Goal: Task Accomplishment & Management: Complete application form

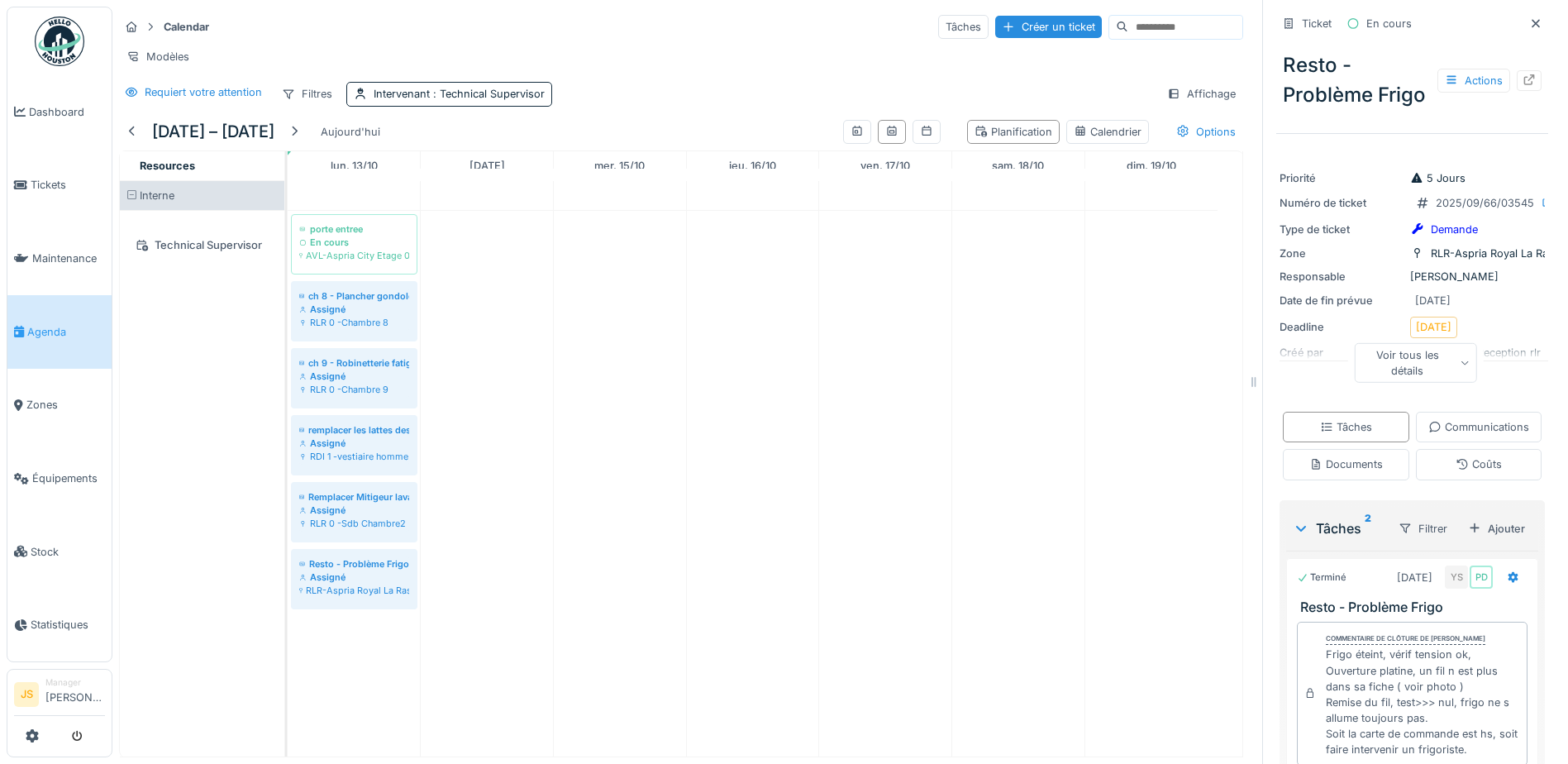
scroll to position [330, 0]
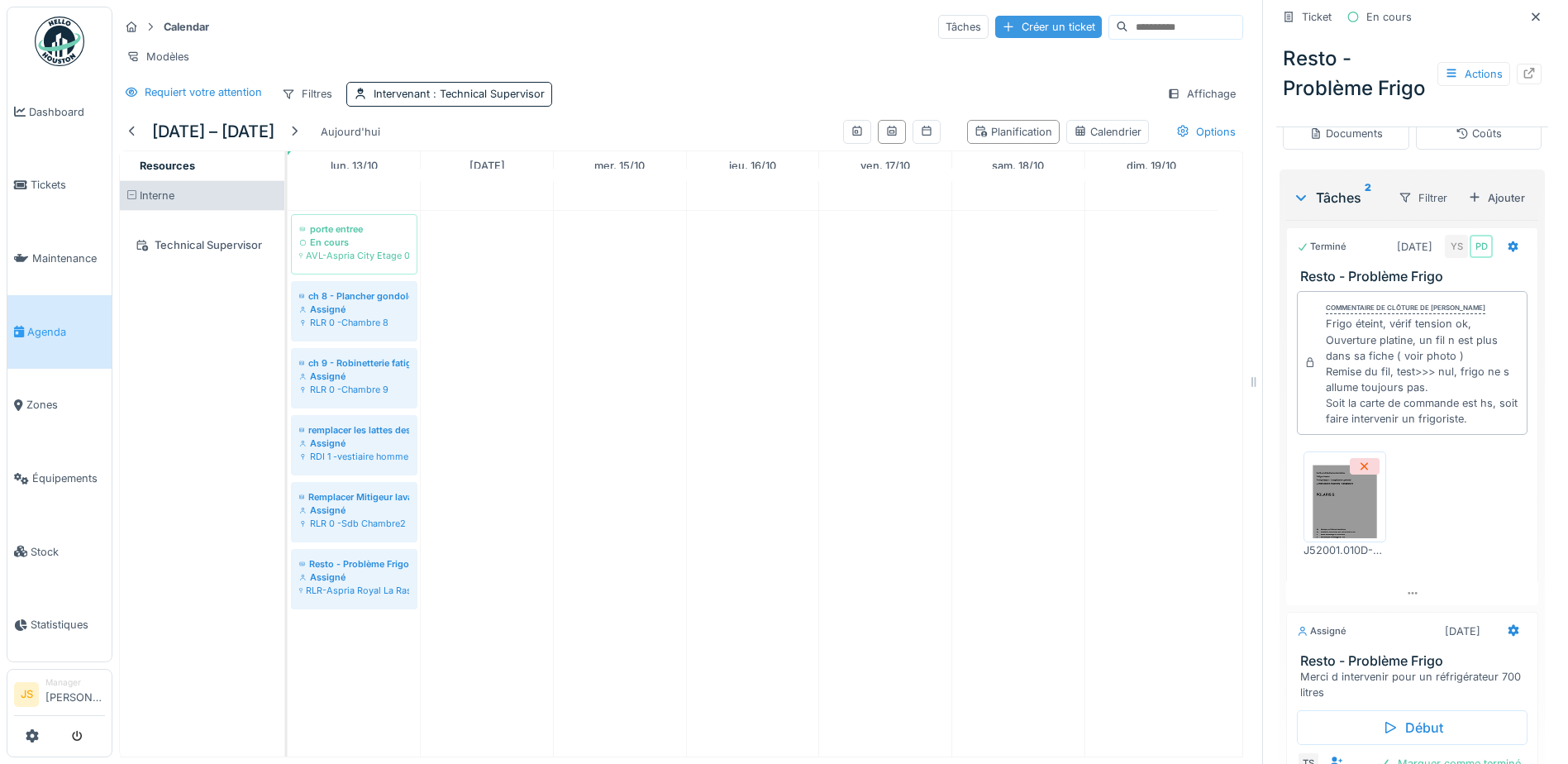
click at [996, 29] on div "Créer un ticket" at bounding box center [1049, 27] width 106 height 22
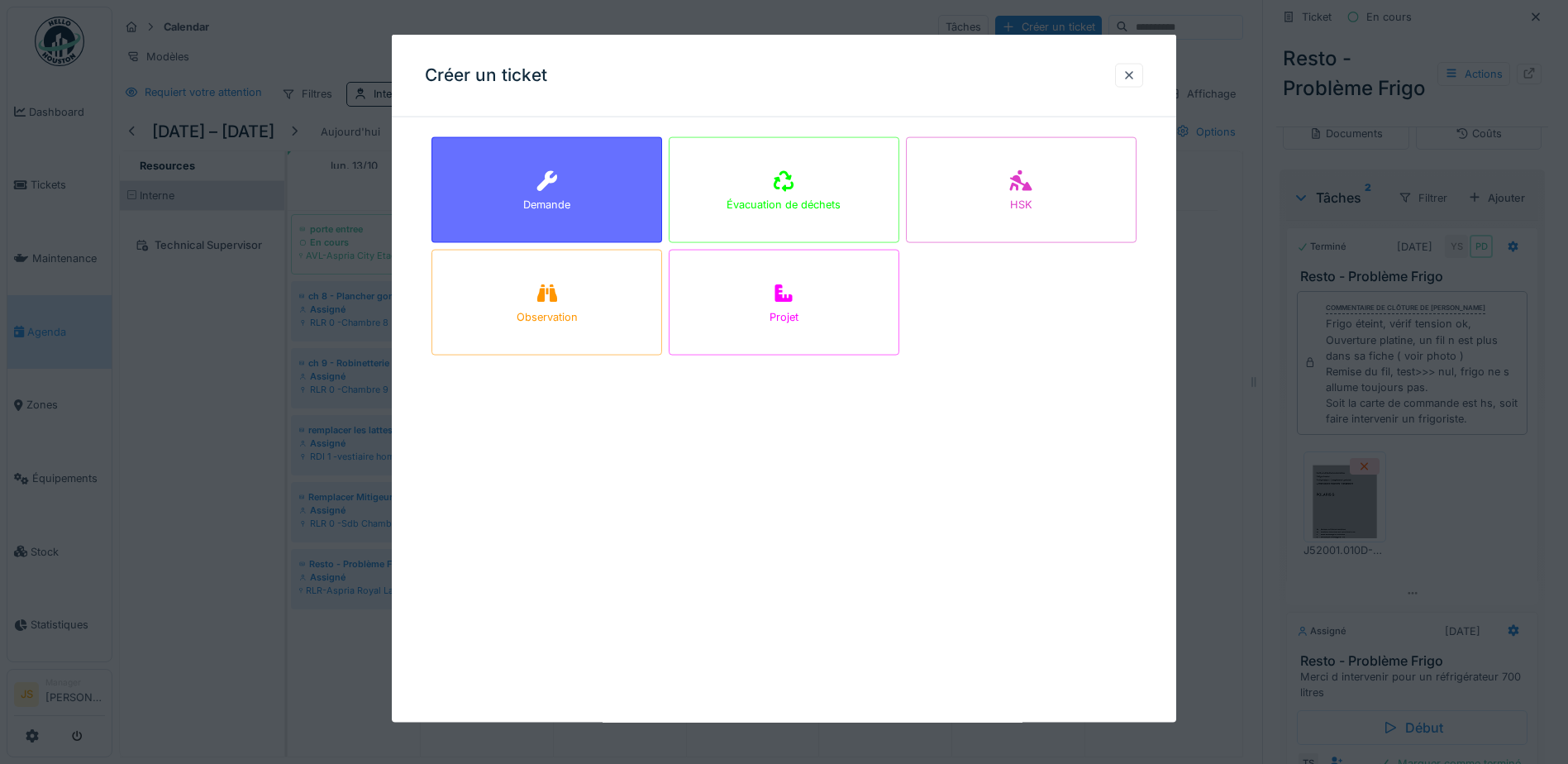
click at [554, 197] on div "Demande" at bounding box center [547, 204] width 47 height 15
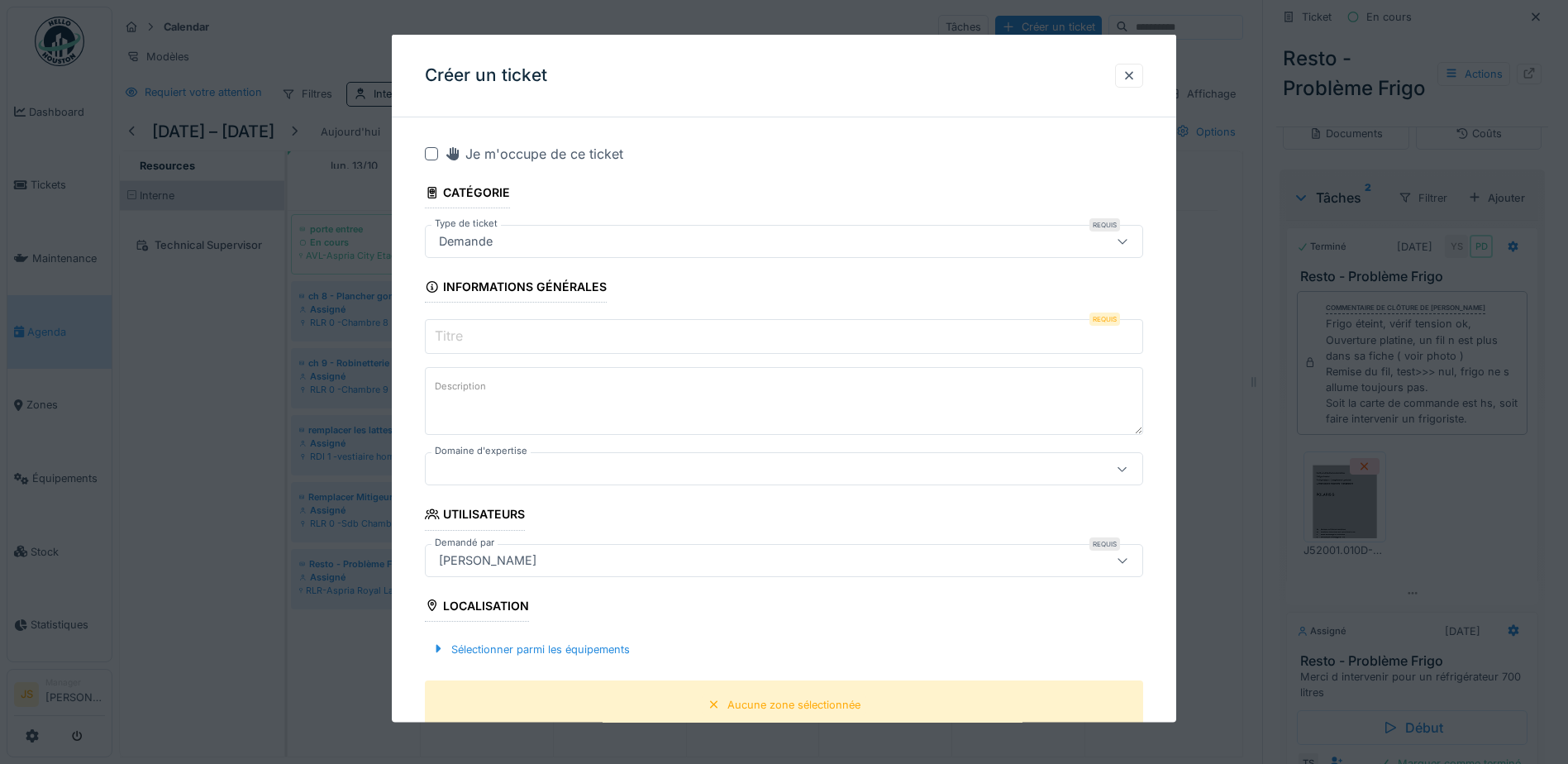
click at [508, 338] on input "Titre" at bounding box center [784, 337] width 718 height 34
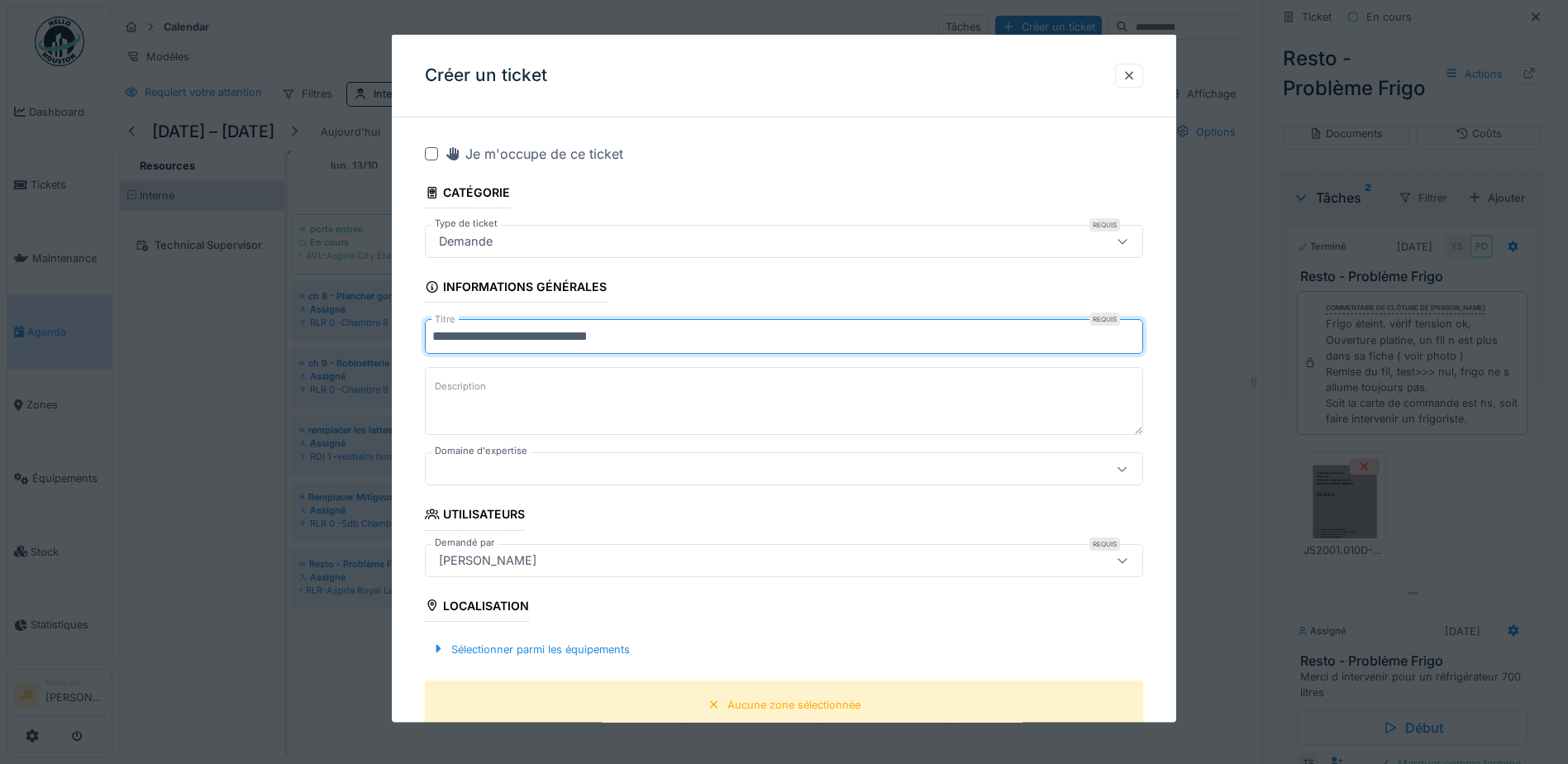
click at [594, 337] on input "**********" at bounding box center [784, 337] width 718 height 34
click at [754, 330] on input "**********" at bounding box center [784, 337] width 718 height 34
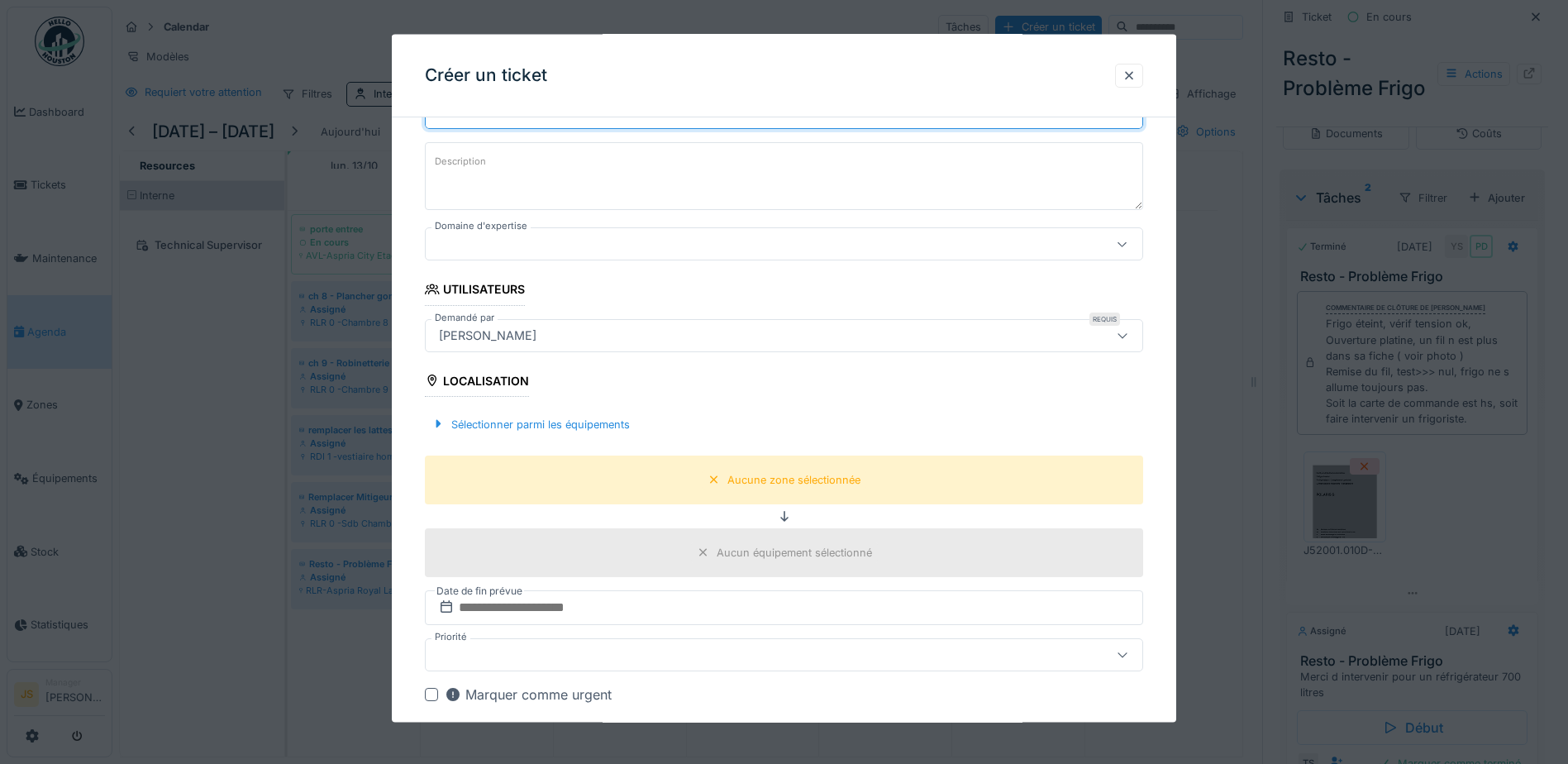
scroll to position [248, 0]
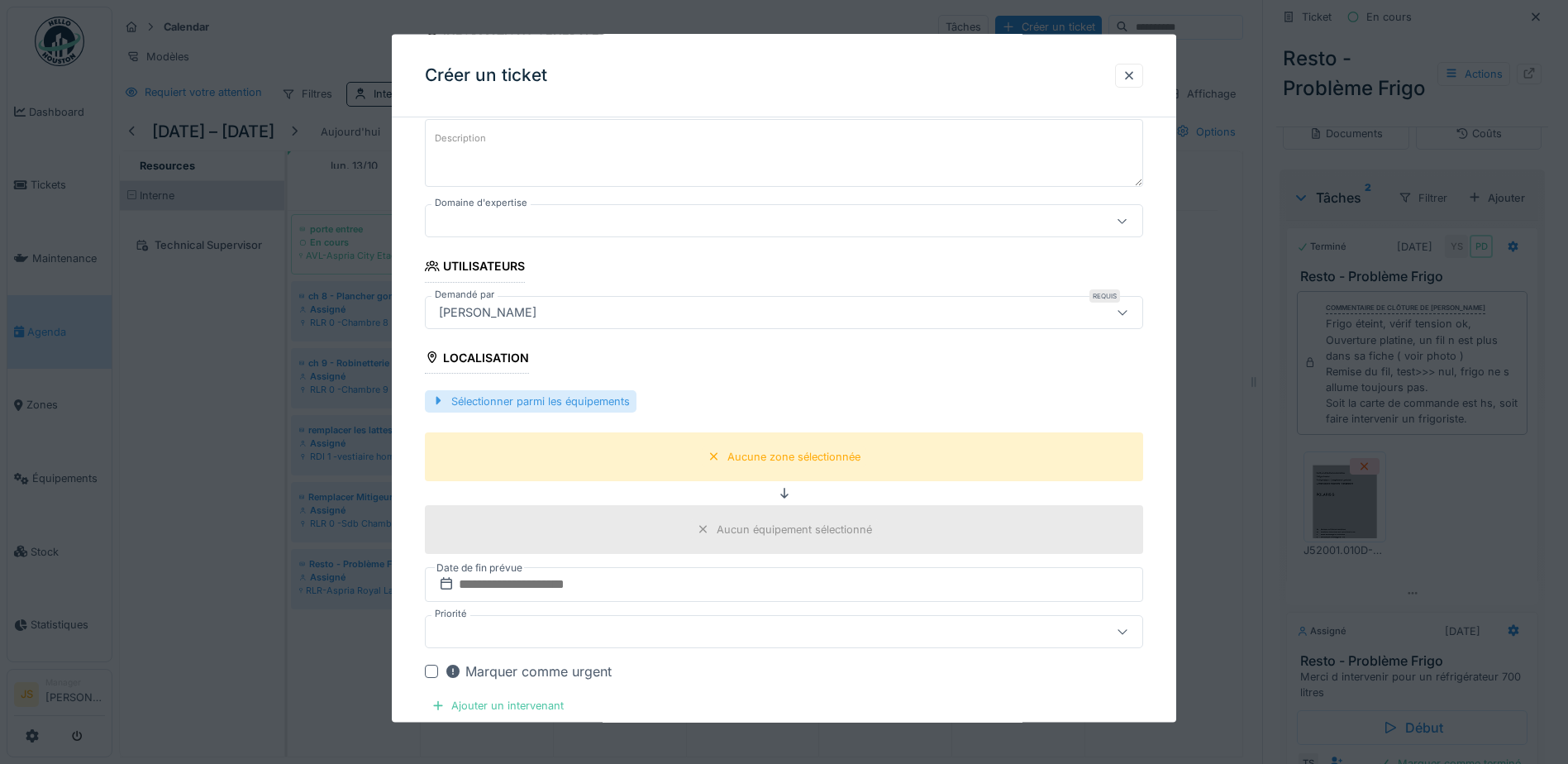
type input "**********"
click at [588, 400] on div "Sélectionner parmi les équipements" at bounding box center [530, 401] width 212 height 22
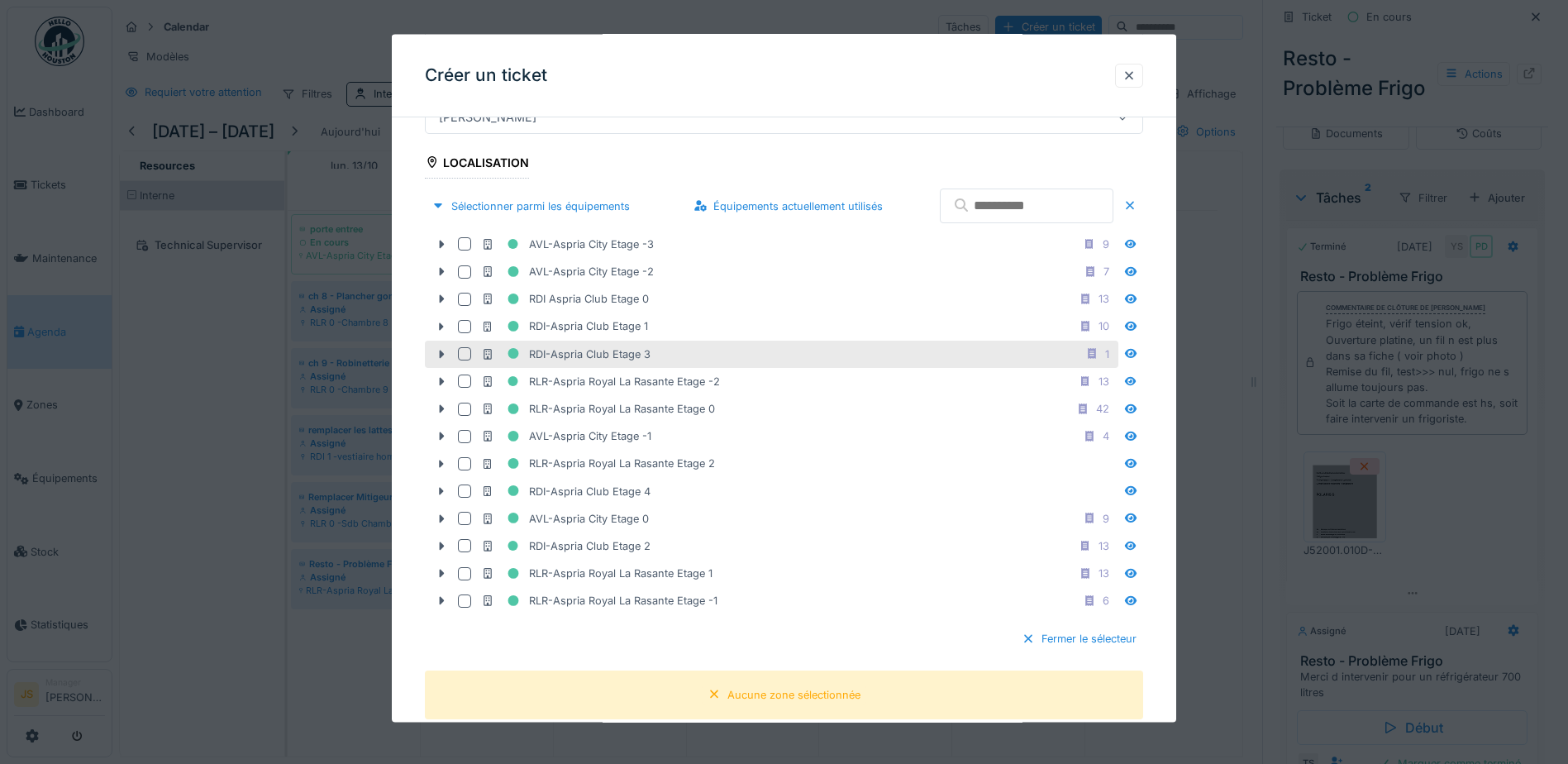
scroll to position [496, 0]
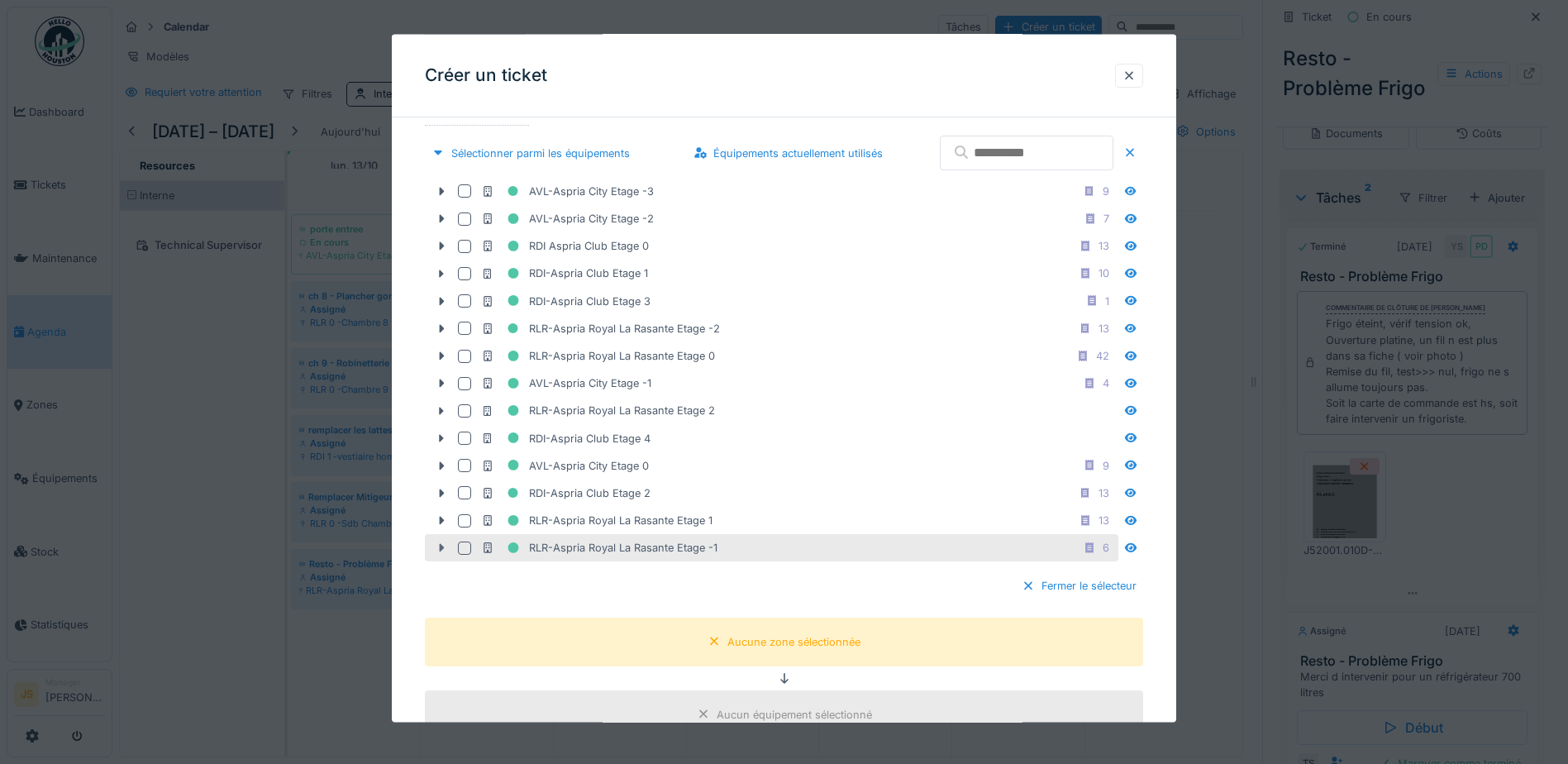
click at [438, 546] on icon at bounding box center [441, 548] width 13 height 11
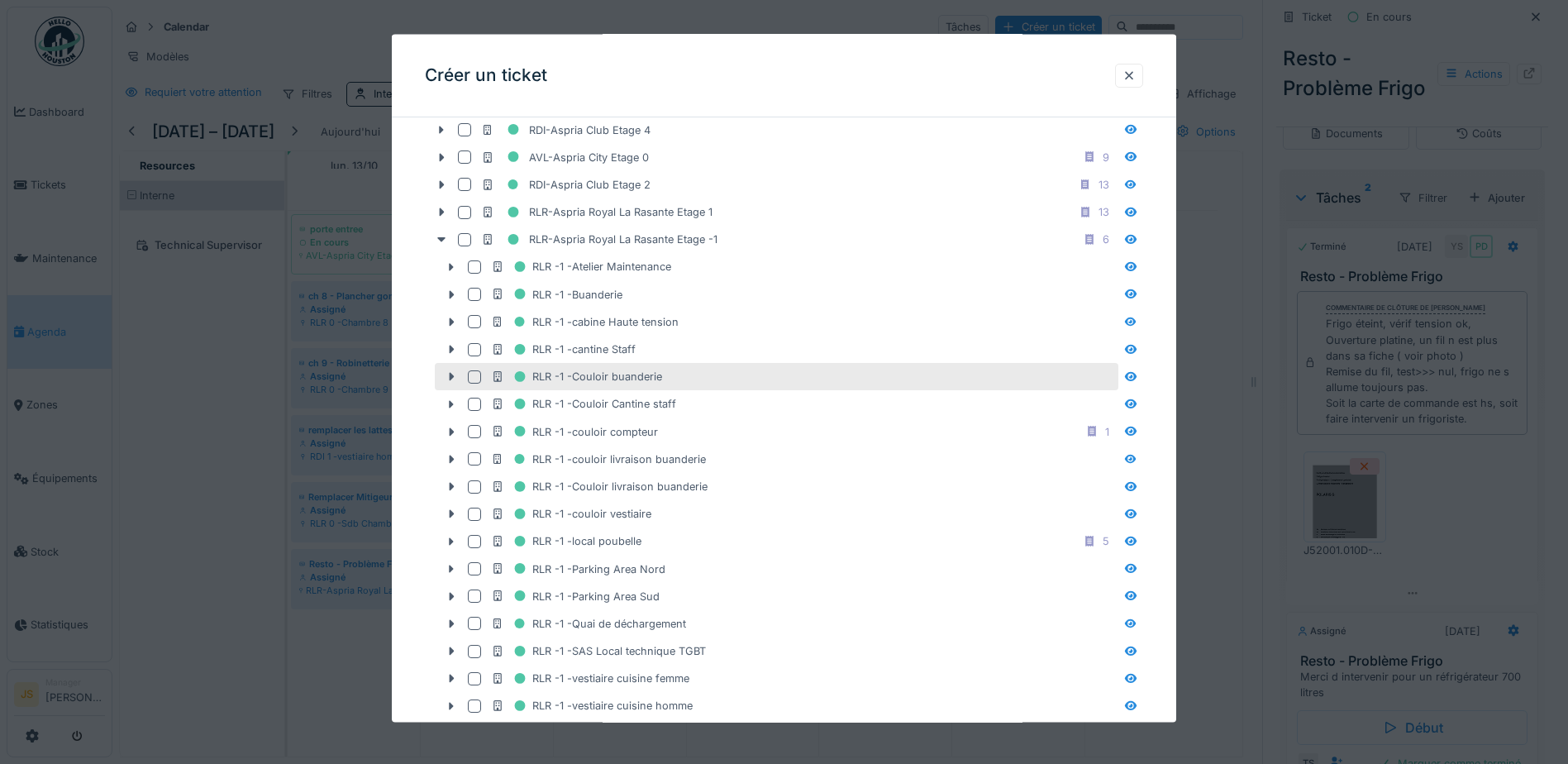
scroll to position [827, 0]
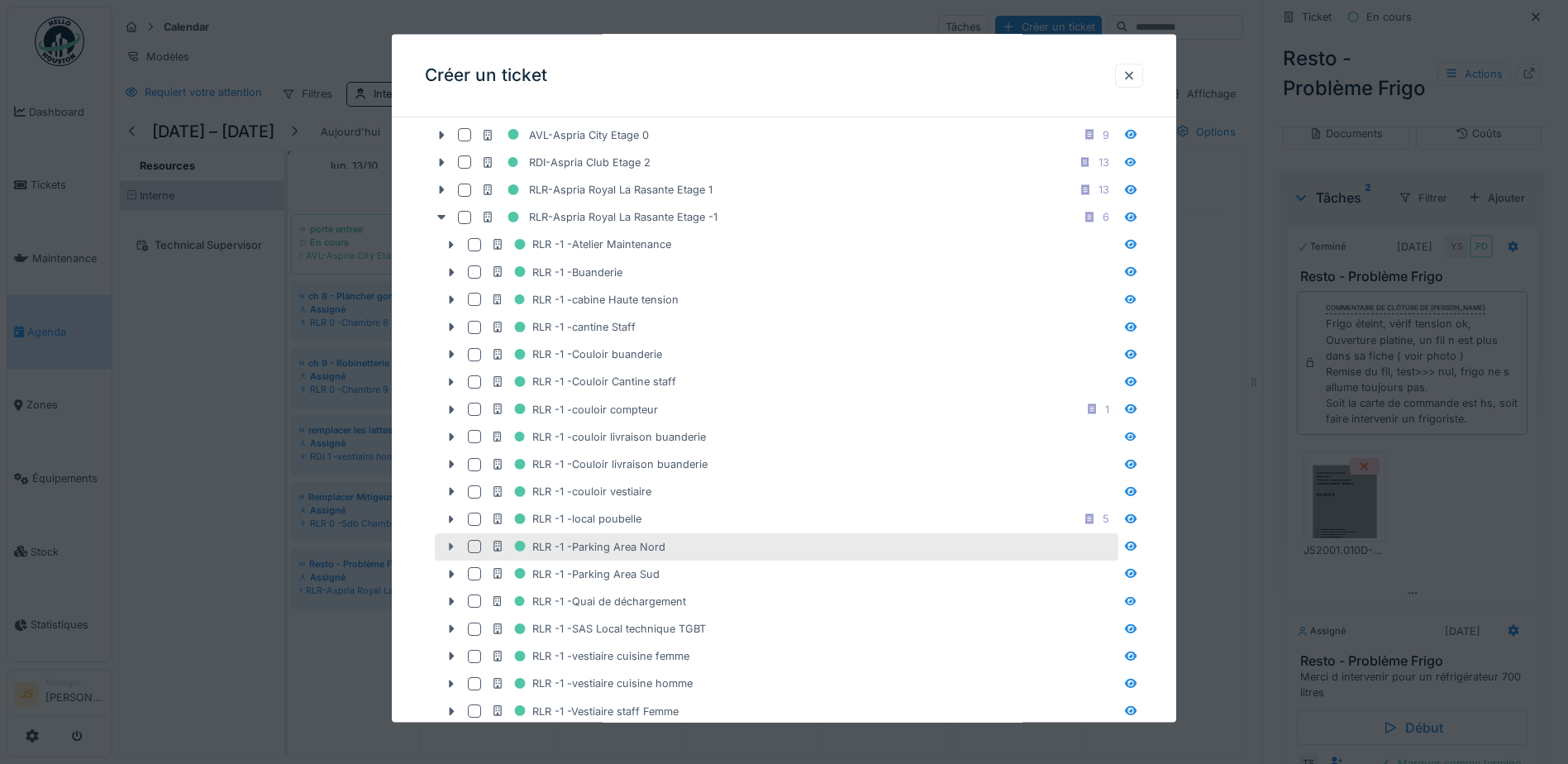
click at [448, 549] on icon at bounding box center [451, 546] width 13 height 11
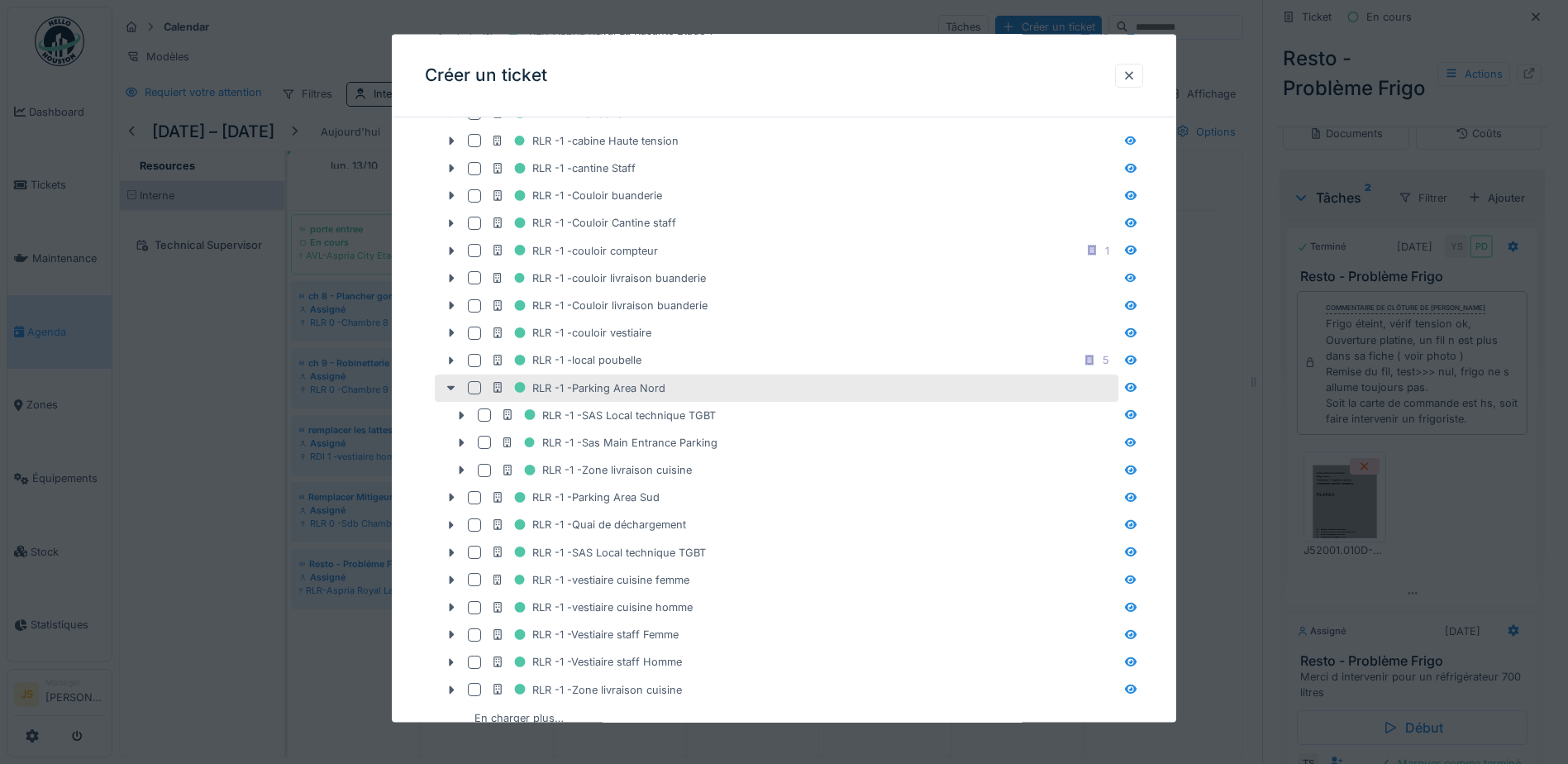
scroll to position [992, 0]
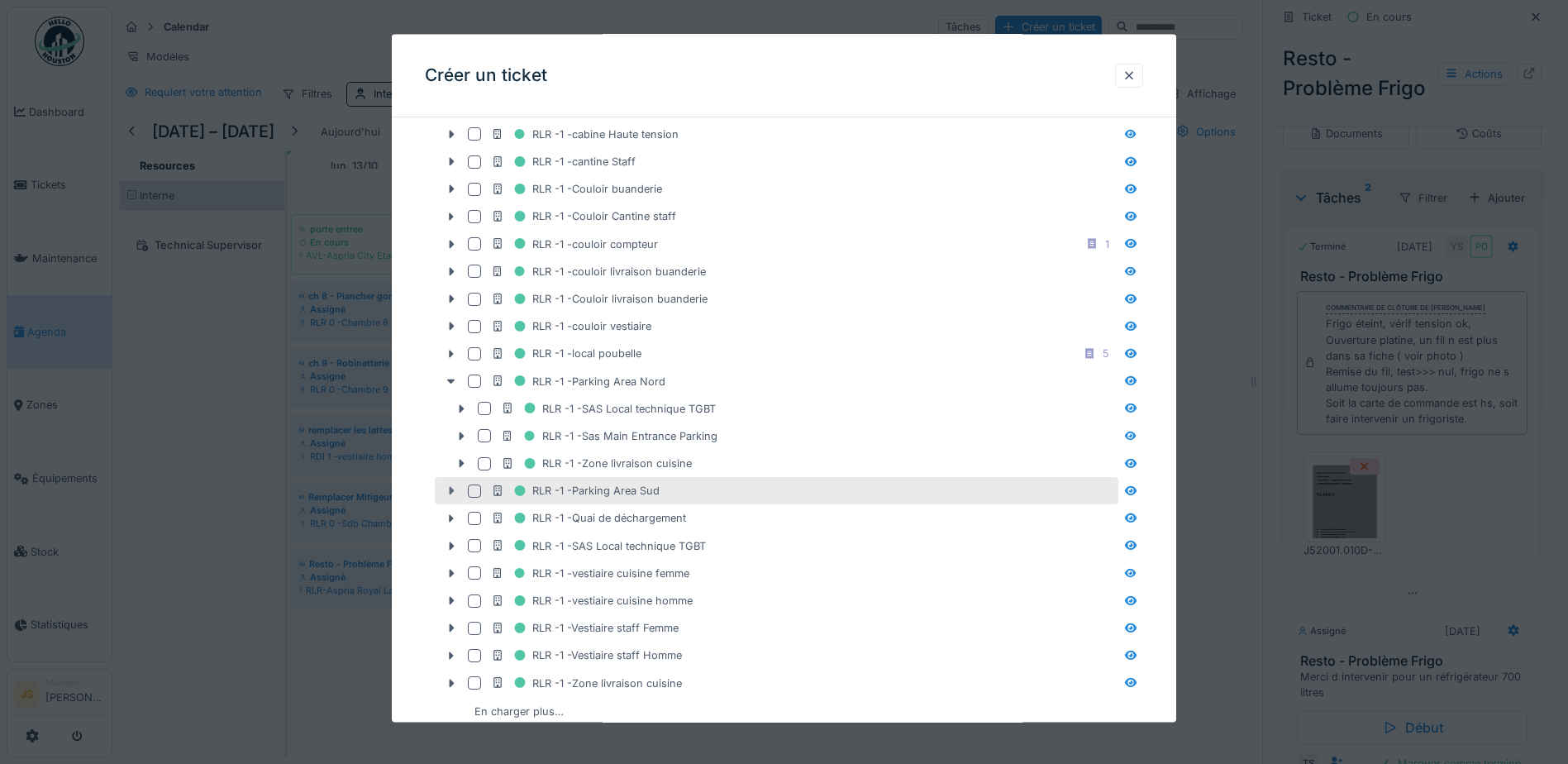
click at [450, 490] on icon at bounding box center [452, 491] width 5 height 9
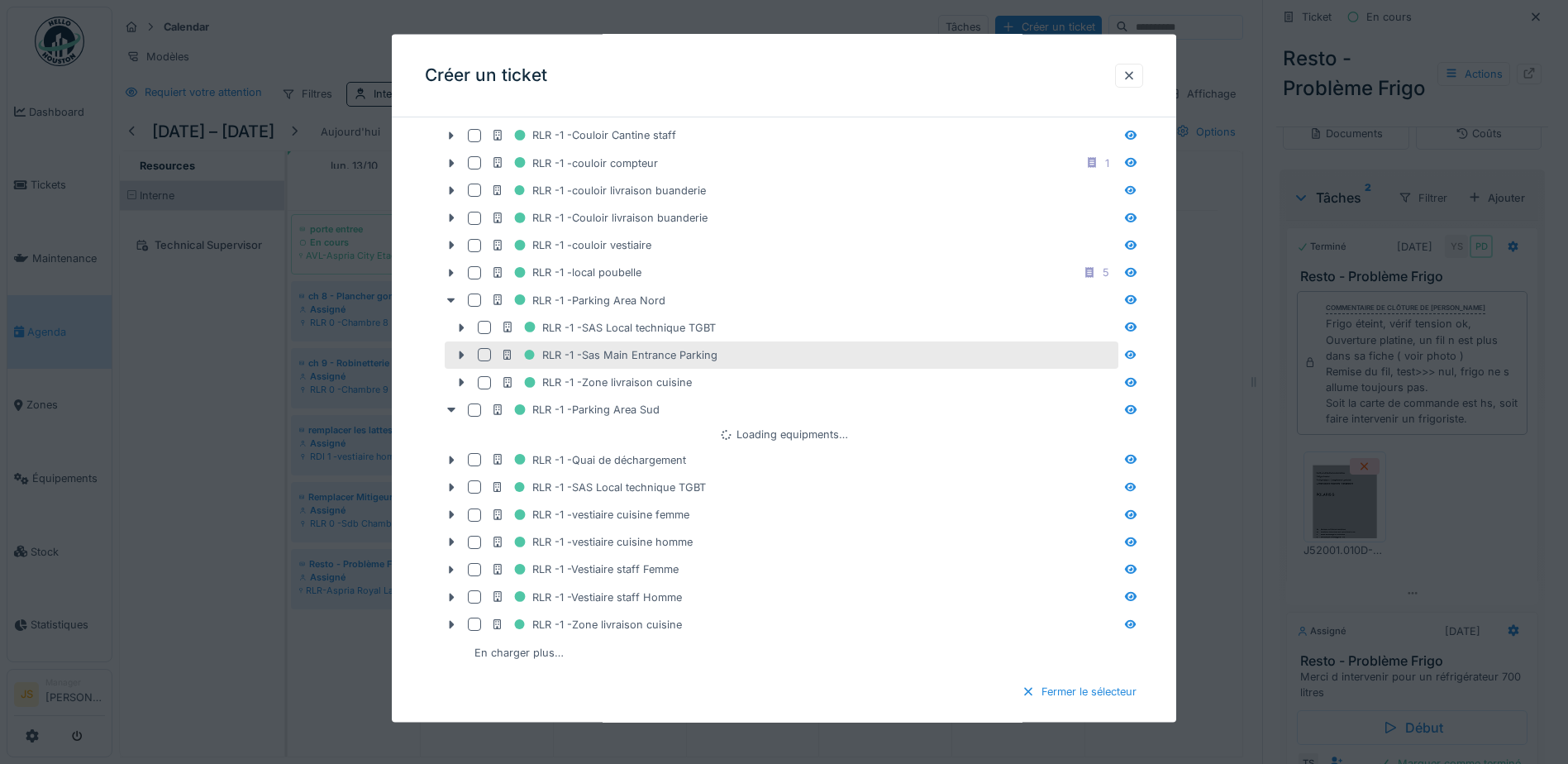
scroll to position [1158, 0]
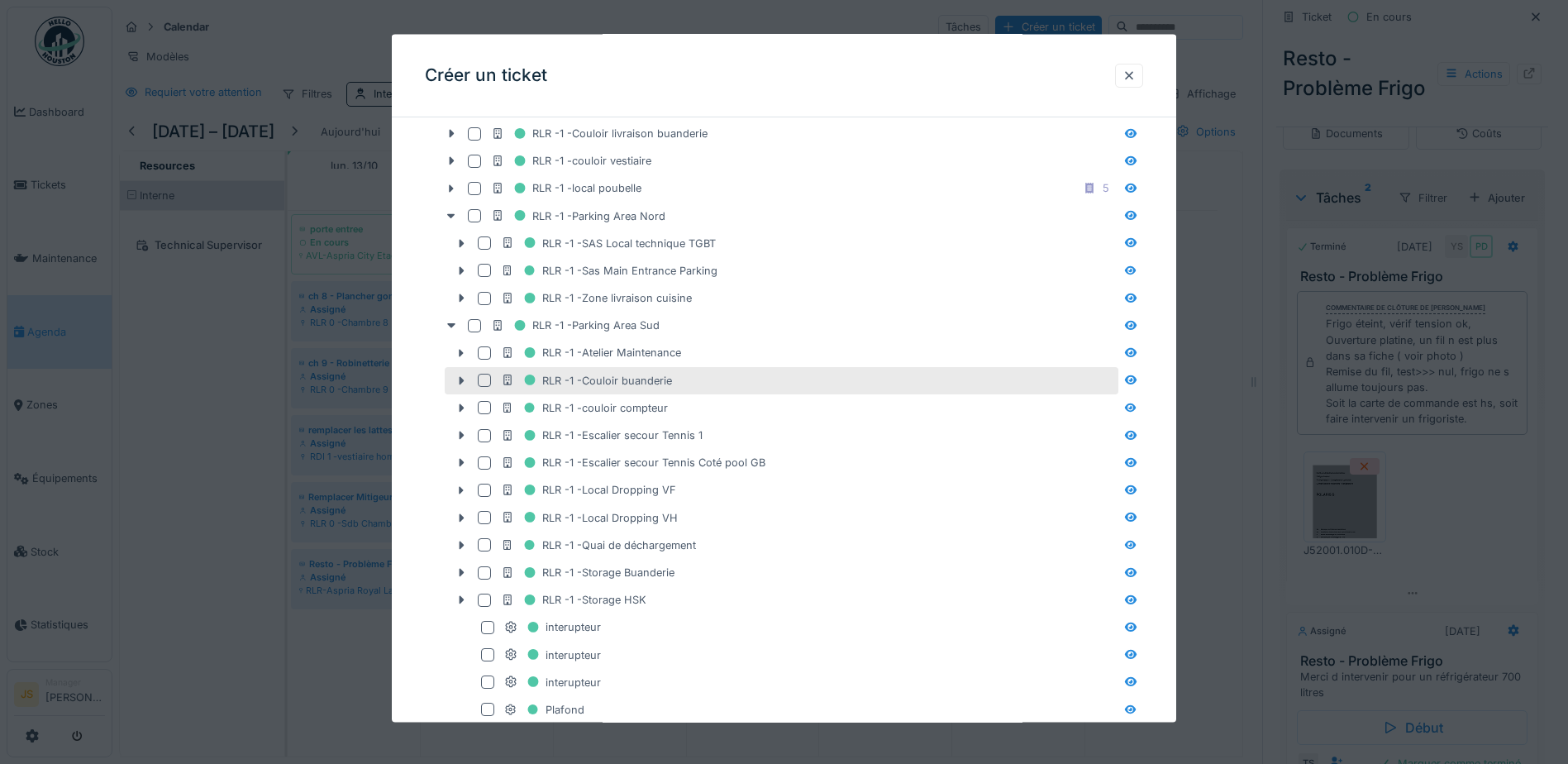
click at [488, 383] on div at bounding box center [484, 379] width 13 height 13
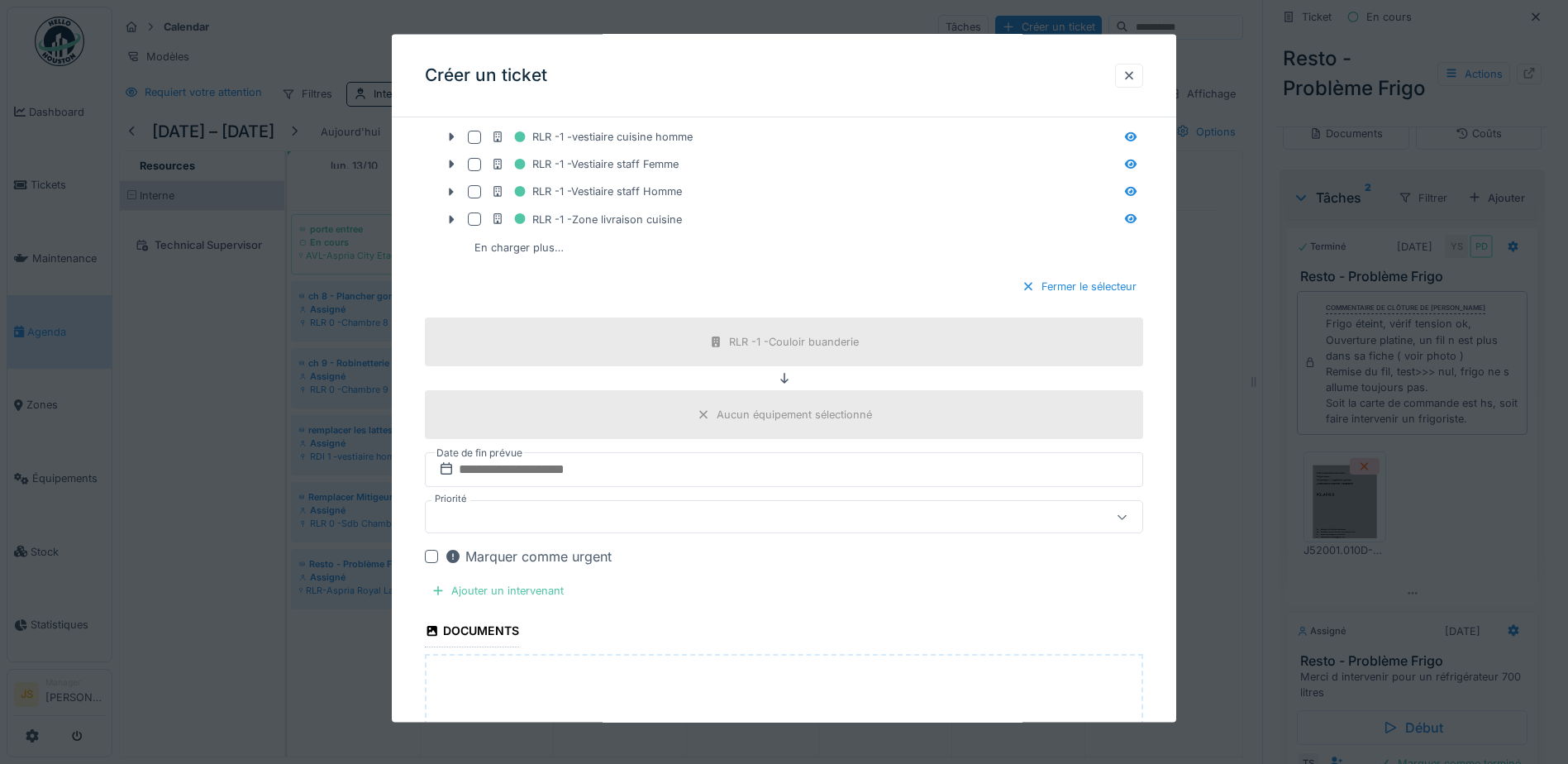
scroll to position [1985, 0]
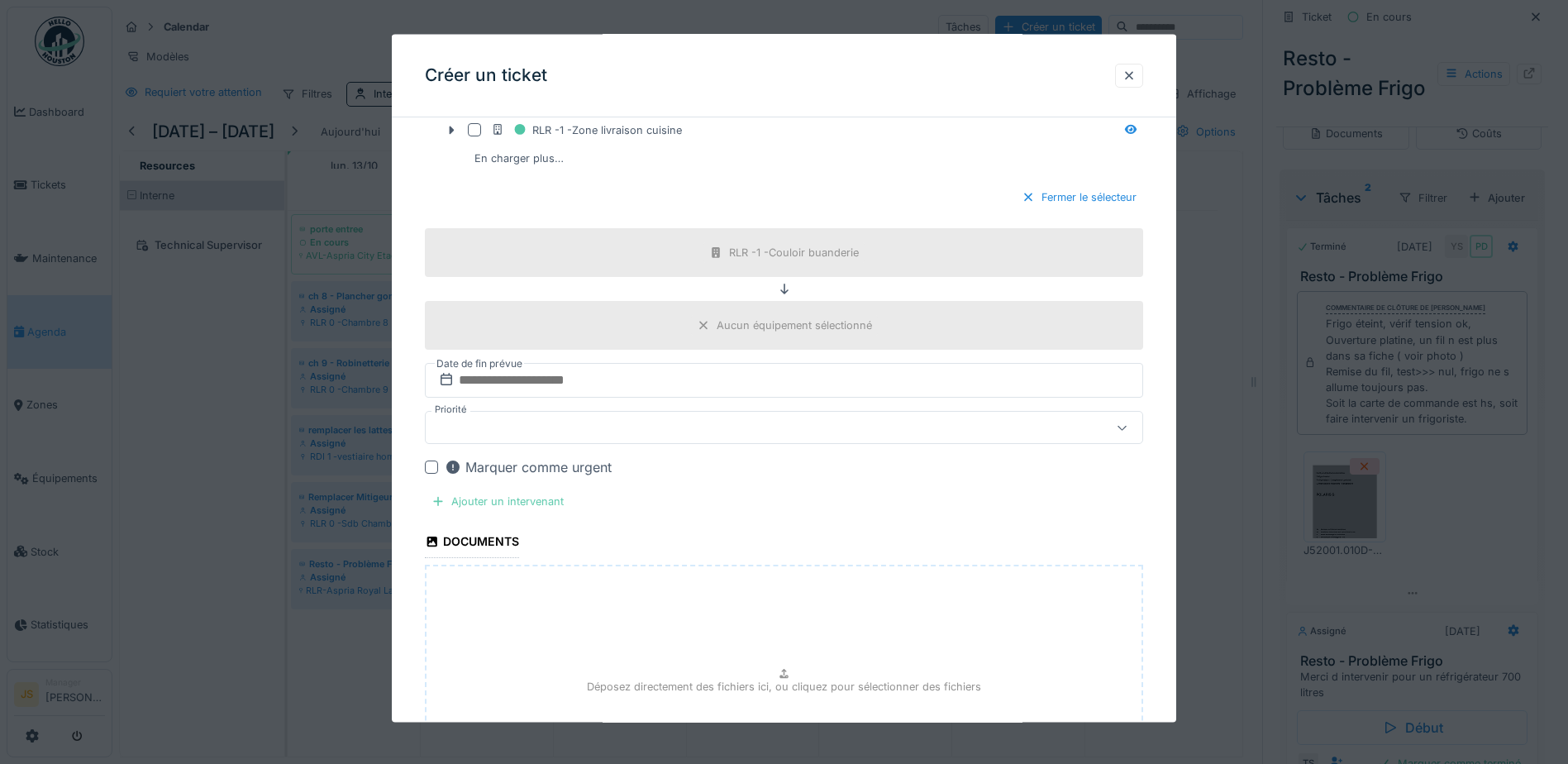
click at [503, 504] on div "Ajouter un intervenant" at bounding box center [498, 501] width 146 height 22
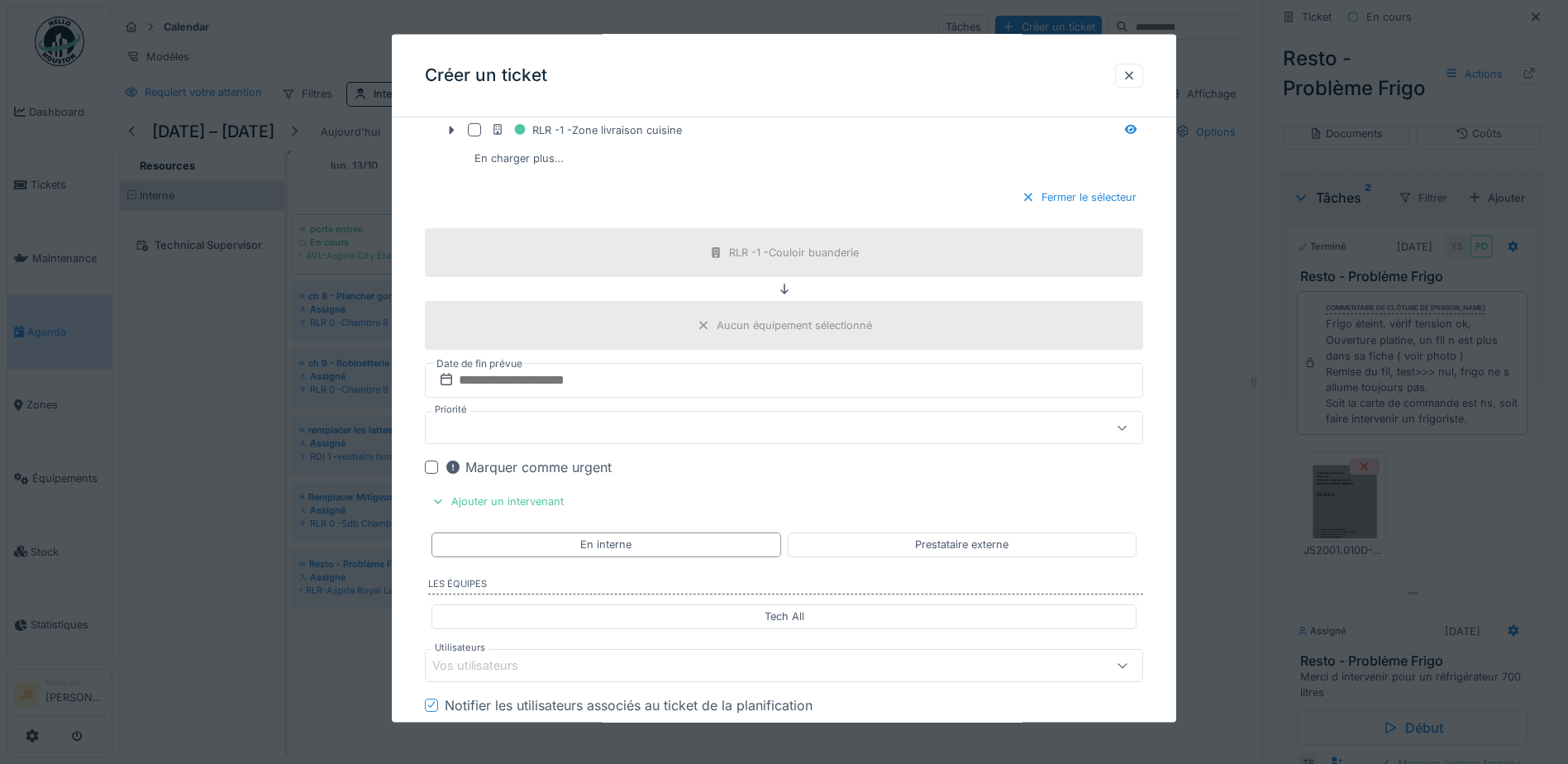
click at [512, 662] on div "Vos utilisateurs" at bounding box center [487, 664] width 109 height 18
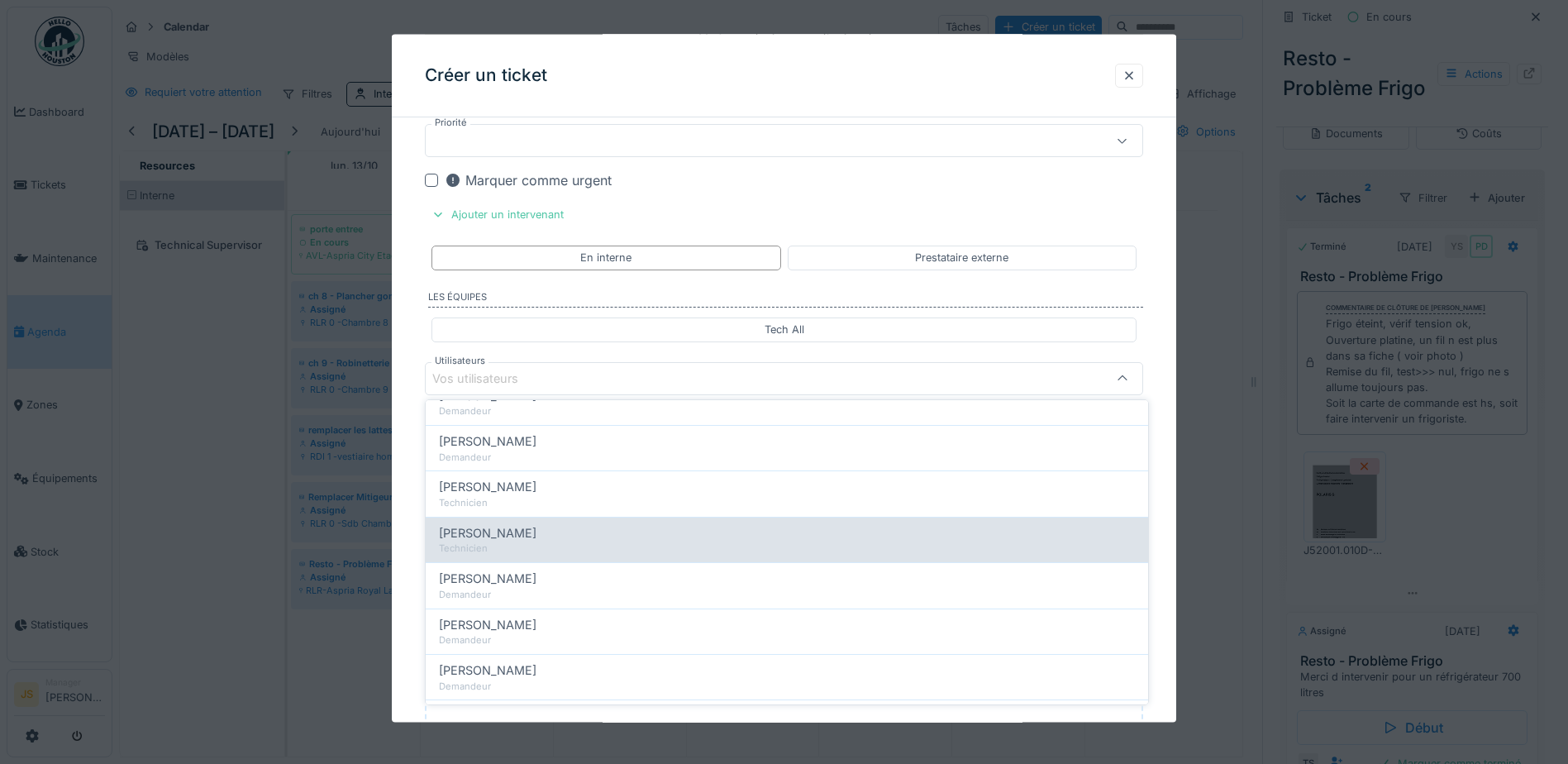
scroll to position [0, 0]
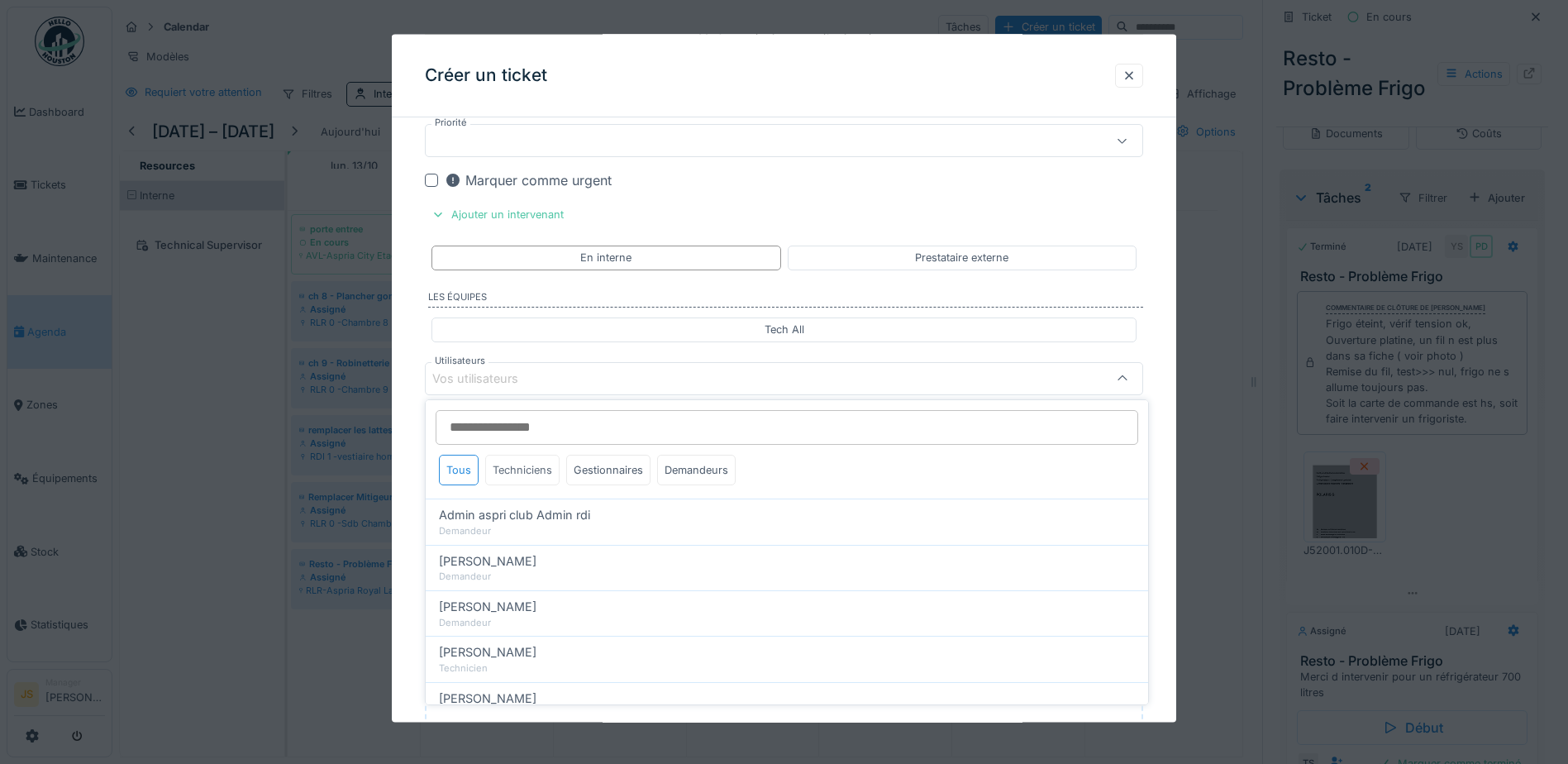
click at [520, 466] on div "Techniciens" at bounding box center [522, 470] width 75 height 31
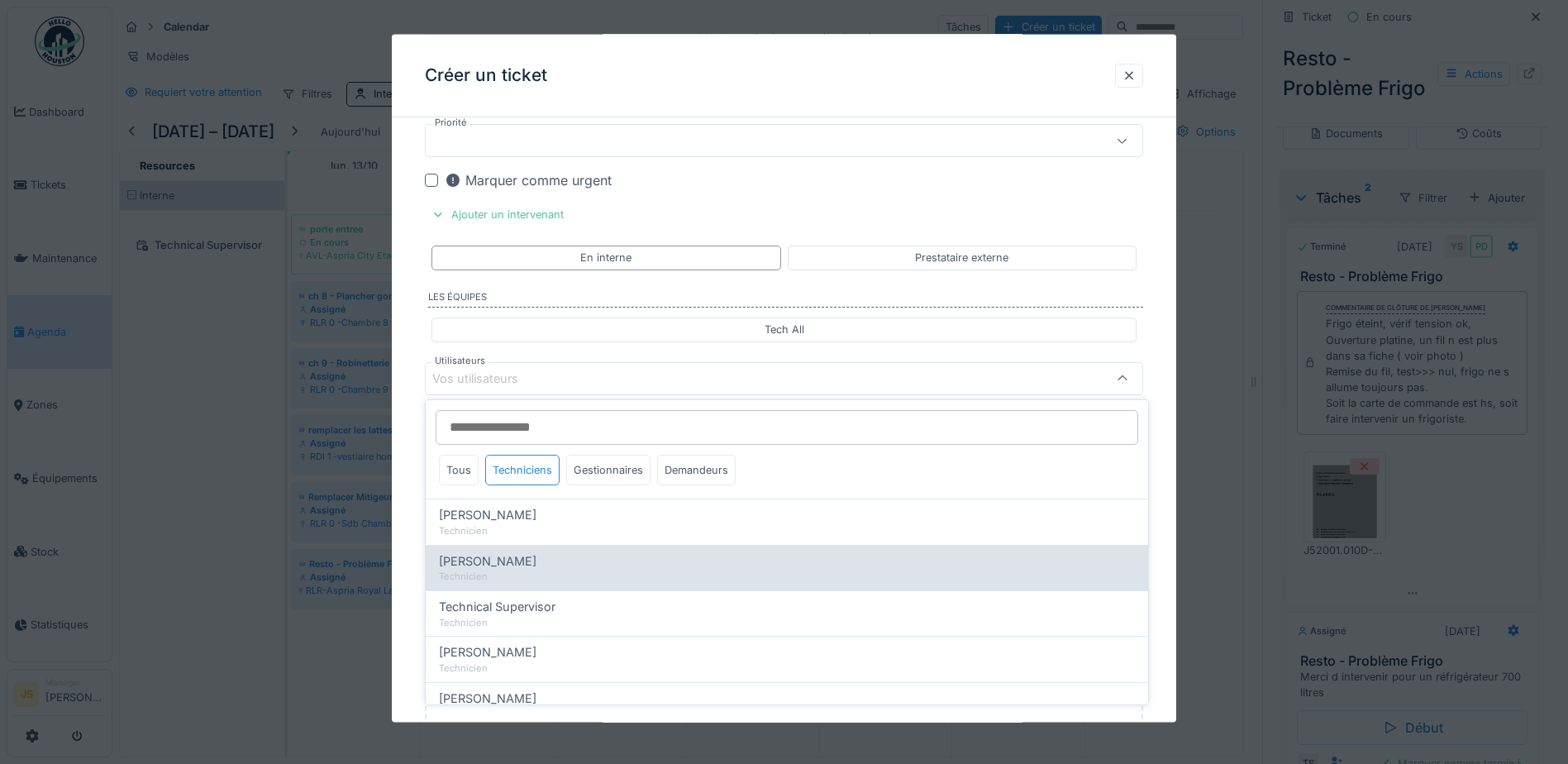
click at [512, 558] on span "[PERSON_NAME]" at bounding box center [488, 561] width 98 height 18
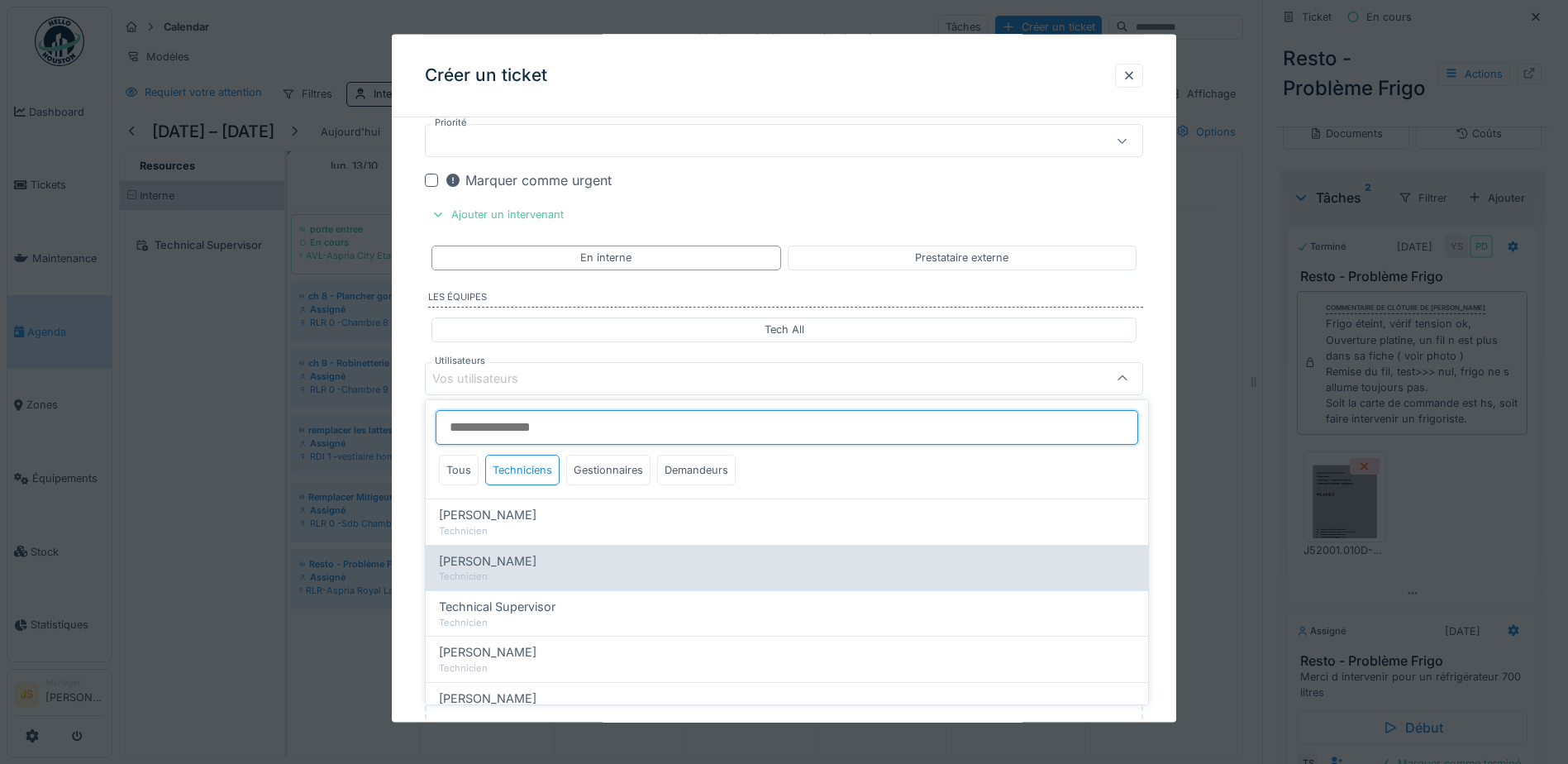
type input "*****"
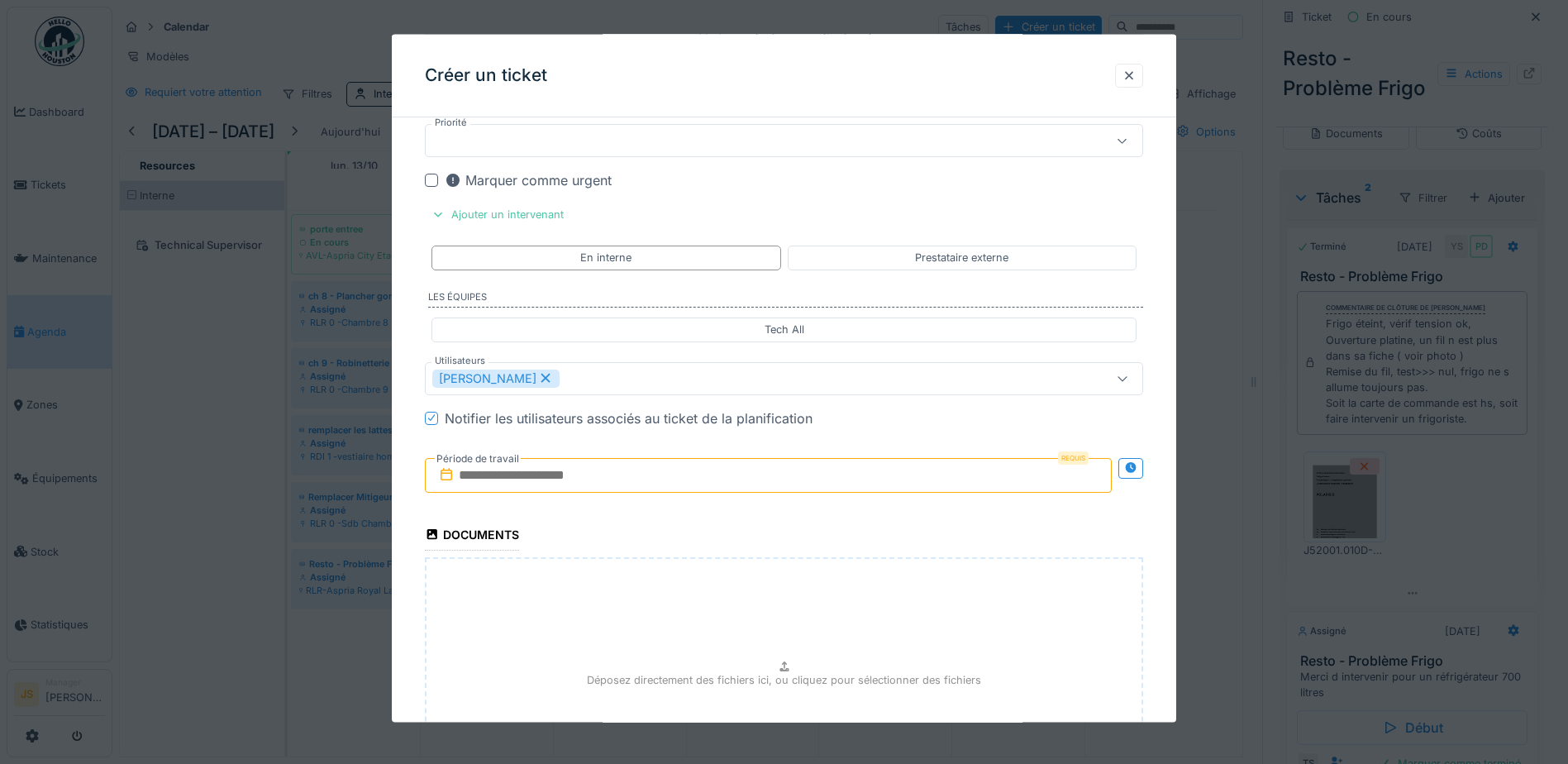
click at [485, 479] on input "text" at bounding box center [768, 475] width 687 height 34
click at [717, 637] on div "14" at bounding box center [718, 637] width 22 height 22
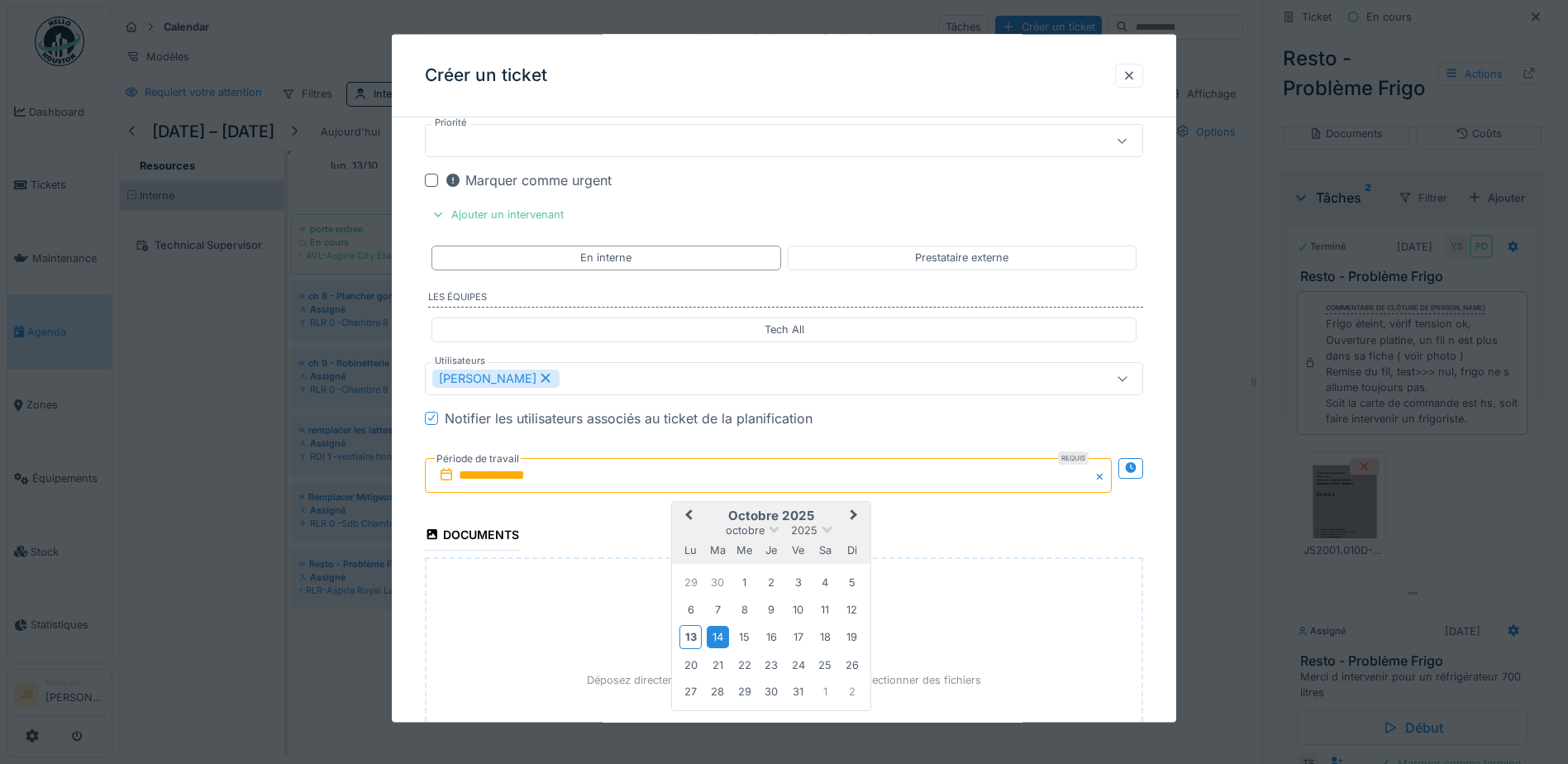
click at [717, 637] on div "14" at bounding box center [718, 637] width 22 height 22
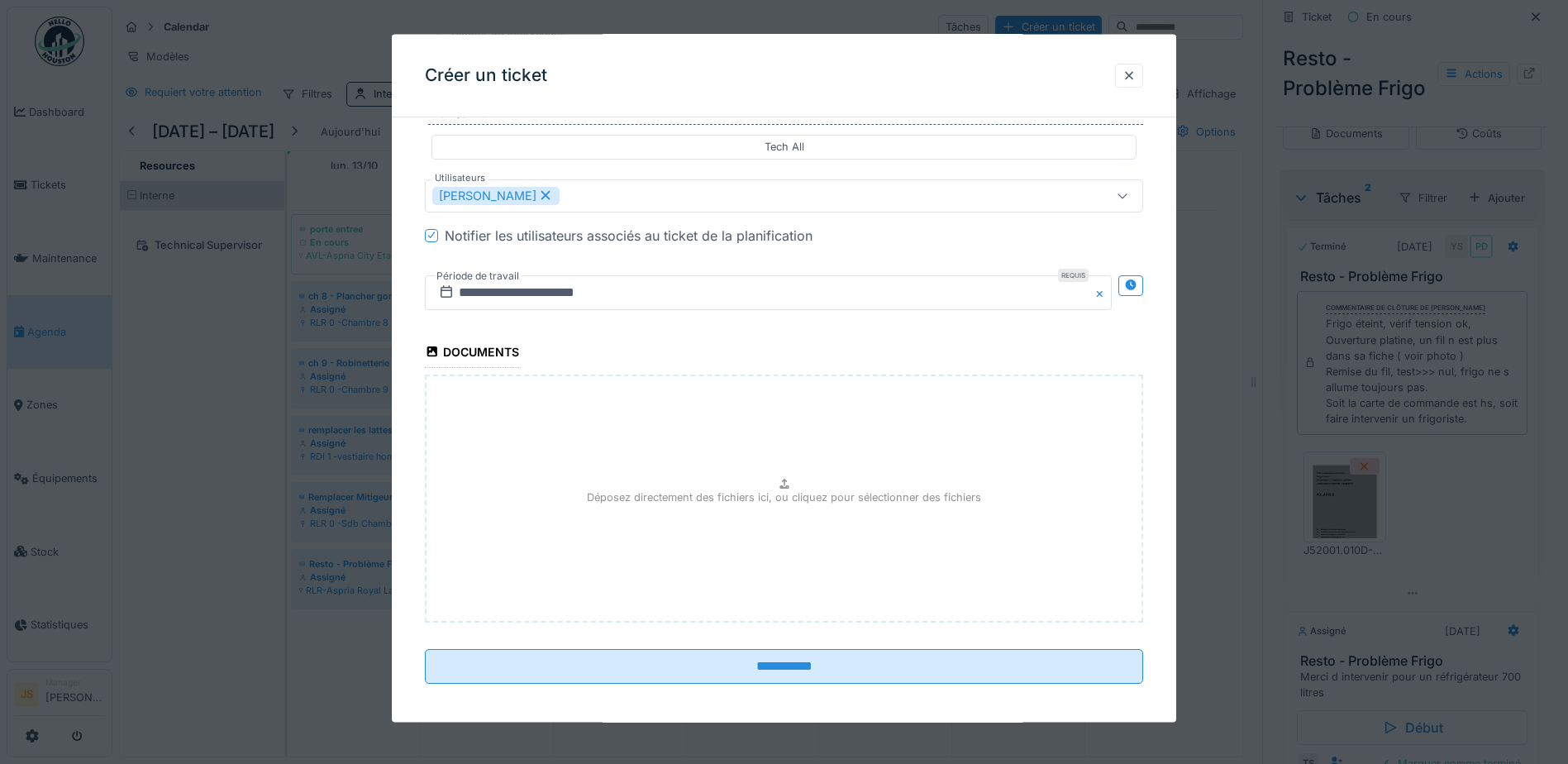
scroll to position [2462, 0]
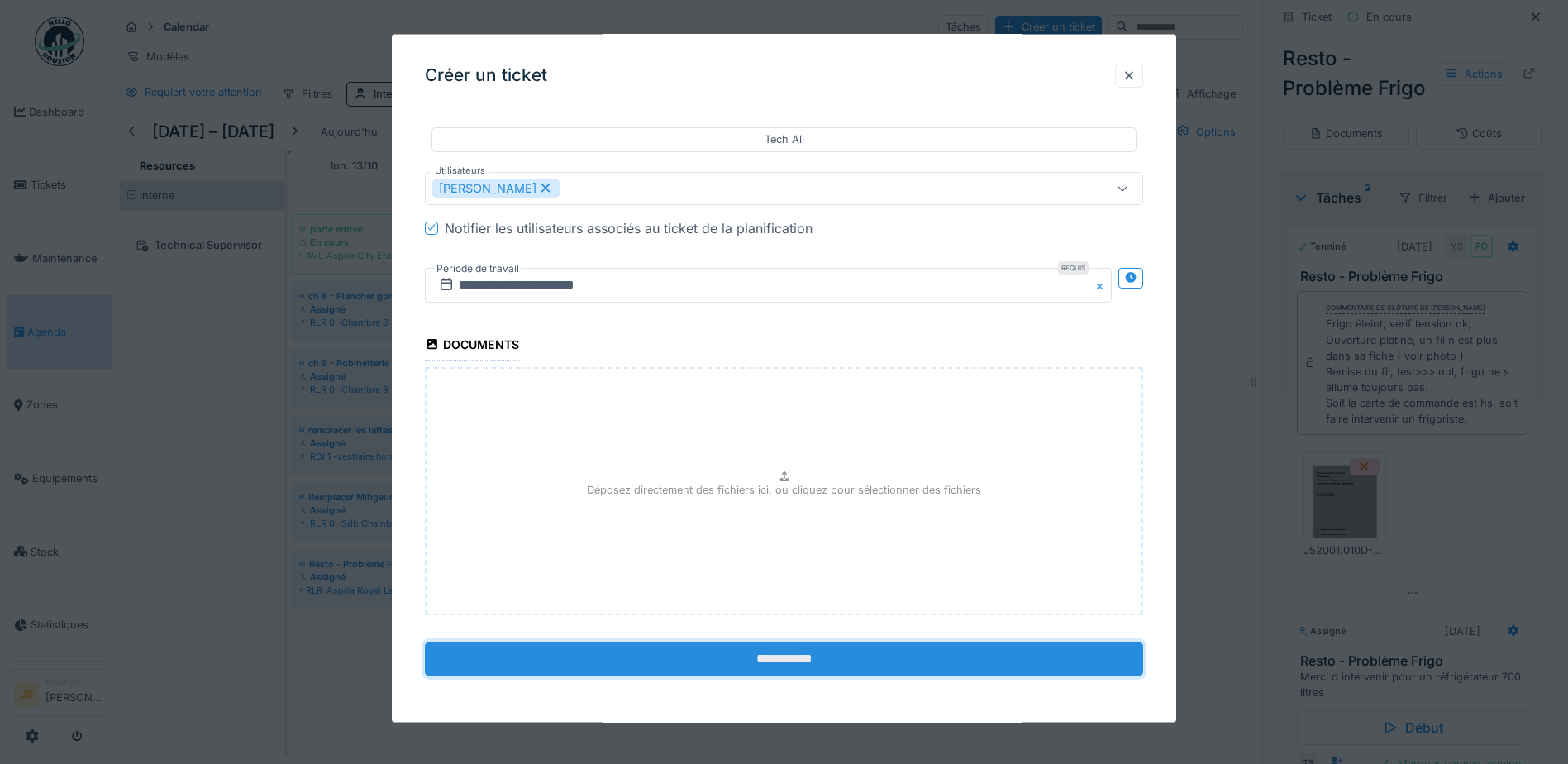
click at [747, 654] on input "**********" at bounding box center [784, 658] width 718 height 34
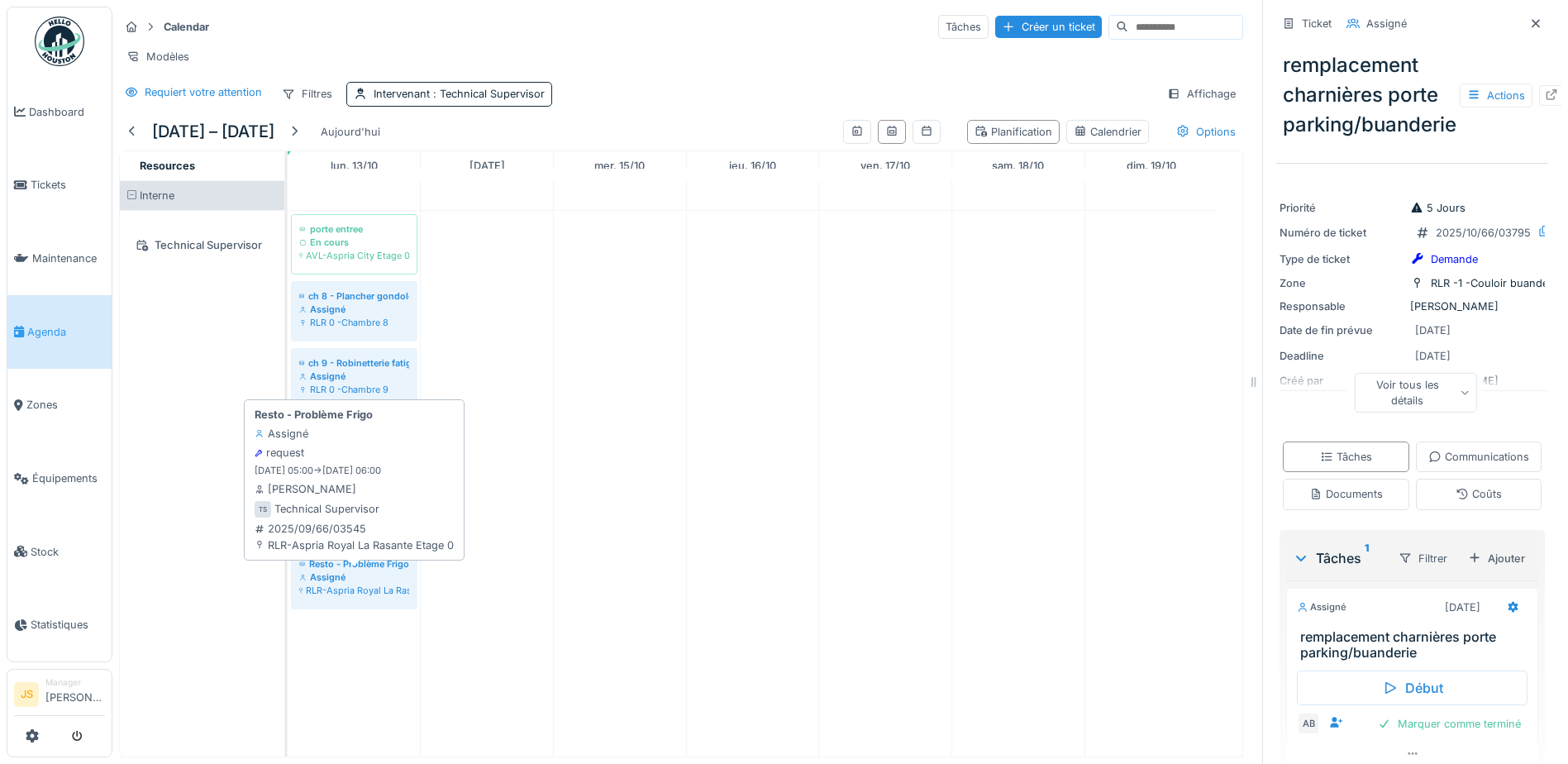
click at [343, 584] on div "Assigné" at bounding box center [354, 577] width 110 height 13
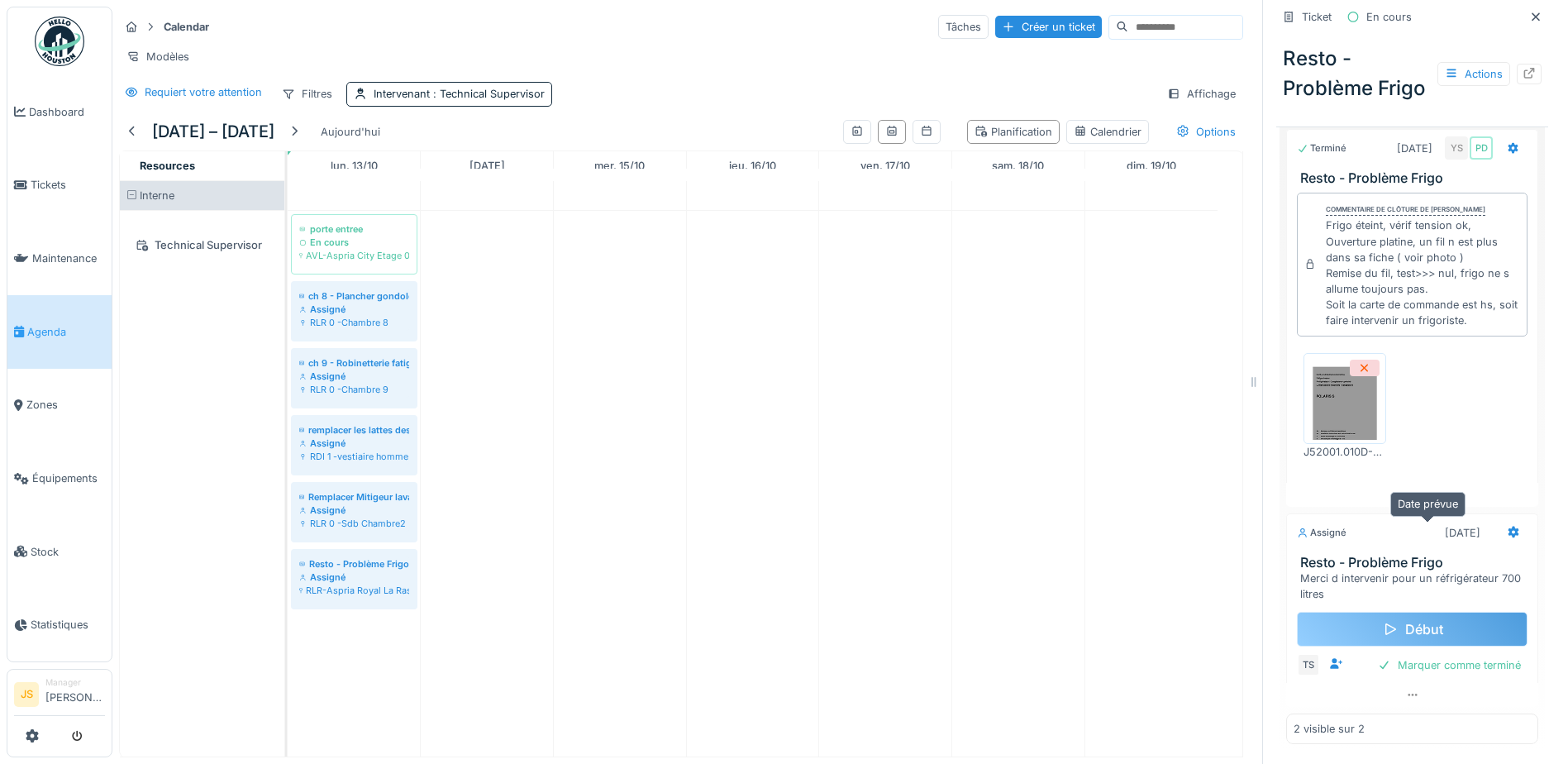
scroll to position [12, 0]
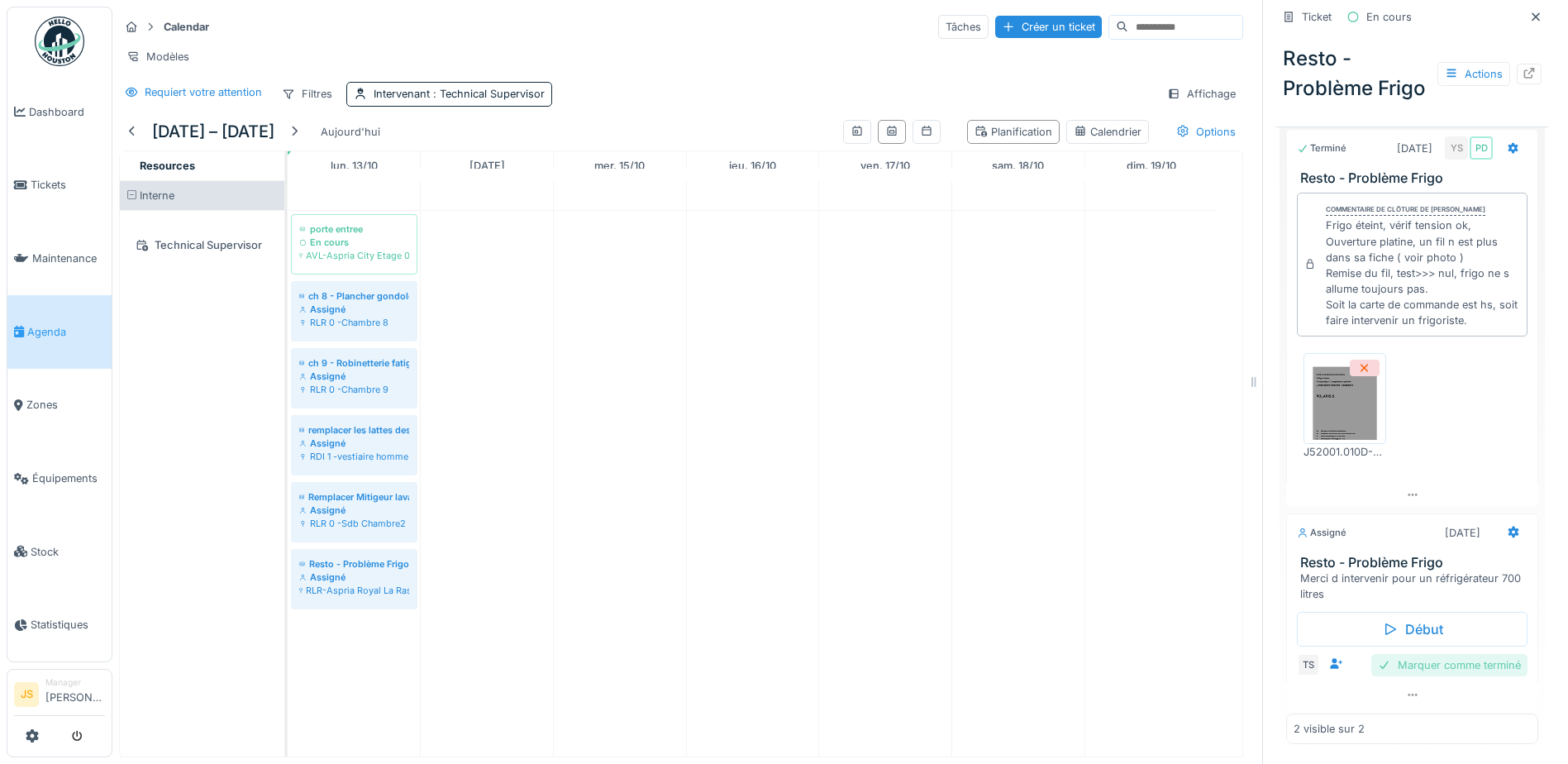
click at [1448, 654] on div "Marquer comme terminé" at bounding box center [1450, 665] width 156 height 22
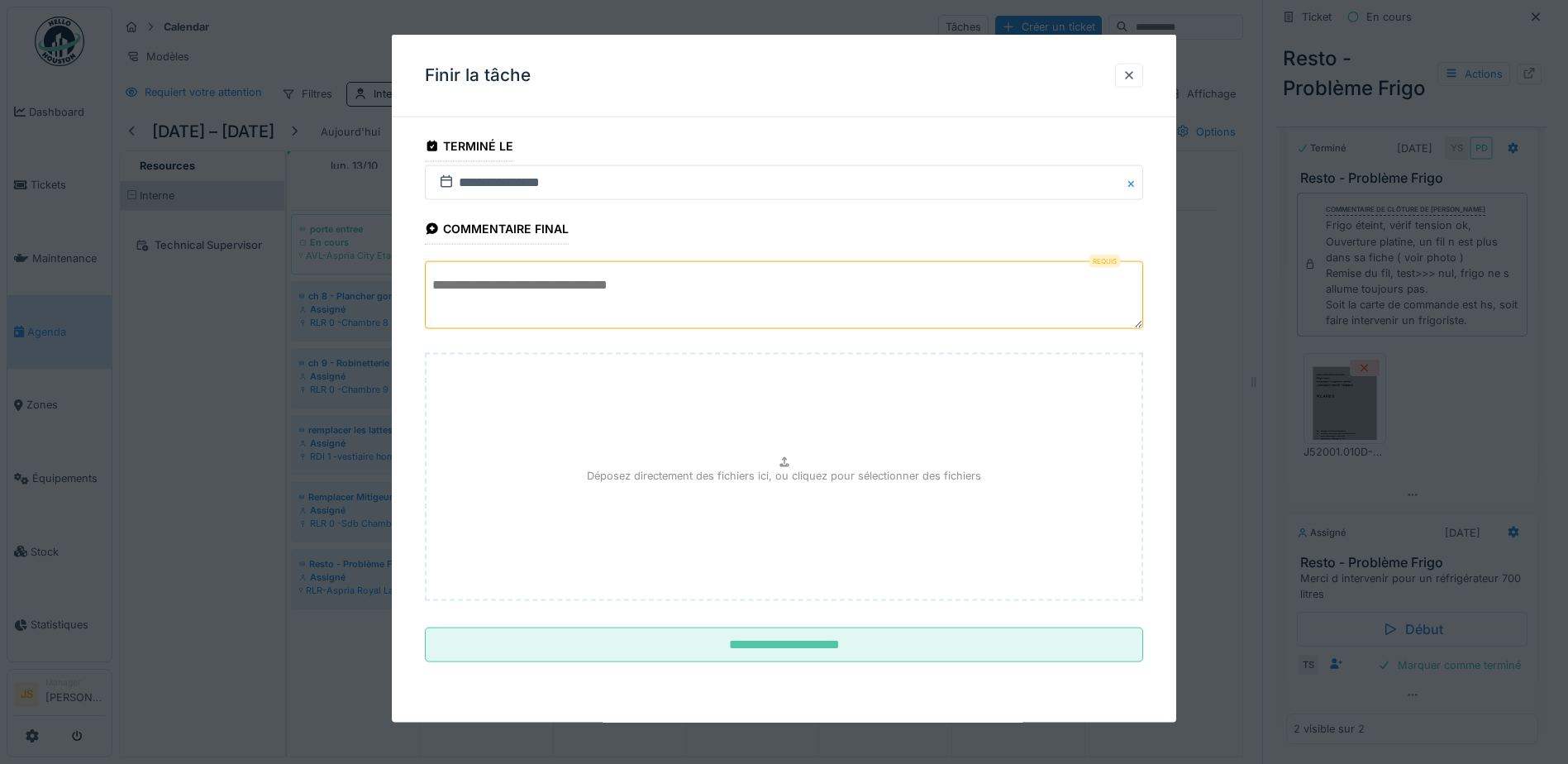
click at [575, 302] on textarea at bounding box center [784, 294] width 718 height 68
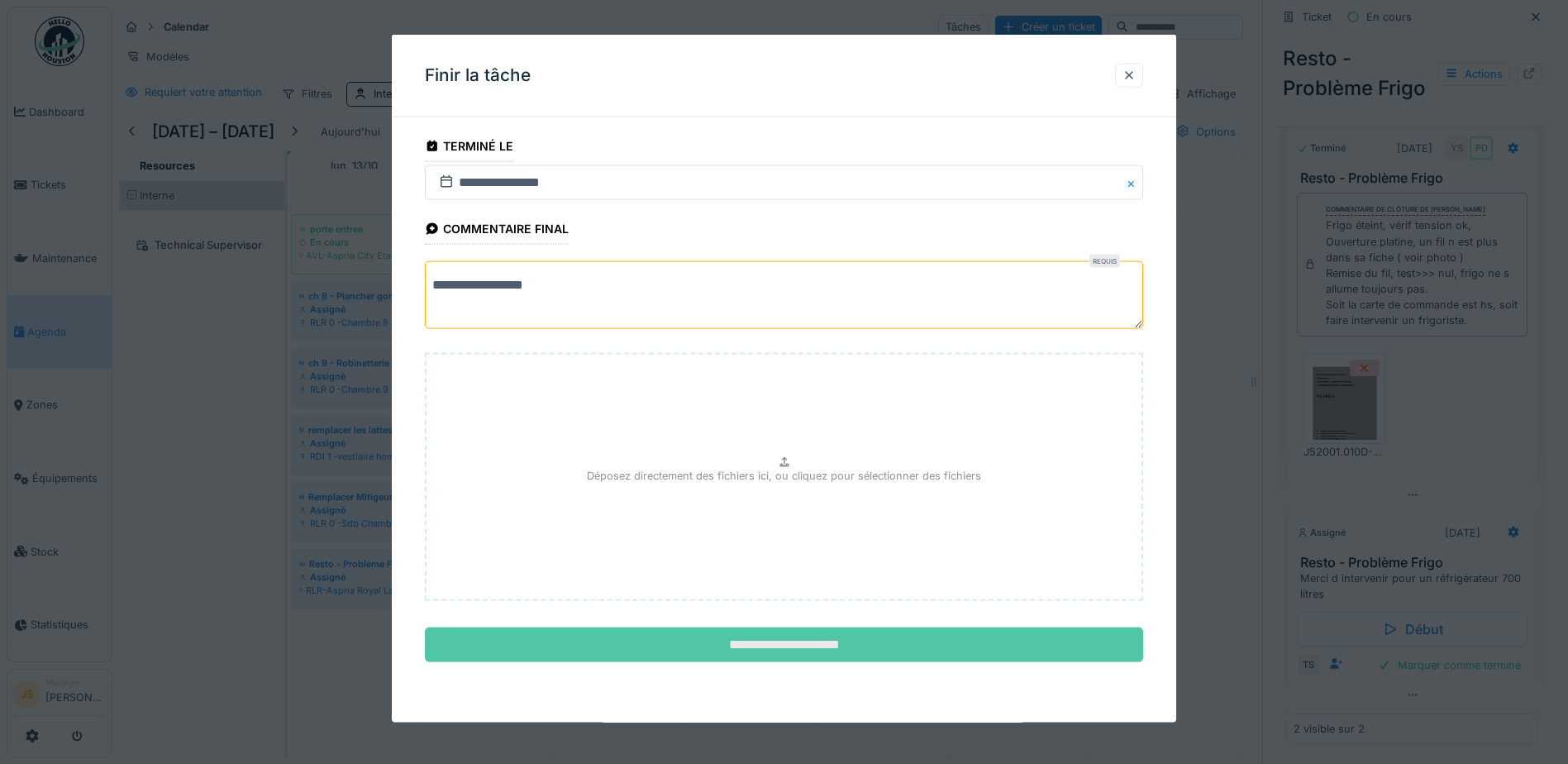
type textarea "**********"
click at [763, 639] on input "**********" at bounding box center [784, 645] width 718 height 34
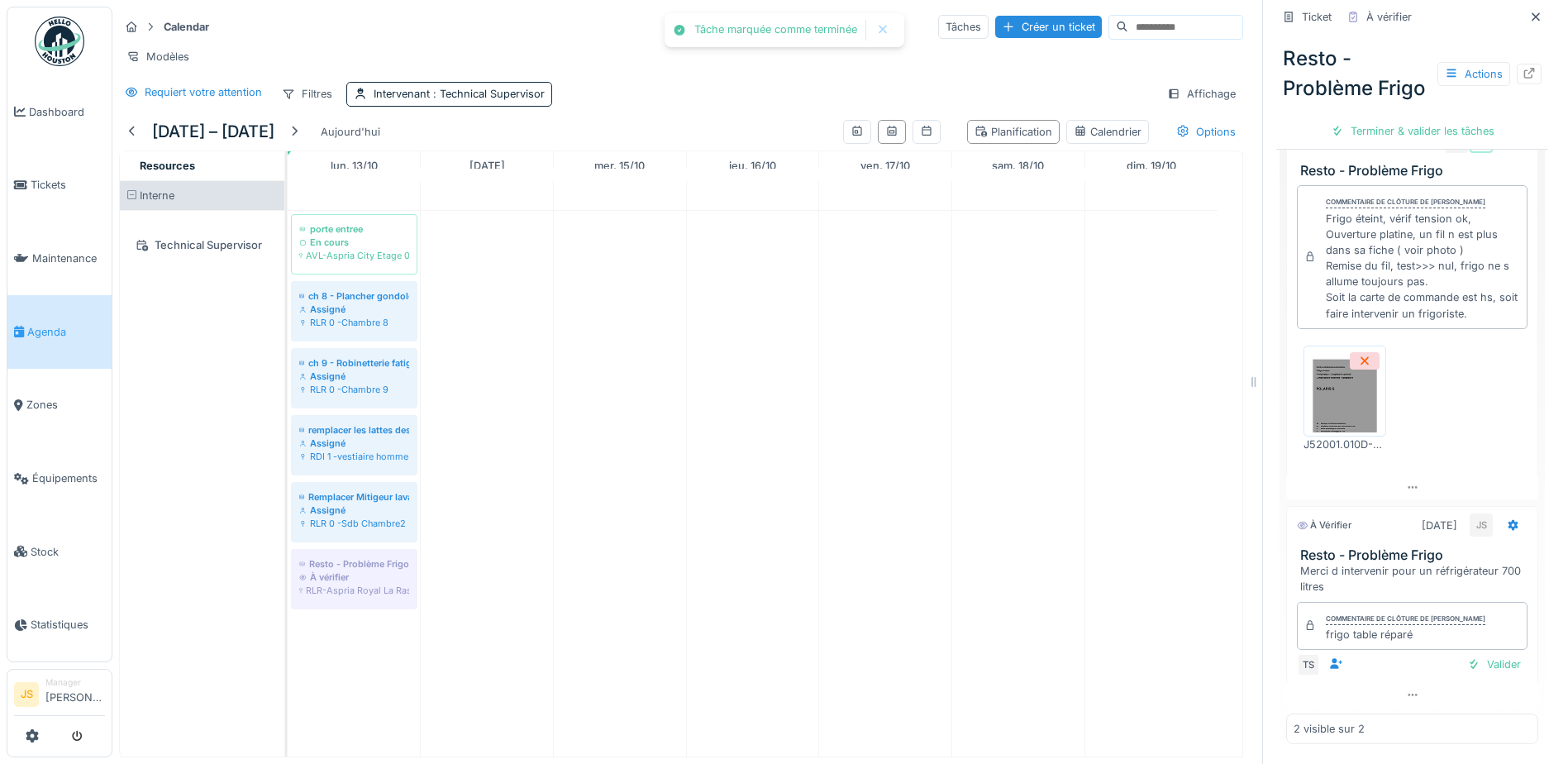
scroll to position [560, 0]
click at [1402, 142] on div "Terminer & valider les tâches" at bounding box center [1413, 131] width 177 height 22
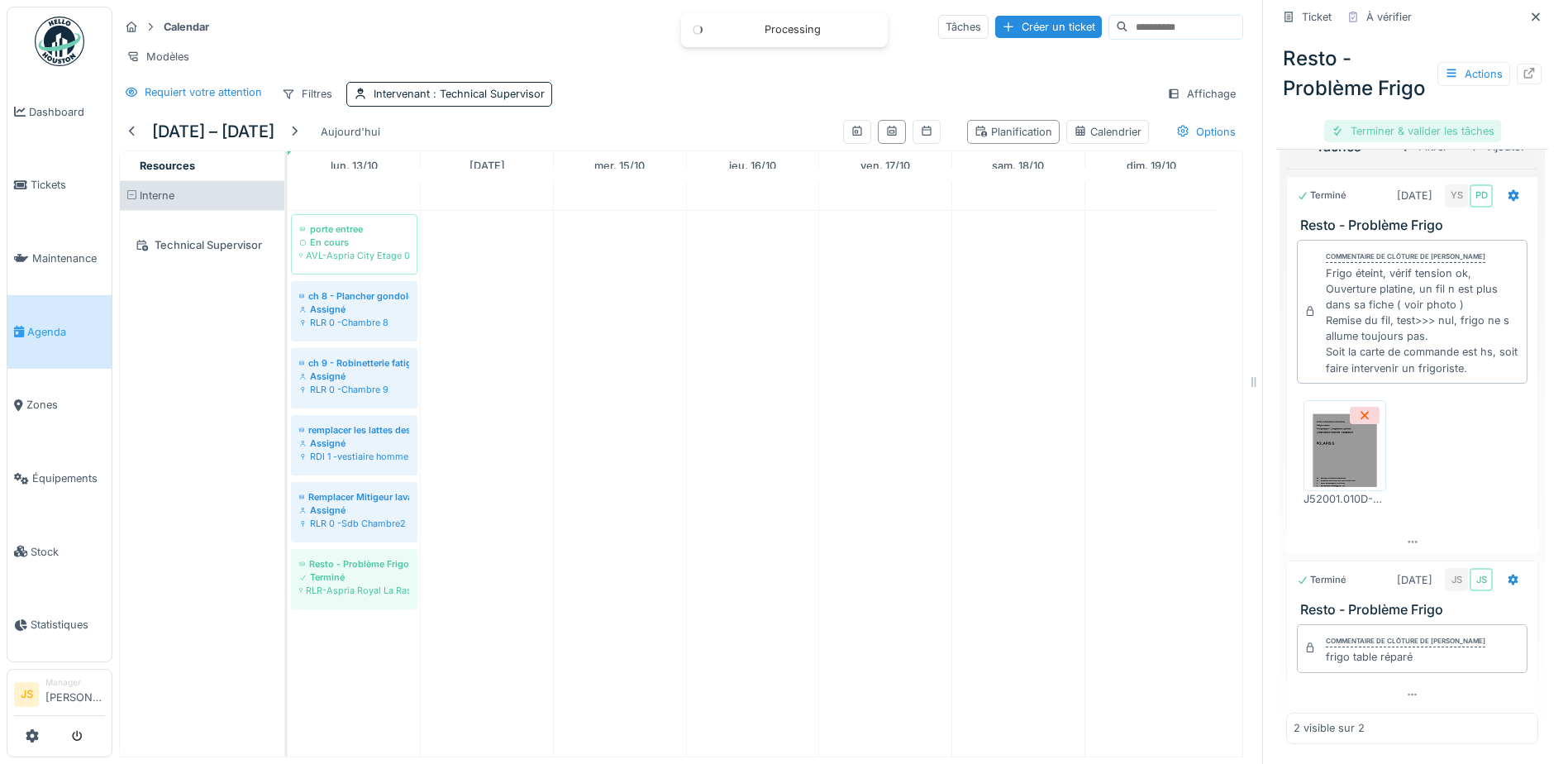
click at [1408, 142] on div "Terminer & valider les tâches" at bounding box center [1413, 131] width 177 height 22
click at [1408, 142] on div "Clôturer le ticket" at bounding box center [1413, 131] width 115 height 22
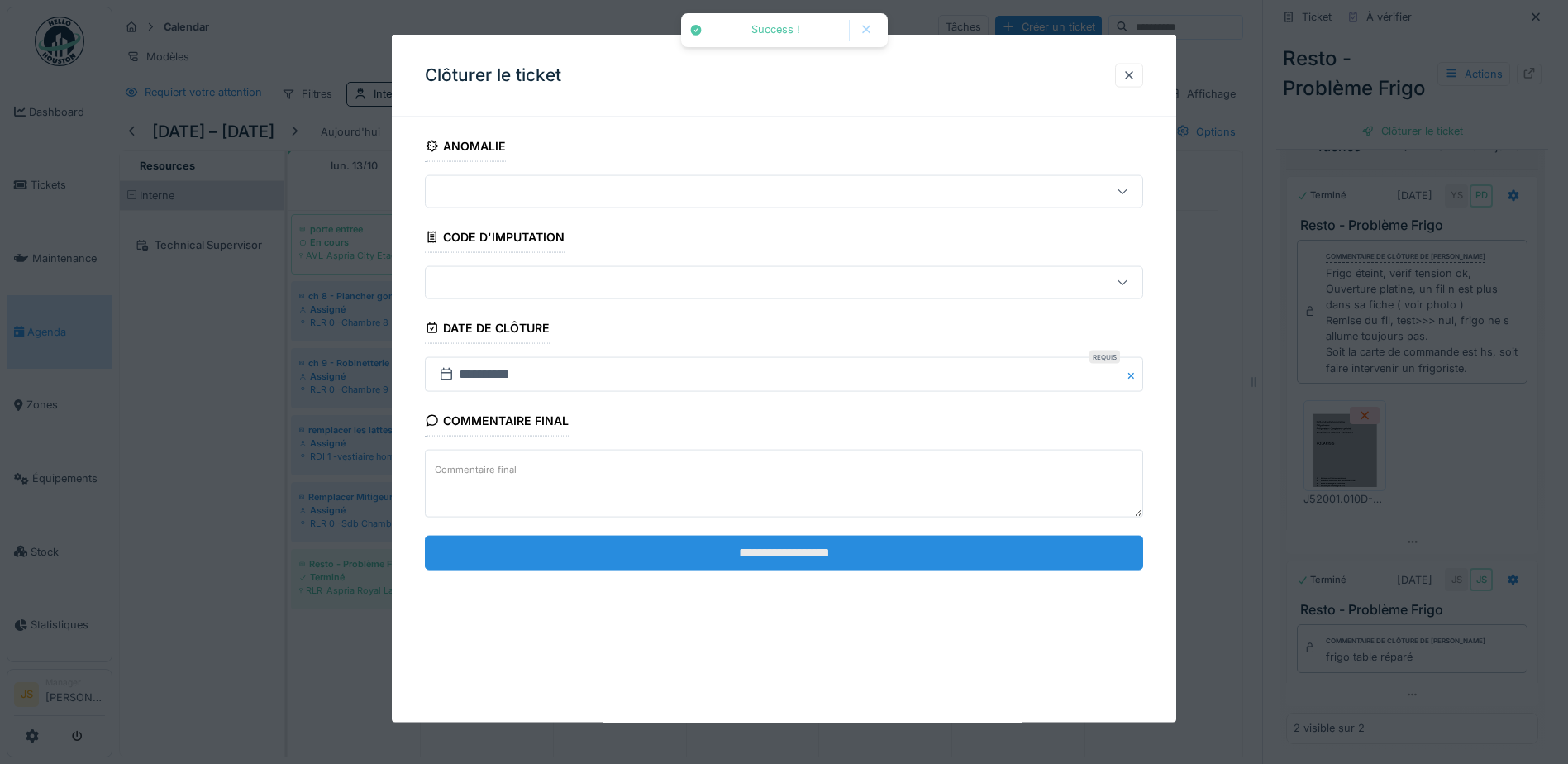
click at [789, 543] on input "**********" at bounding box center [784, 552] width 718 height 34
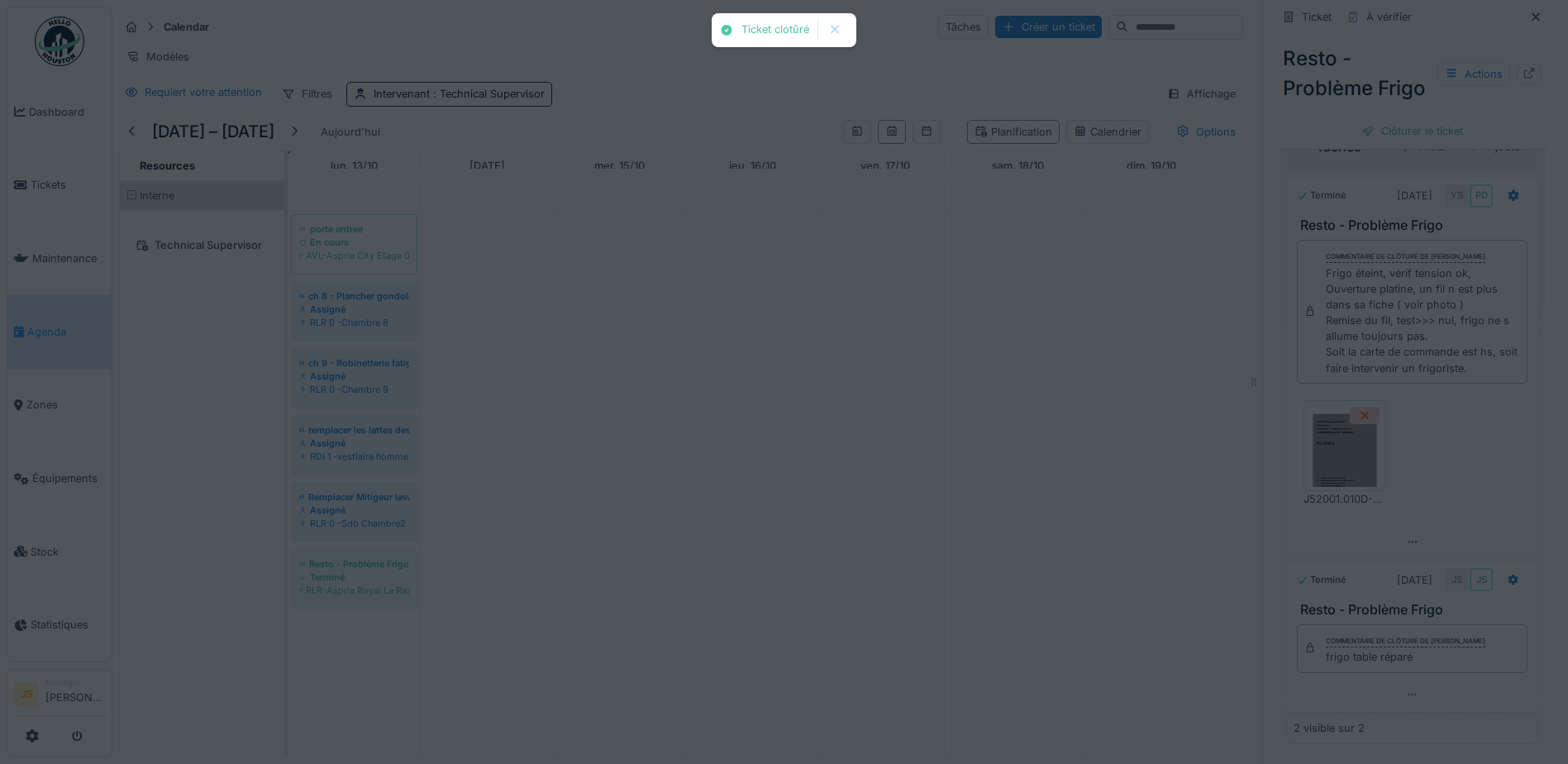
scroll to position [564, 0]
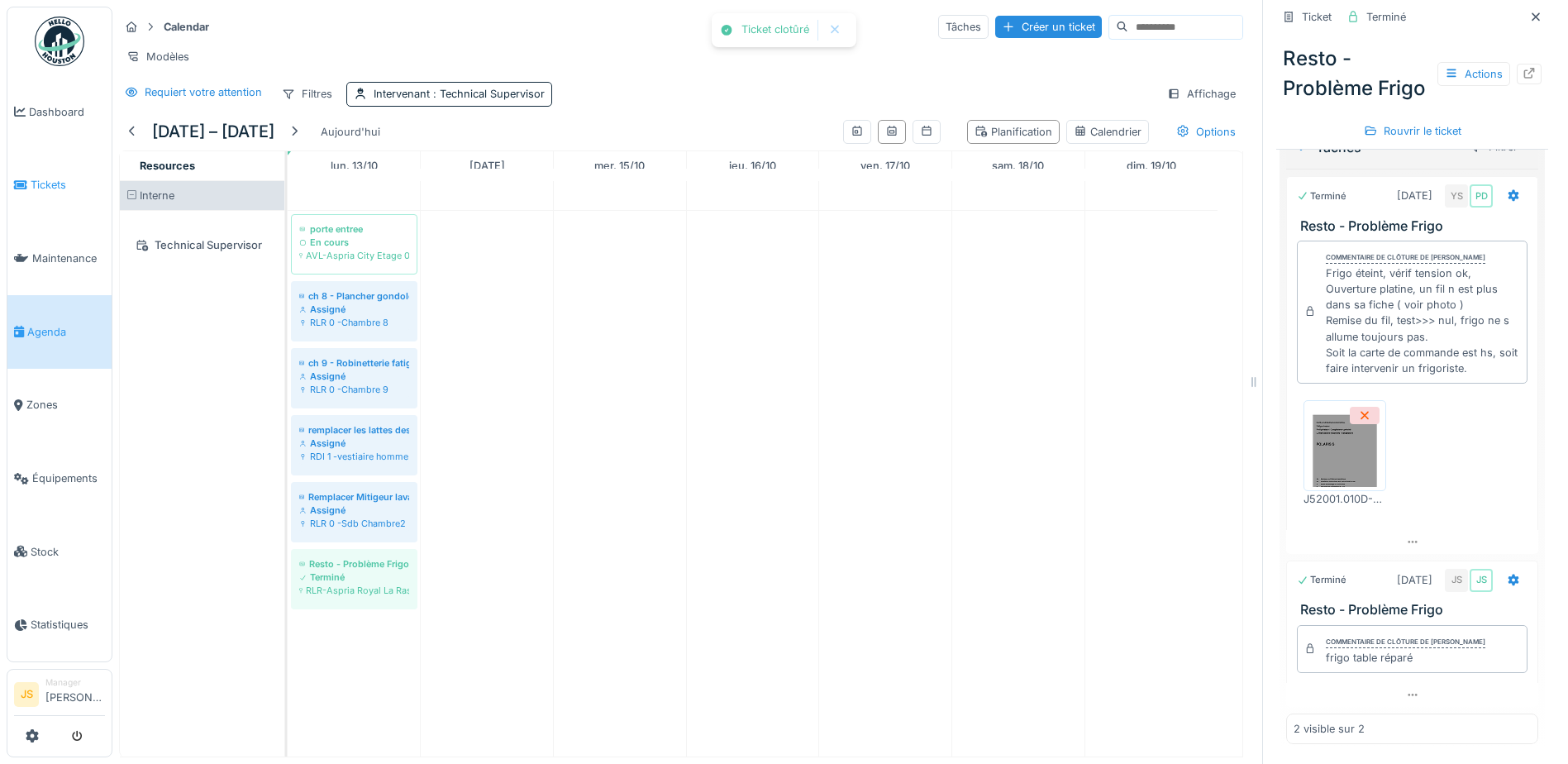
click at [50, 189] on span "Tickets" at bounding box center [68, 185] width 75 height 15
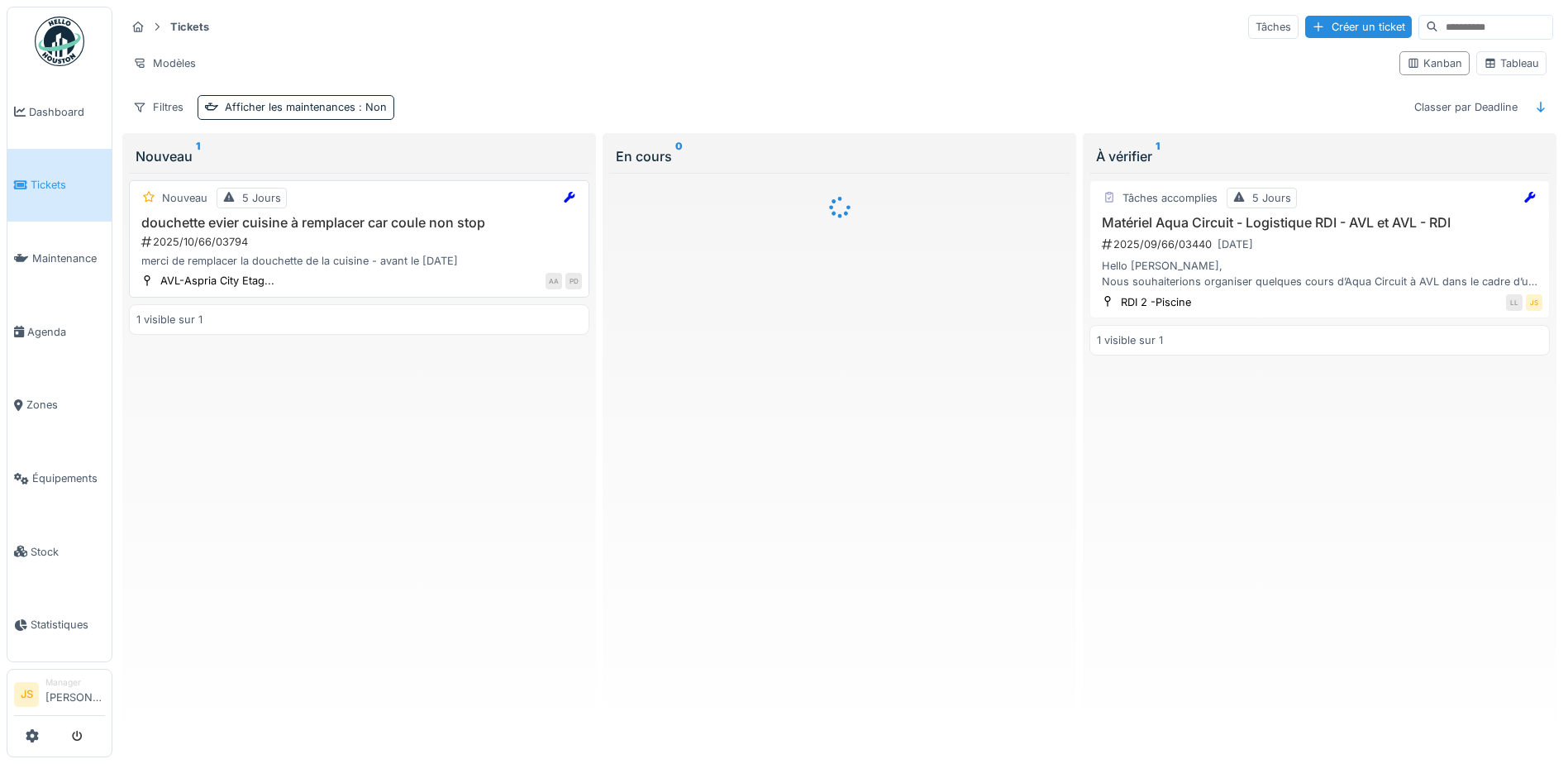
click at [203, 247] on div "2025/10/66/03794" at bounding box center [360, 242] width 442 height 15
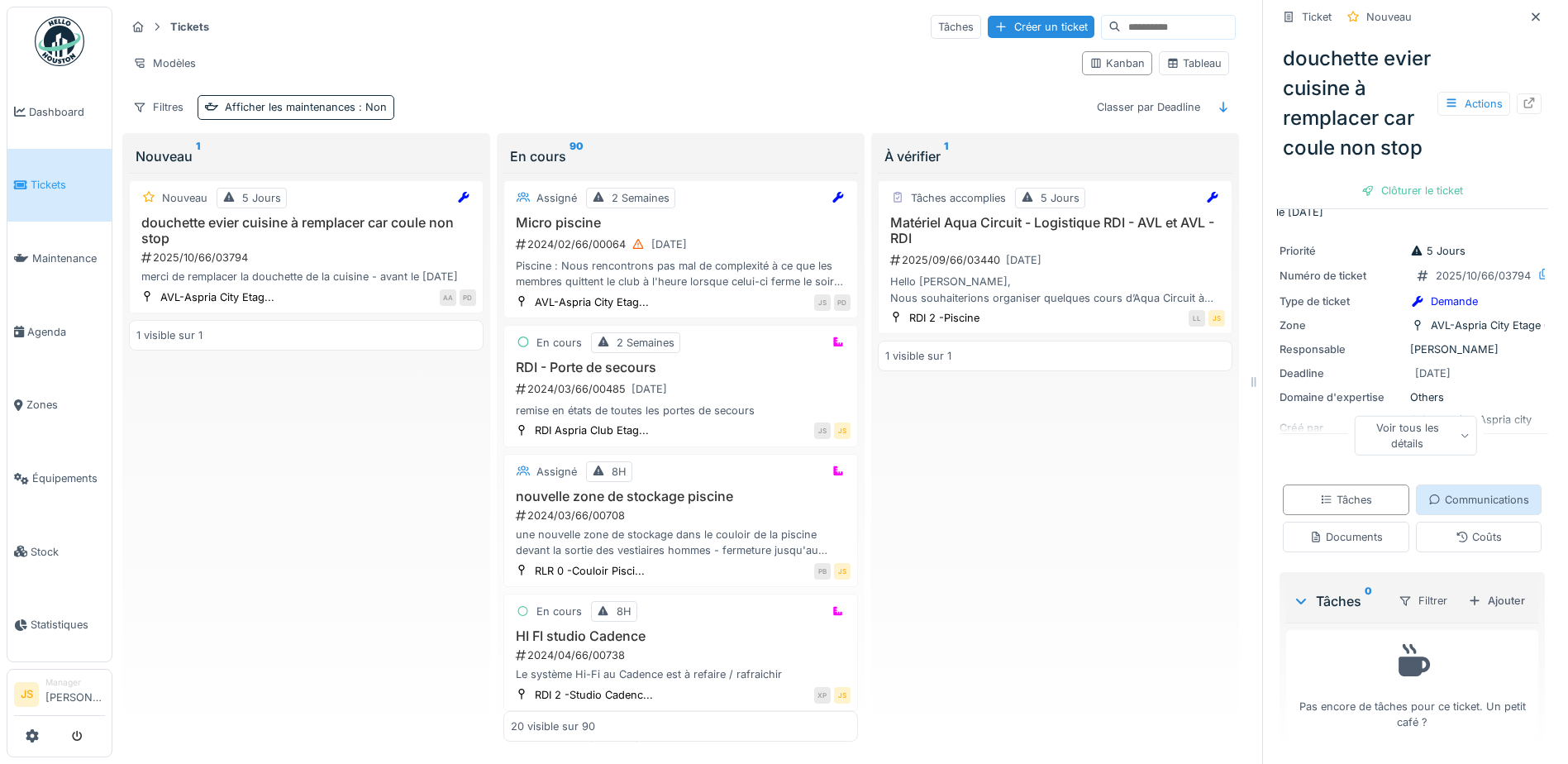
scroll to position [148, 0]
click at [1487, 600] on div "Ajouter" at bounding box center [1497, 601] width 70 height 22
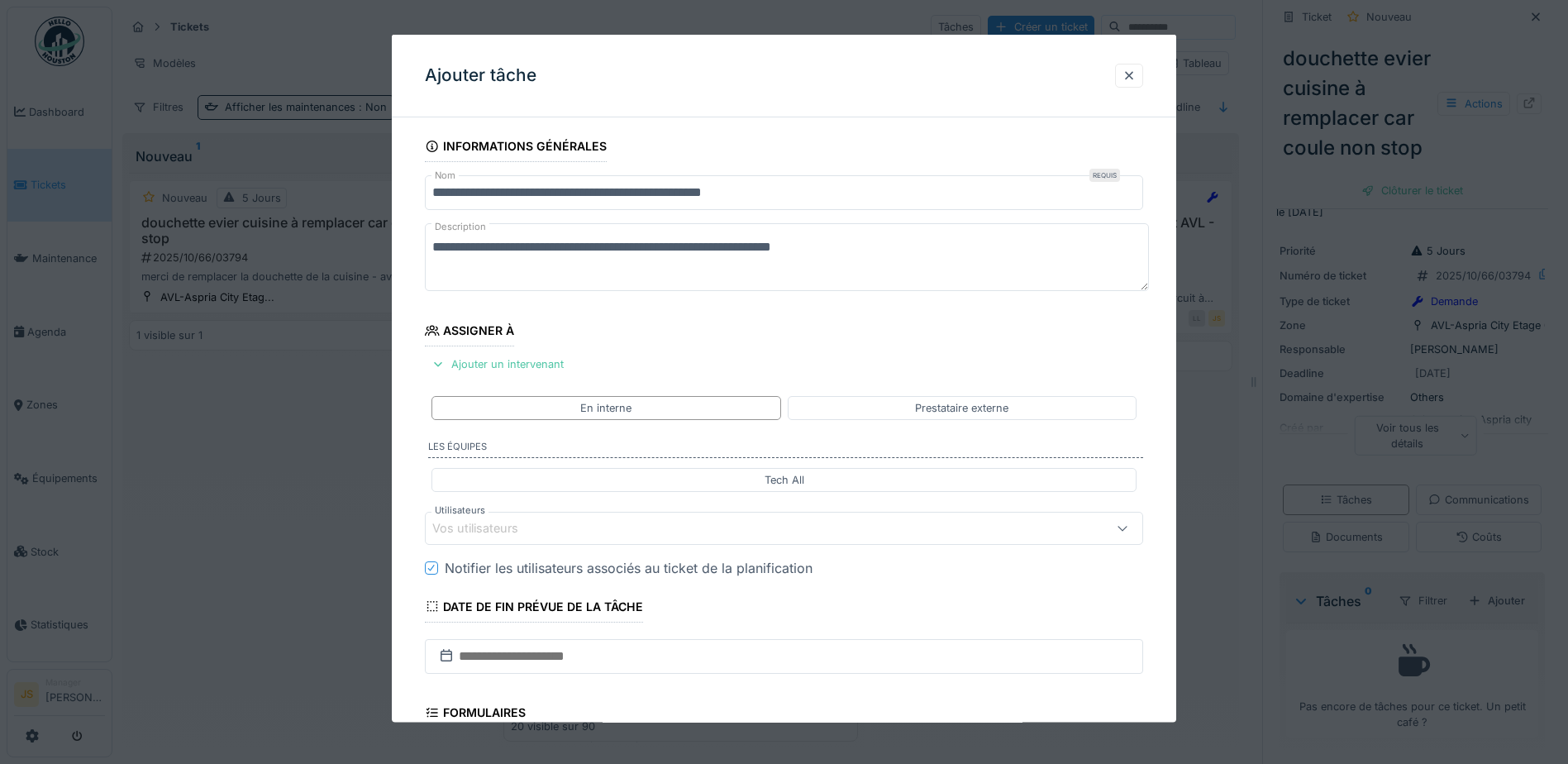
click at [494, 524] on div "Vos utilisateurs" at bounding box center [487, 528] width 109 height 18
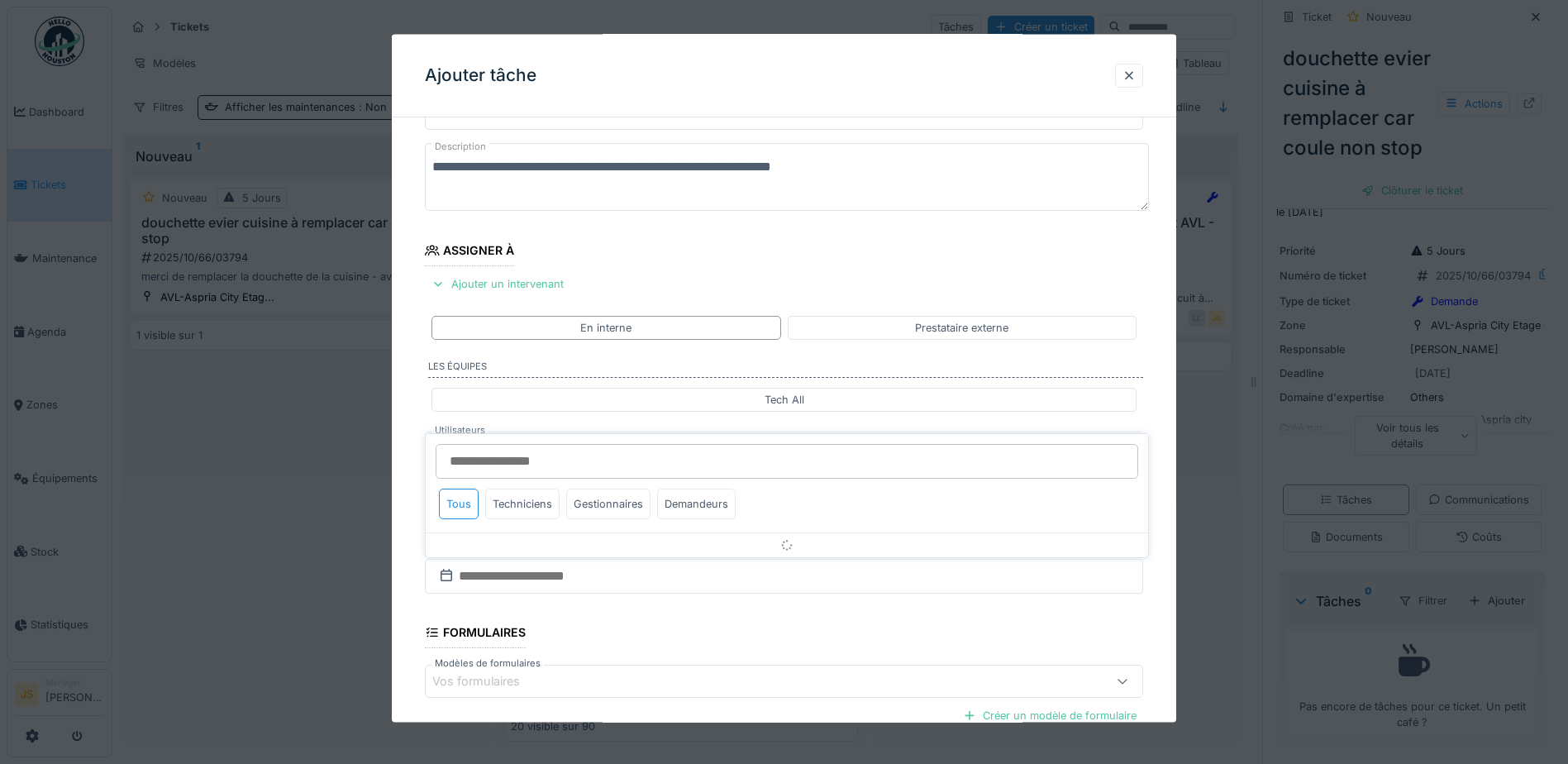
scroll to position [149, 0]
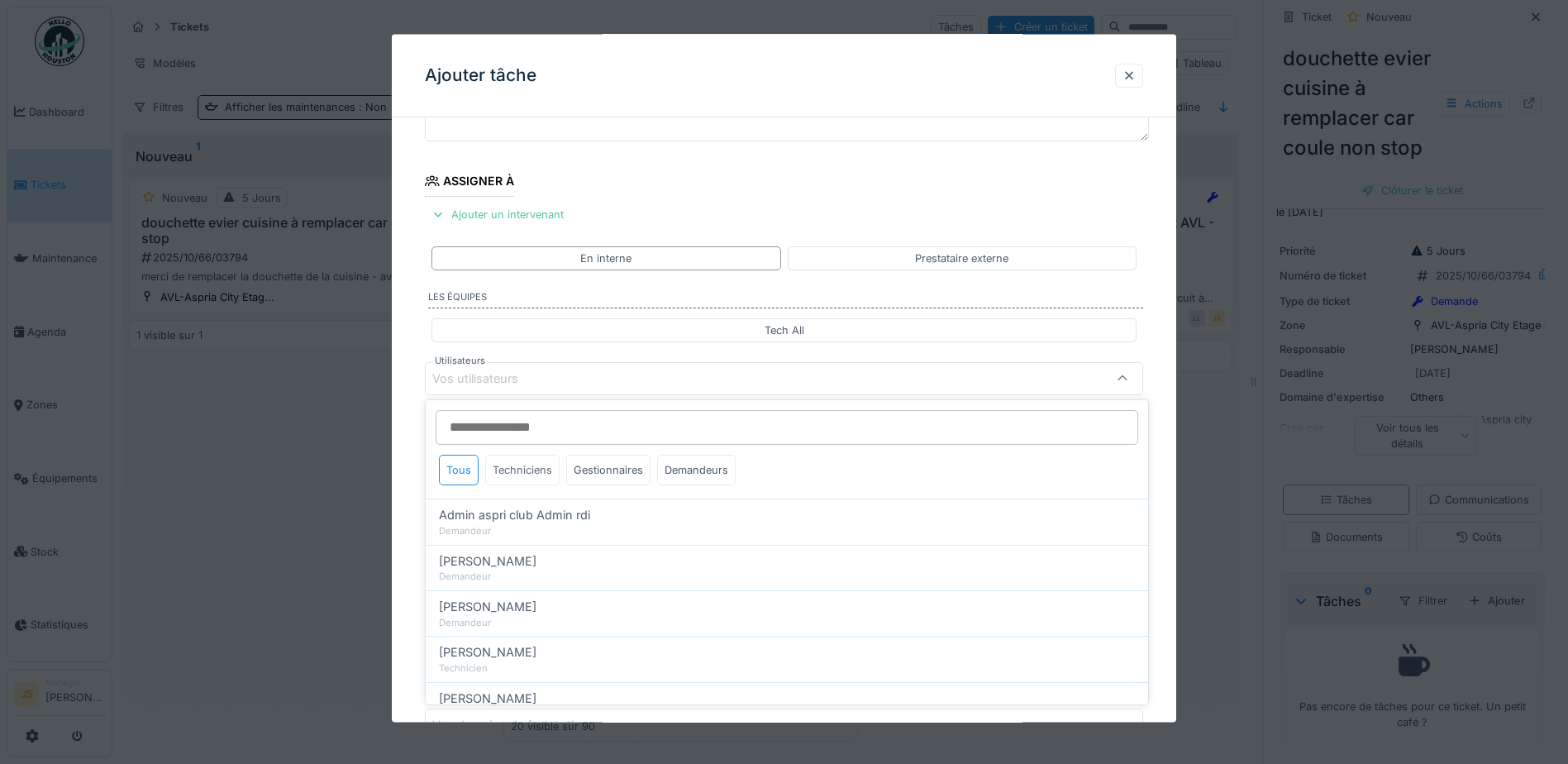
click at [530, 457] on div "Techniciens" at bounding box center [522, 470] width 75 height 31
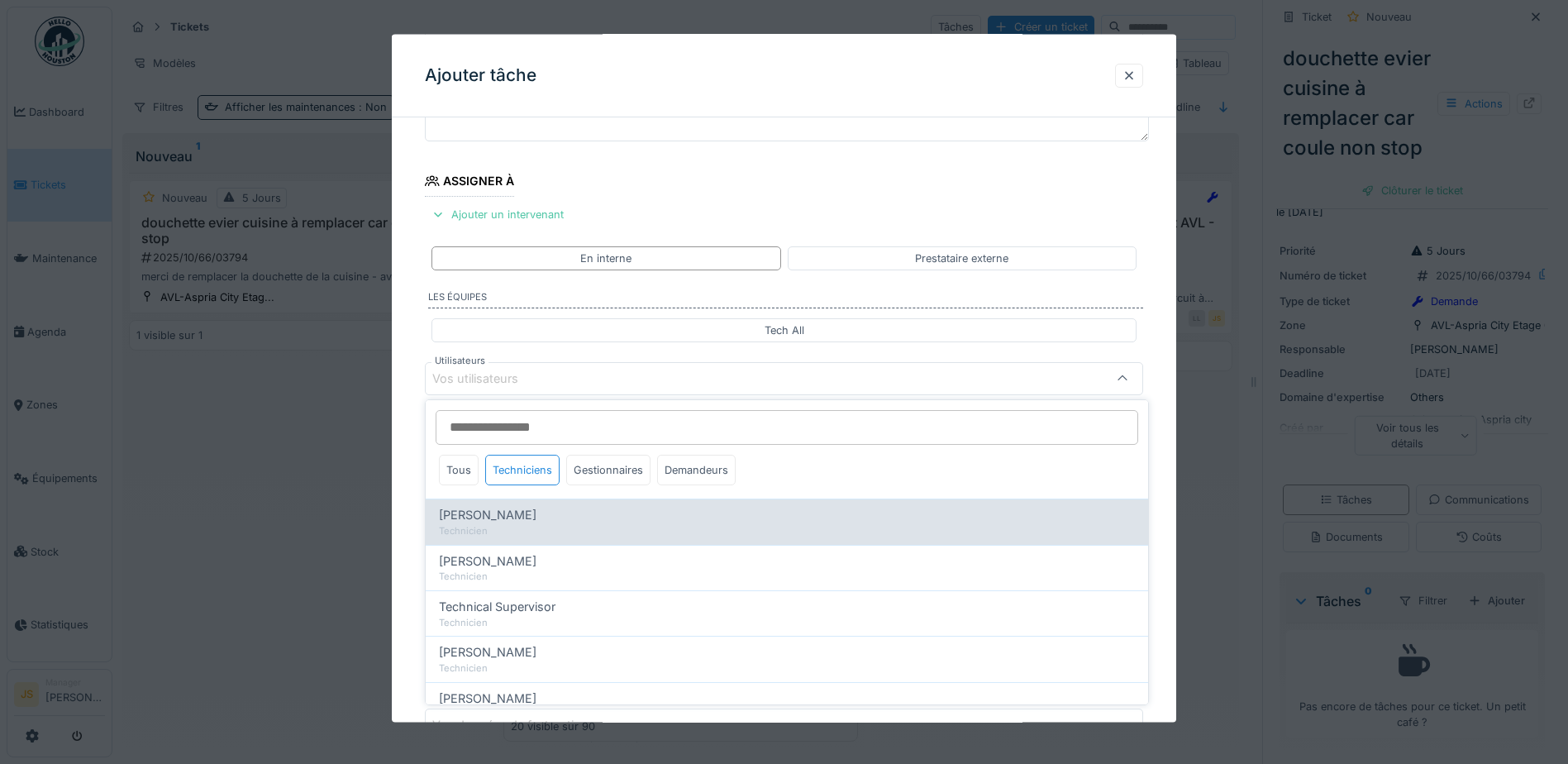
click at [536, 514] on span "[PERSON_NAME]" at bounding box center [488, 515] width 98 height 18
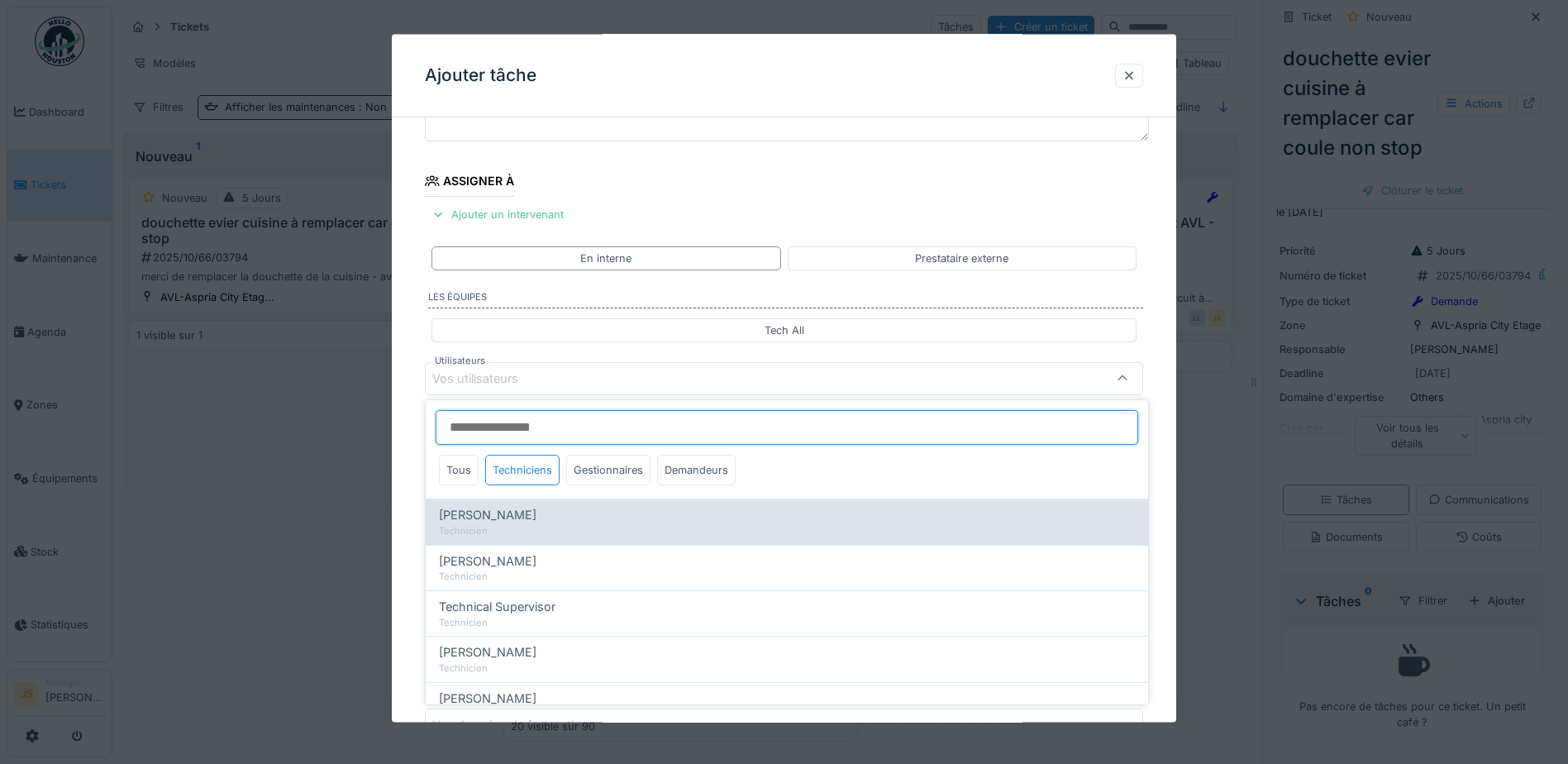
type input "*****"
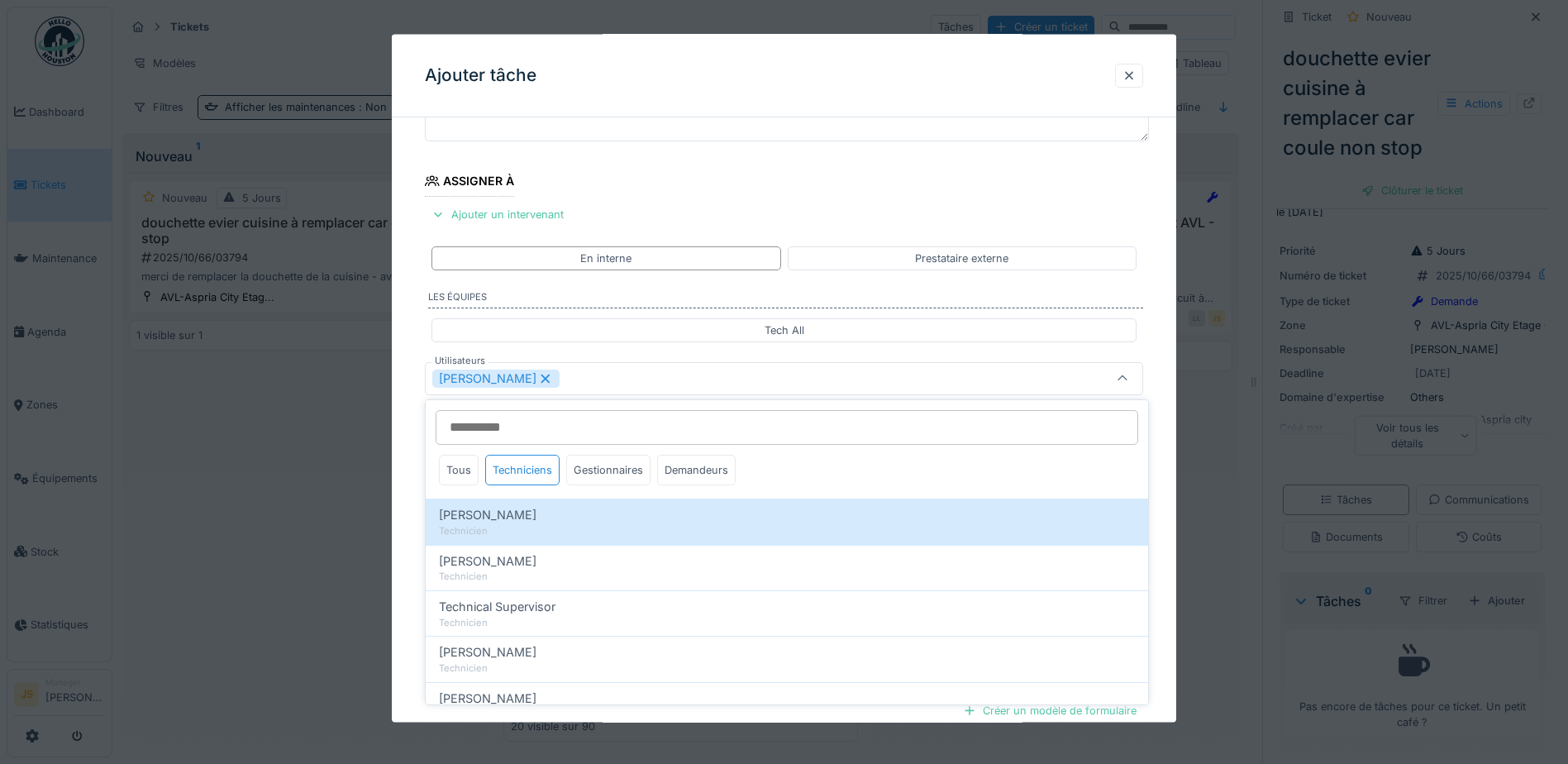
click at [407, 514] on div "**********" at bounding box center [784, 440] width 784 height 919
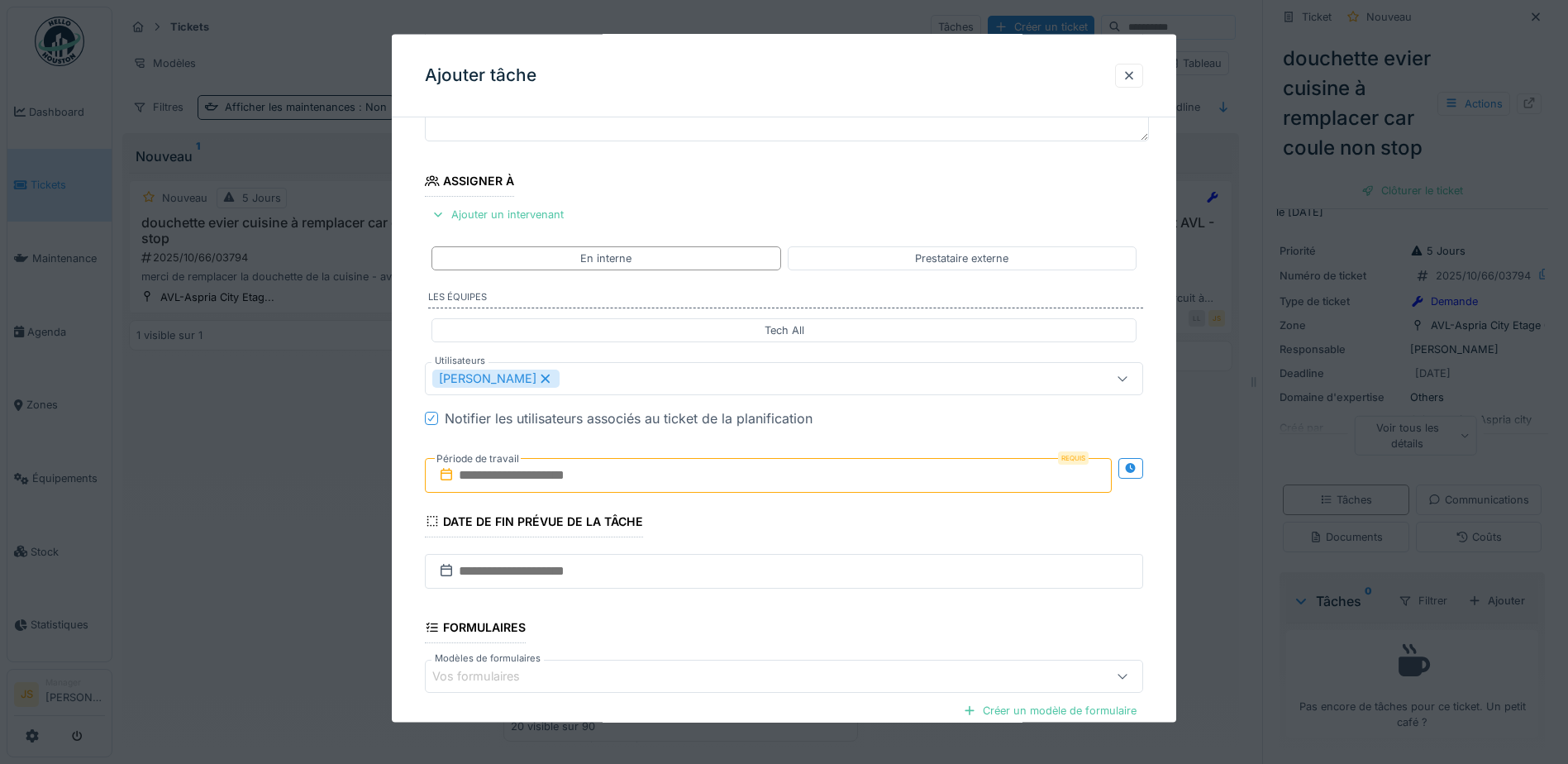
click at [500, 486] on input "text" at bounding box center [768, 475] width 687 height 34
click at [695, 636] on div "13" at bounding box center [691, 637] width 22 height 24
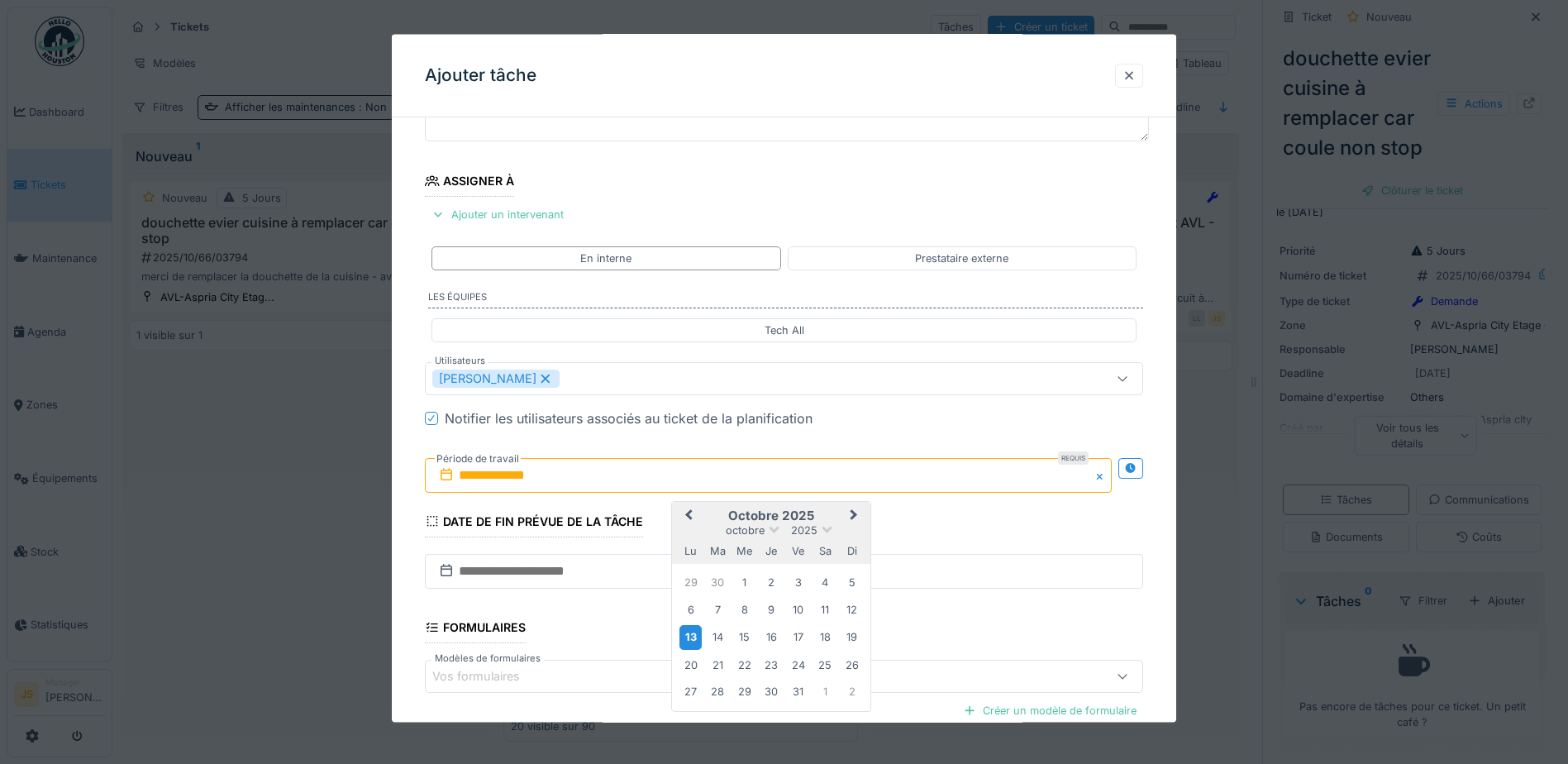
click at [694, 636] on div "13" at bounding box center [691, 637] width 22 height 24
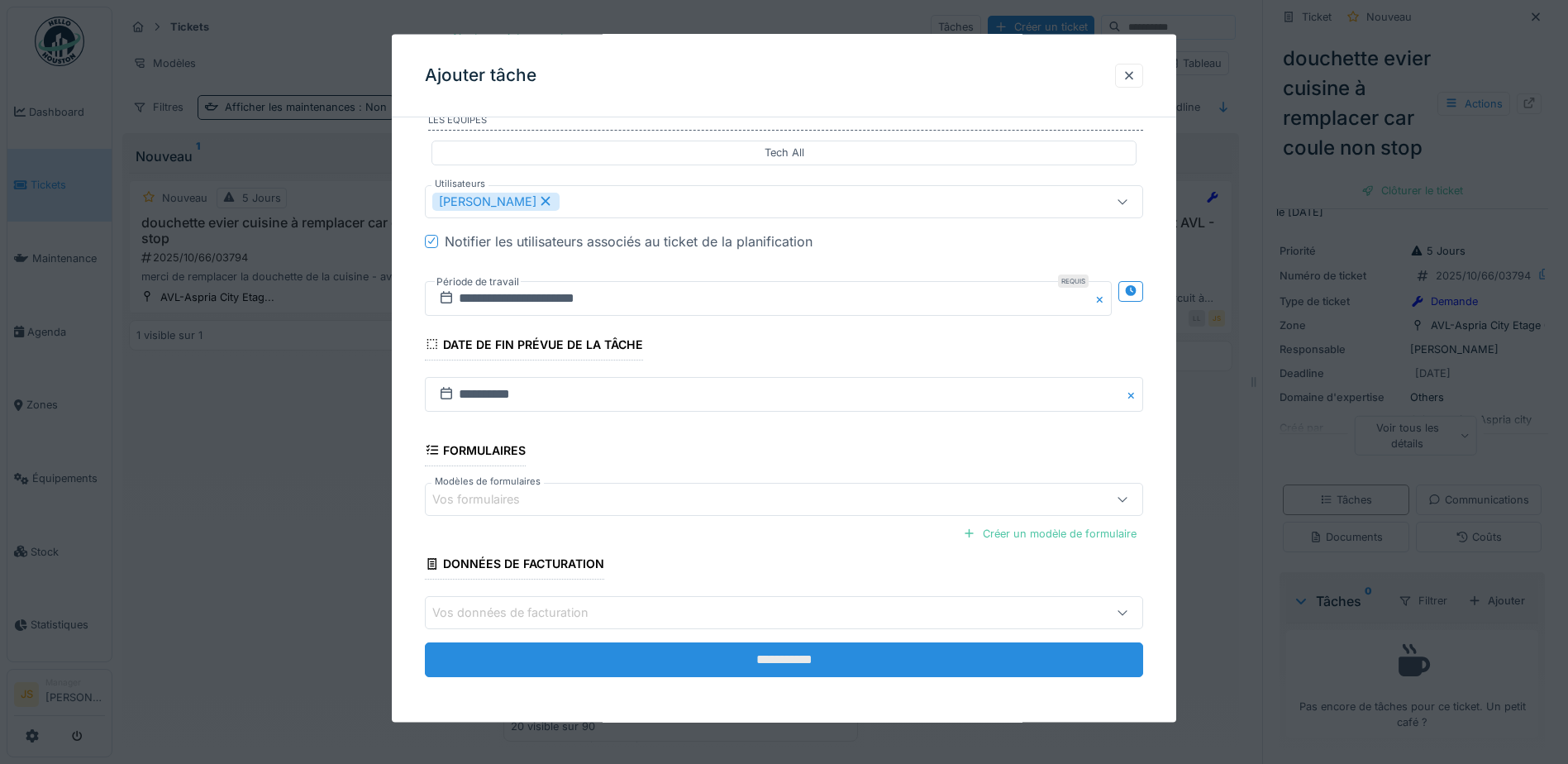
scroll to position [327, 0]
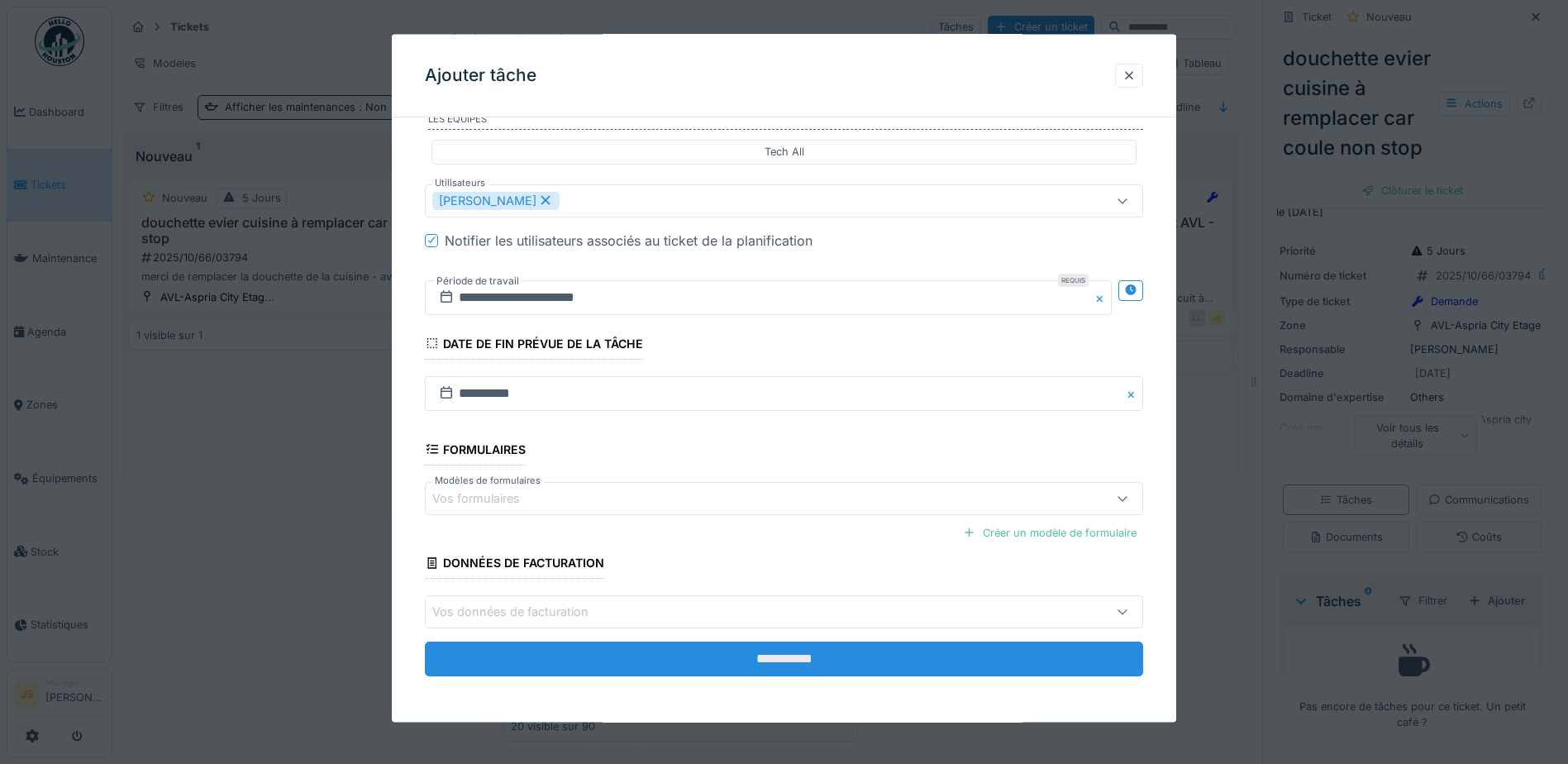
click at [871, 665] on input "**********" at bounding box center [784, 659] width 718 height 34
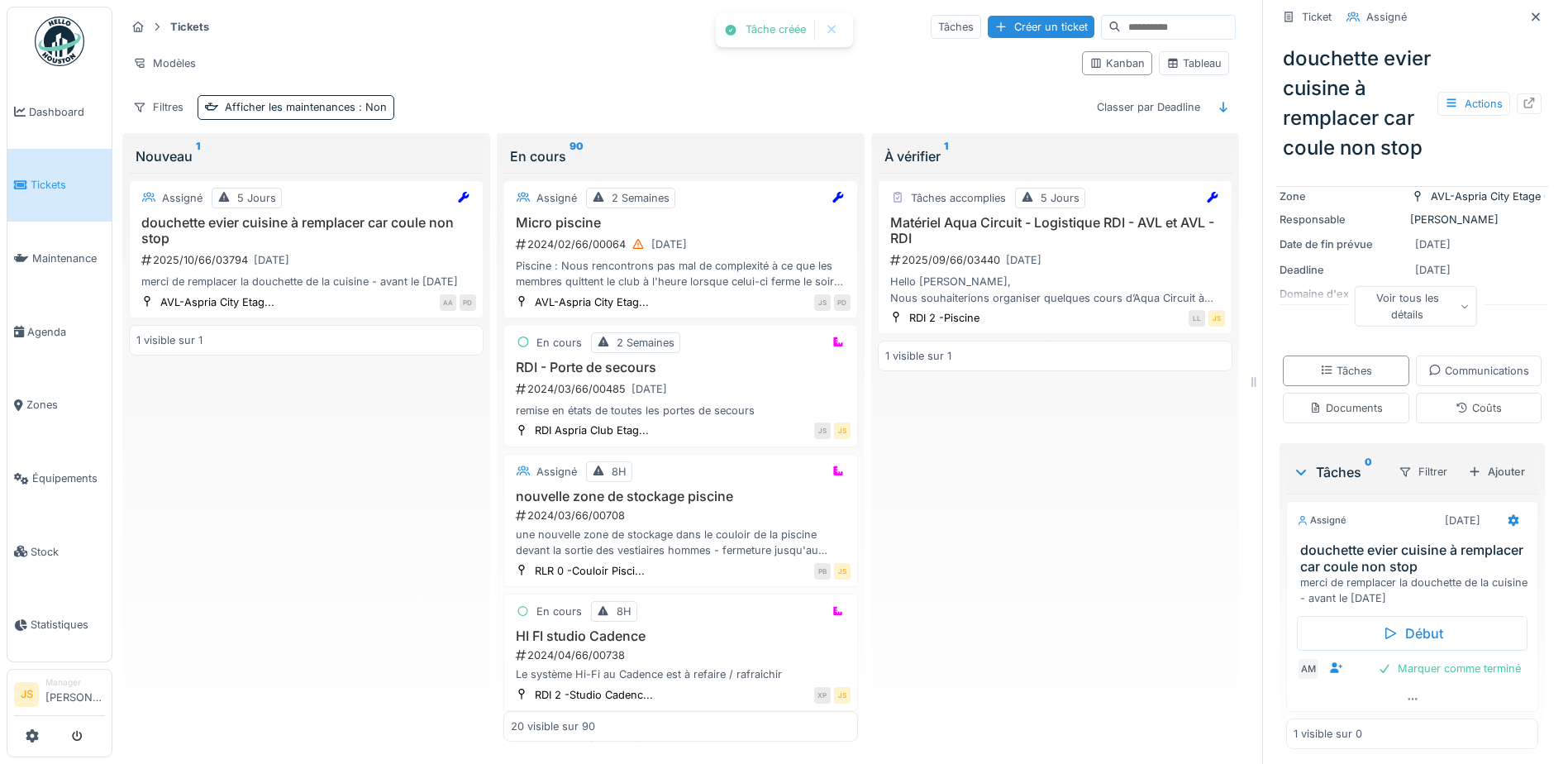
scroll to position [125, 0]
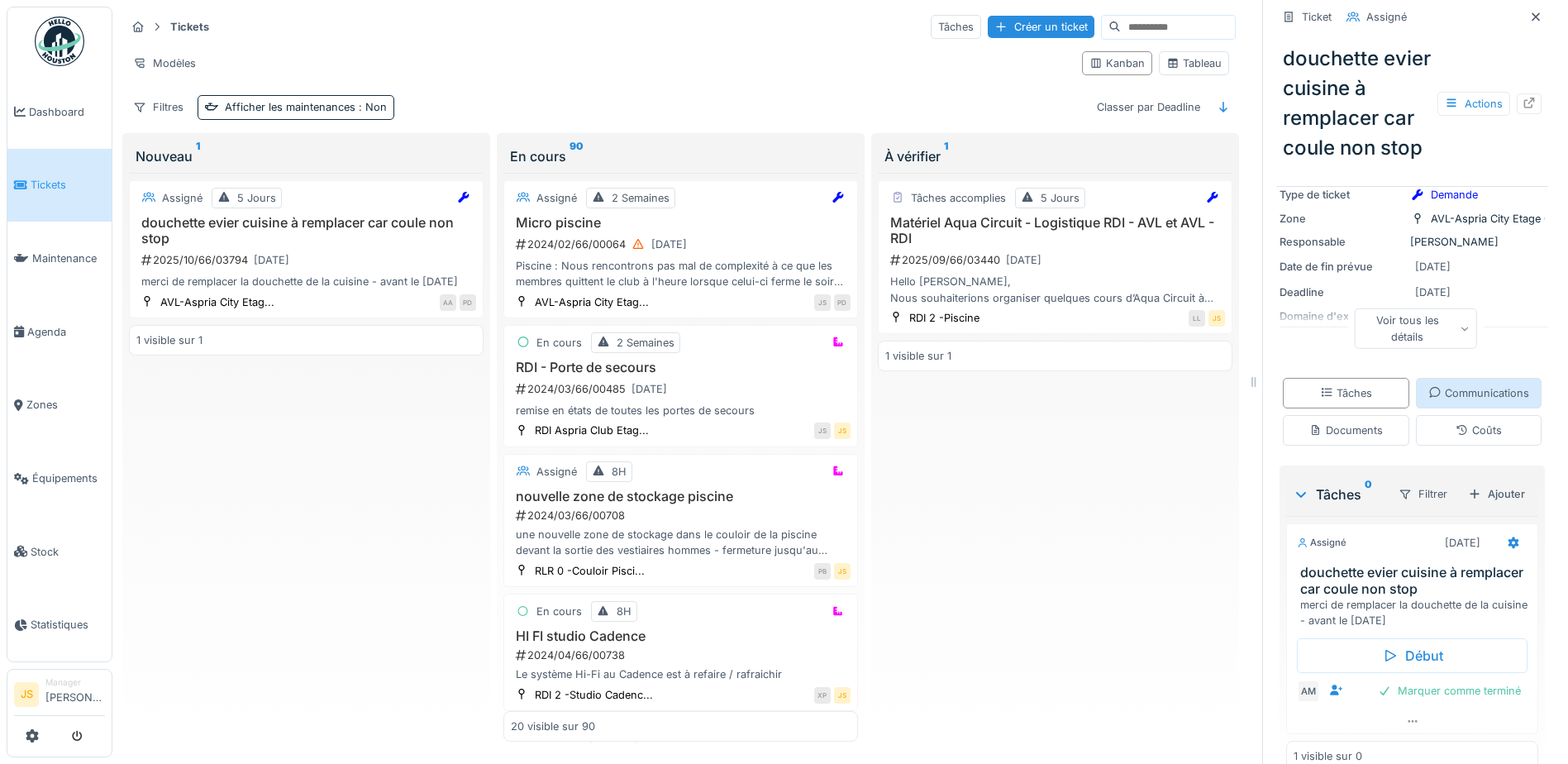
click at [1429, 401] on div "Communications" at bounding box center [1480, 393] width 101 height 15
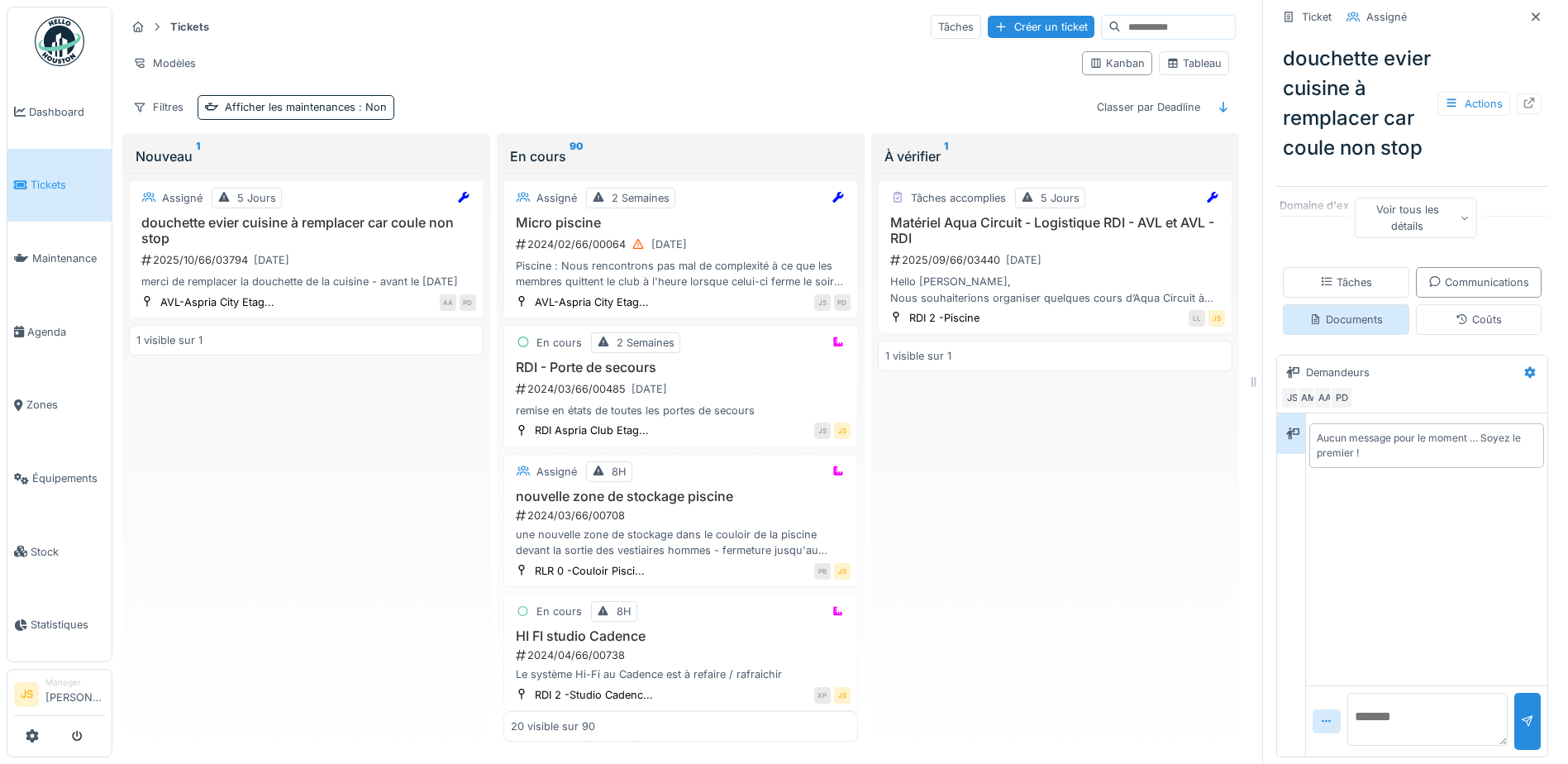
click at [1383, 327] on div "Documents" at bounding box center [1347, 319] width 74 height 15
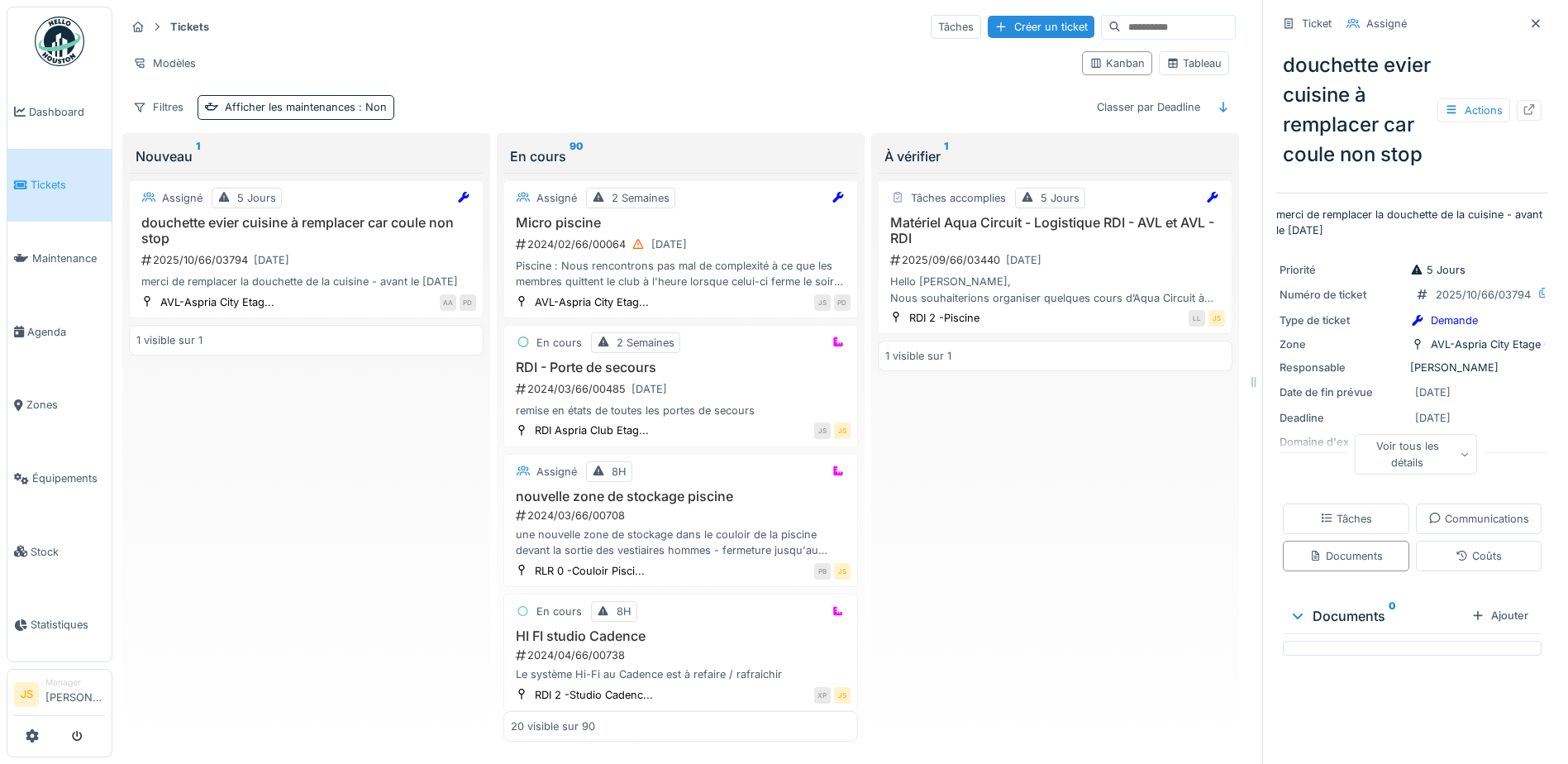
scroll to position [0, 0]
click at [1016, 215] on h3 "Matériel Aqua Circuit - Logistique RDI - AVL et AVL - RDI" at bounding box center [1056, 230] width 340 height 32
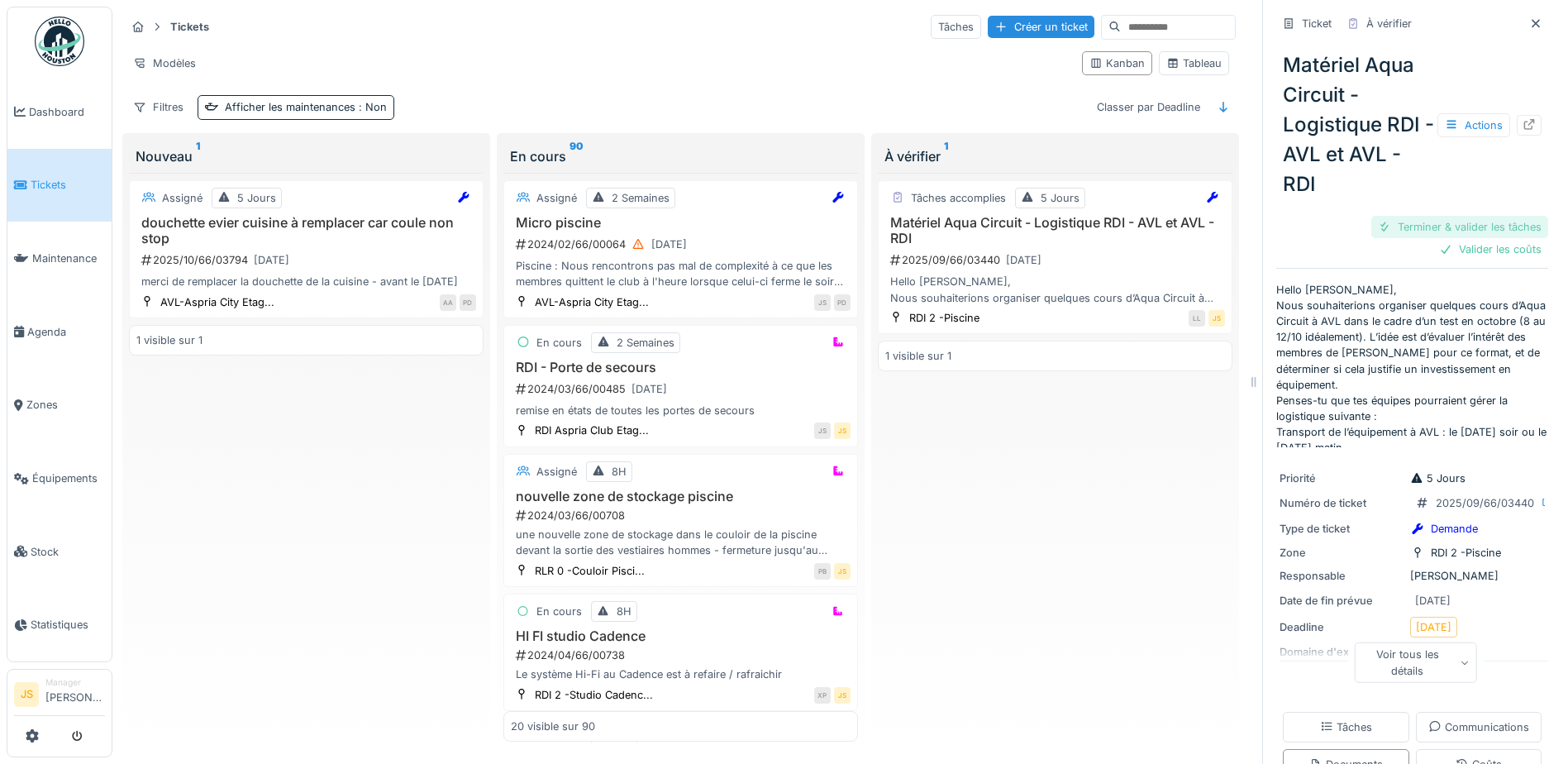
click at [1461, 215] on div "Terminer & valider les tâches" at bounding box center [1460, 227] width 177 height 22
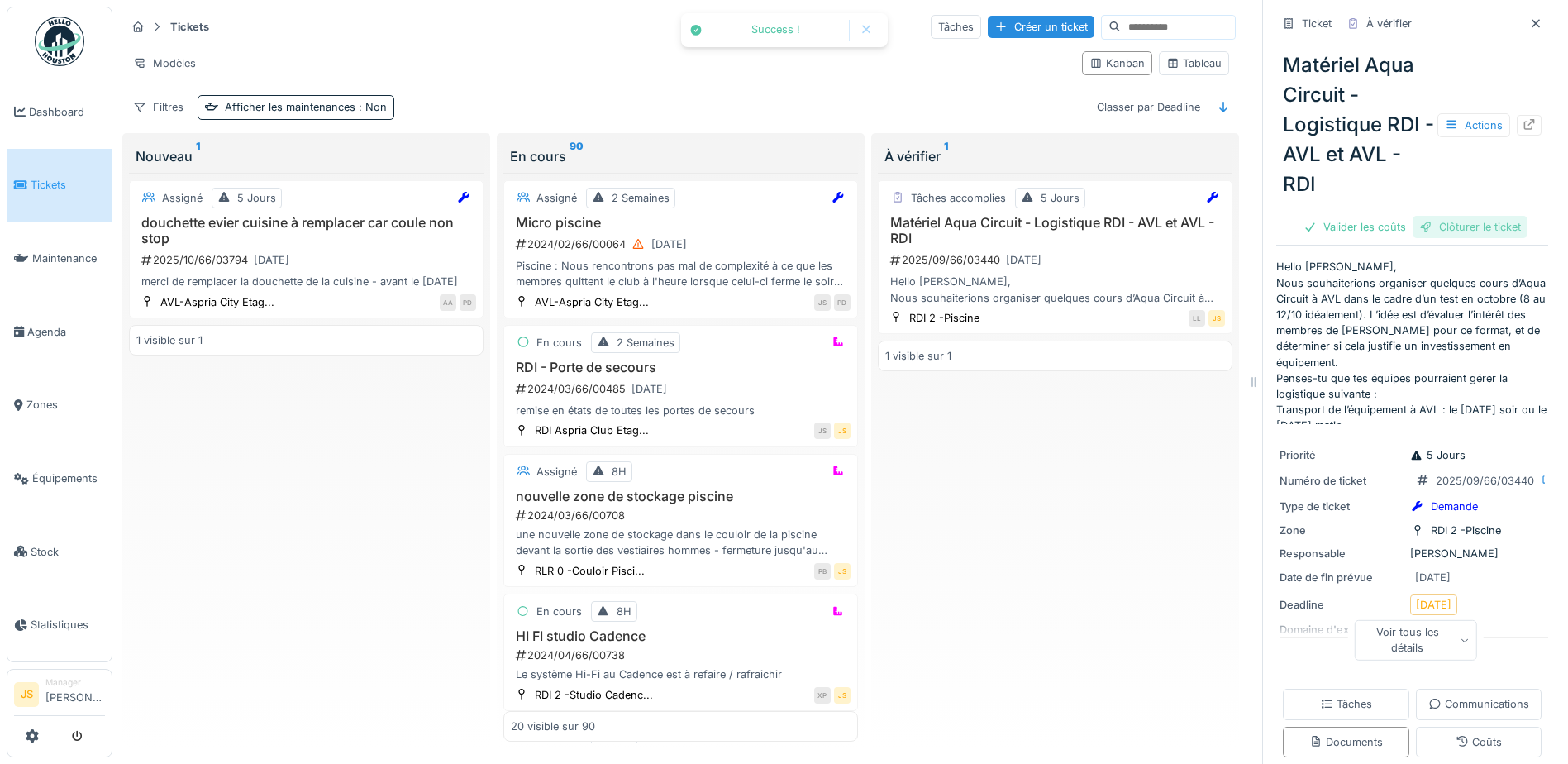
click at [1474, 215] on div "Clôturer le ticket" at bounding box center [1470, 227] width 115 height 22
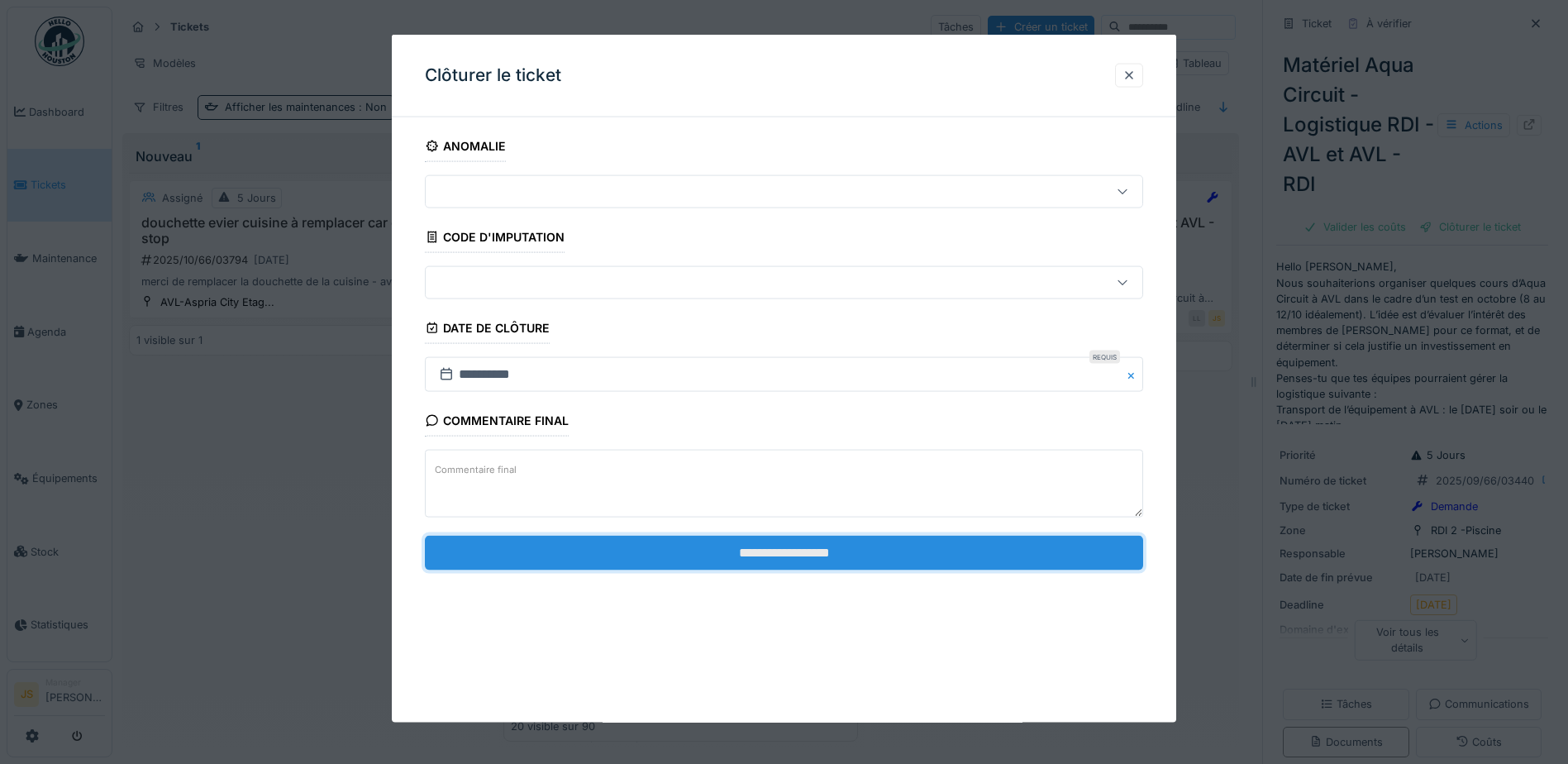
click at [810, 544] on input "**********" at bounding box center [784, 552] width 718 height 34
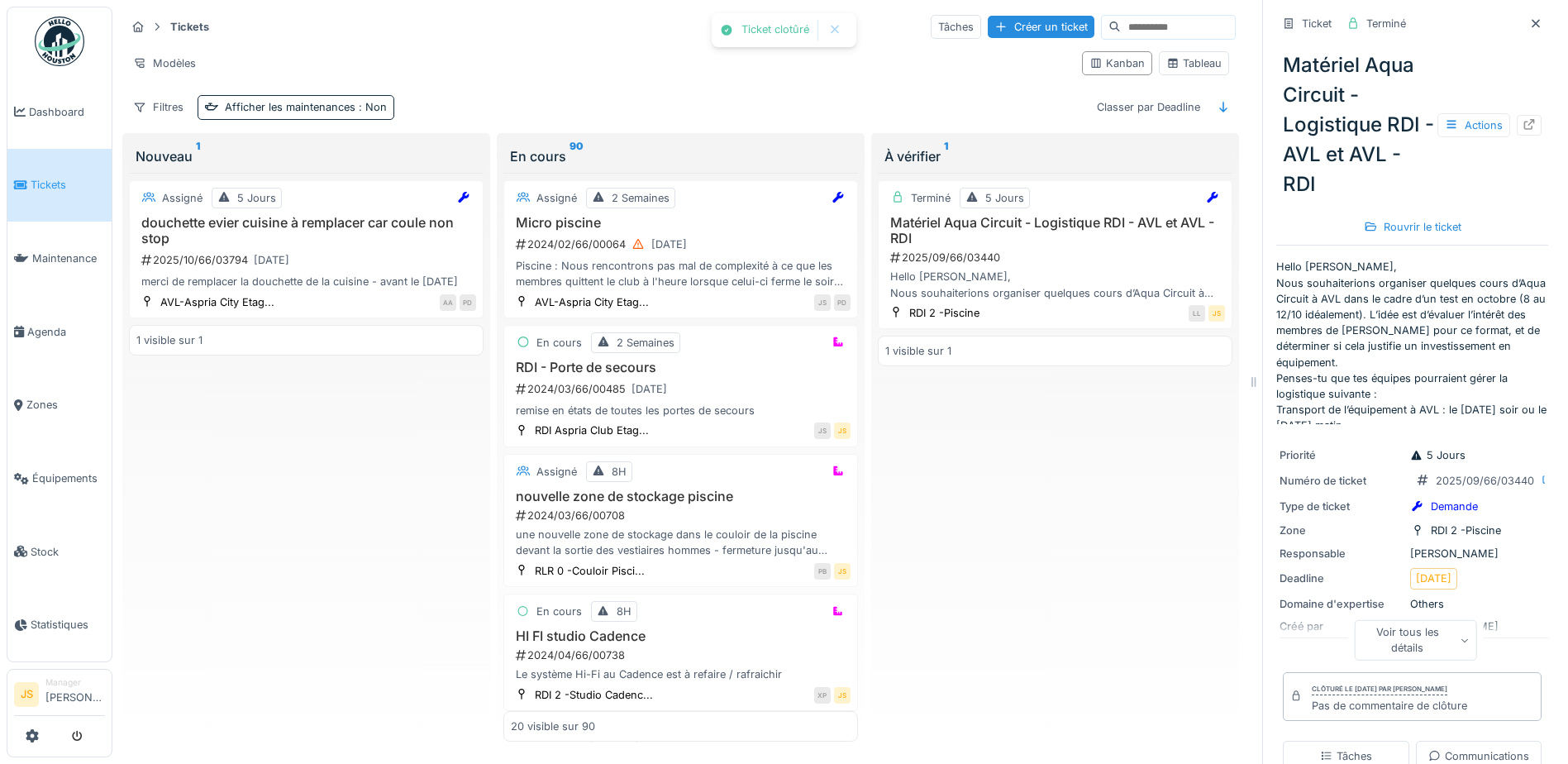
click at [327, 626] on div "Assigné 5 Jours douchette evier cuisine à remplacer car coule non stop 2025/10/…" at bounding box center [306, 458] width 354 height 570
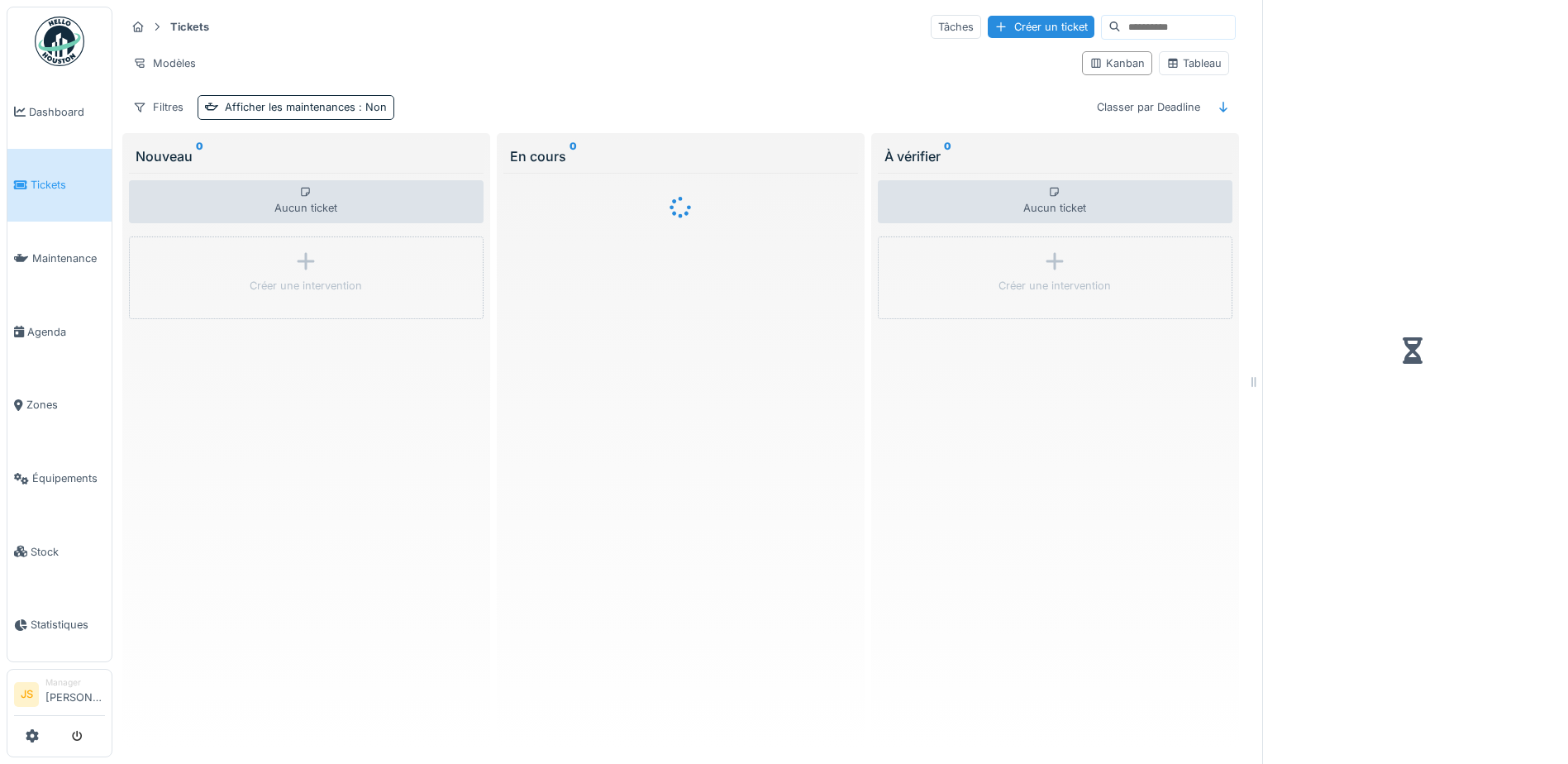
scroll to position [12, 0]
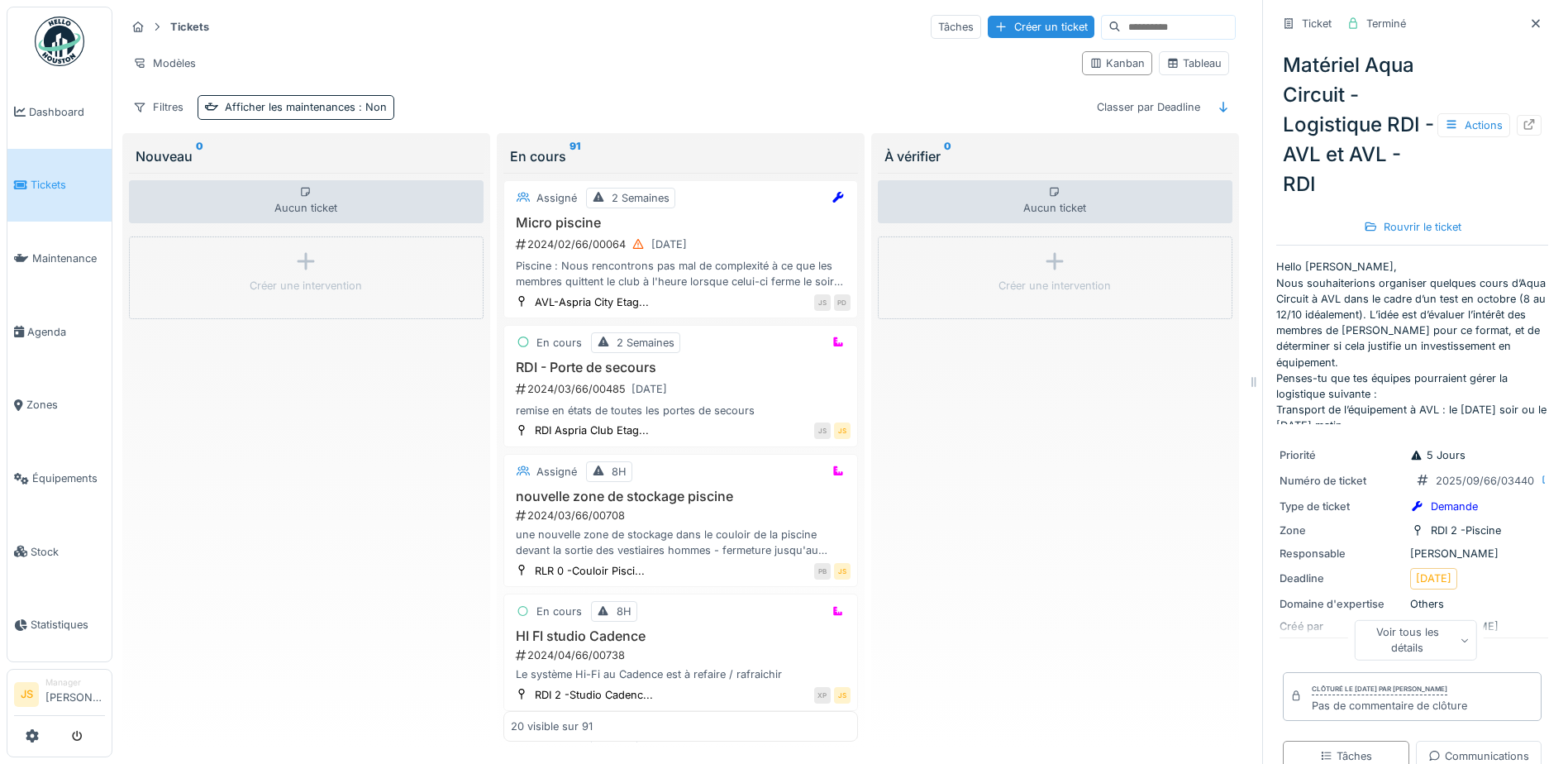
click at [986, 633] on div "Aucun ticket Créer une intervention" at bounding box center [1055, 458] width 354 height 570
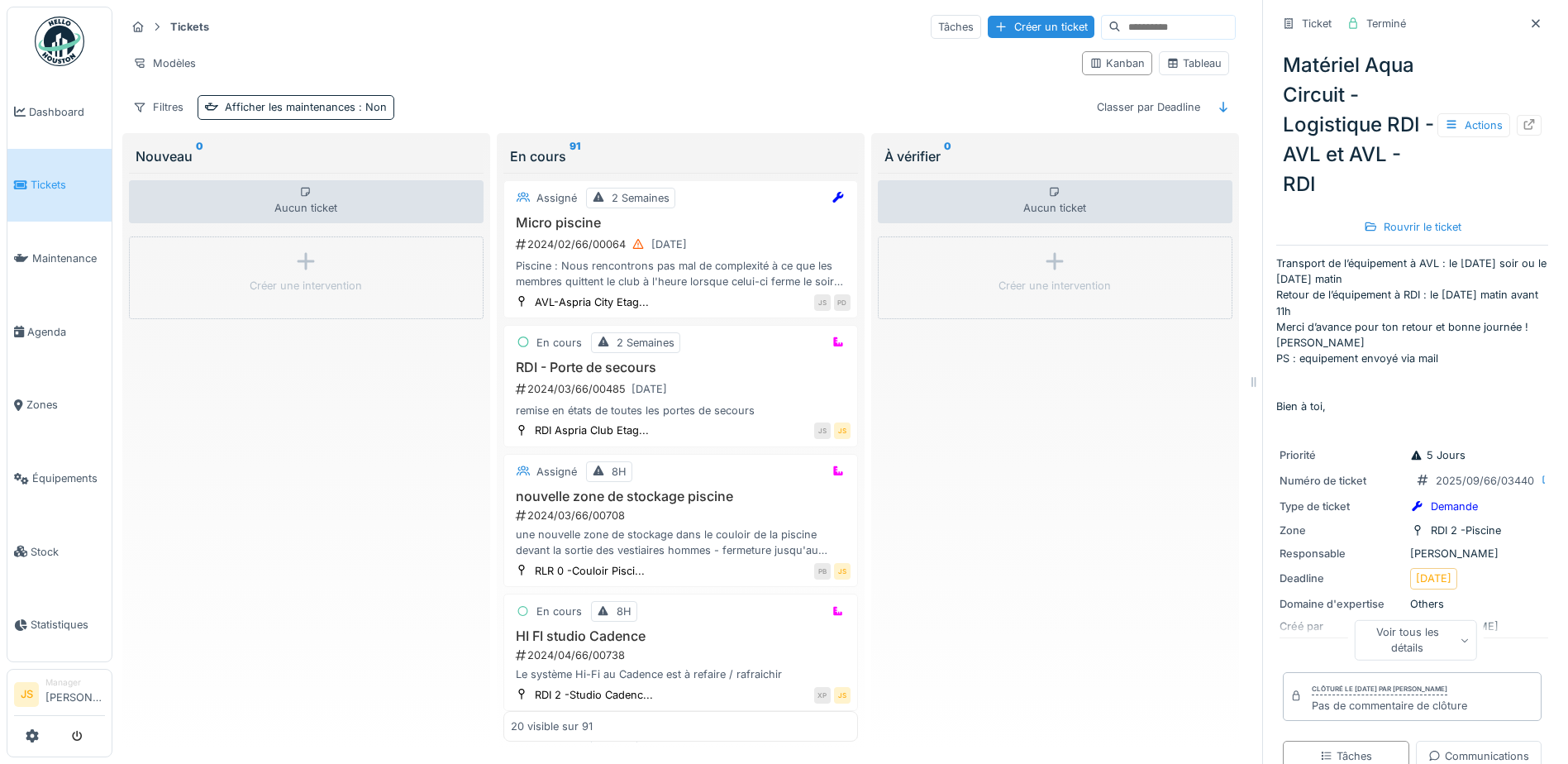
scroll to position [215, 0]
